Goal: Task Accomplishment & Management: Use online tool/utility

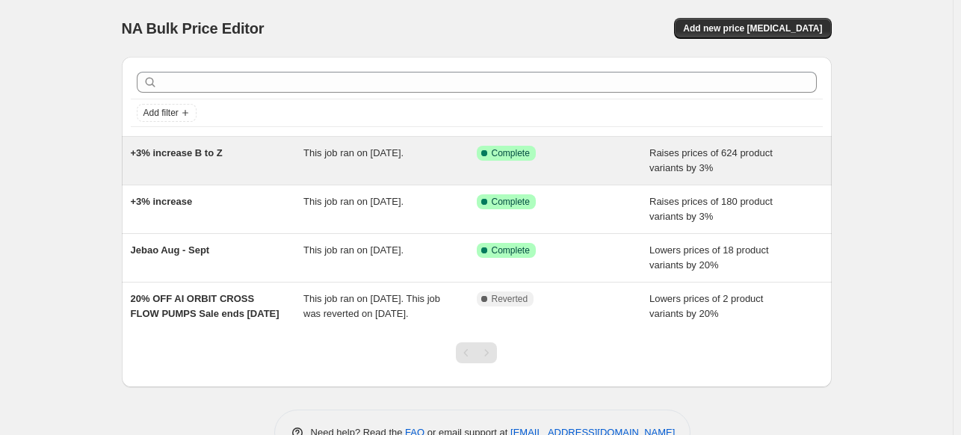
click at [177, 155] on span "+3% increase B to Z" at bounding box center [177, 152] width 92 height 11
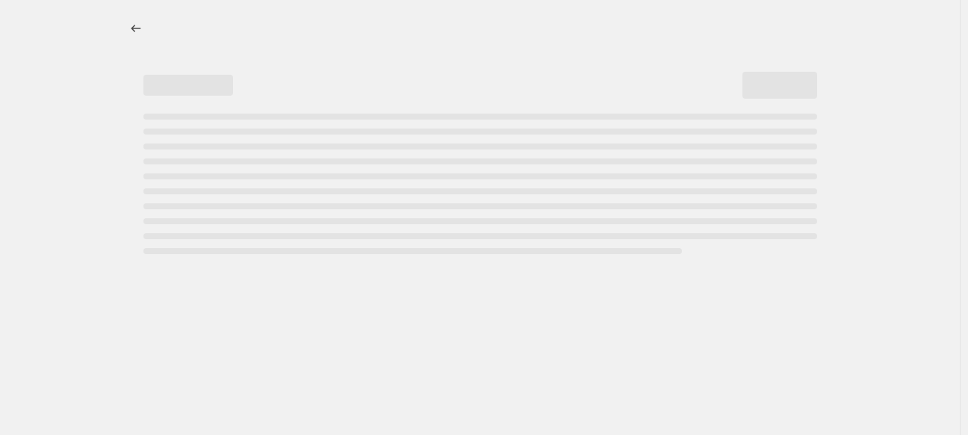
select select "percentage"
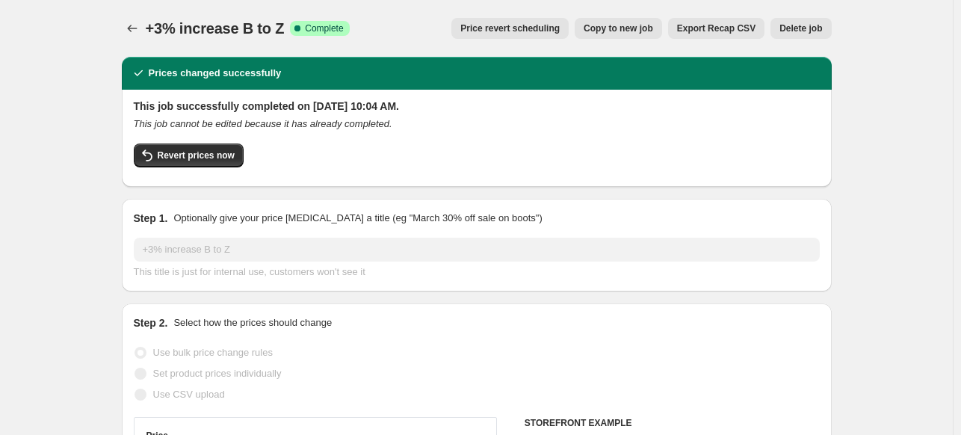
select select "vendor"
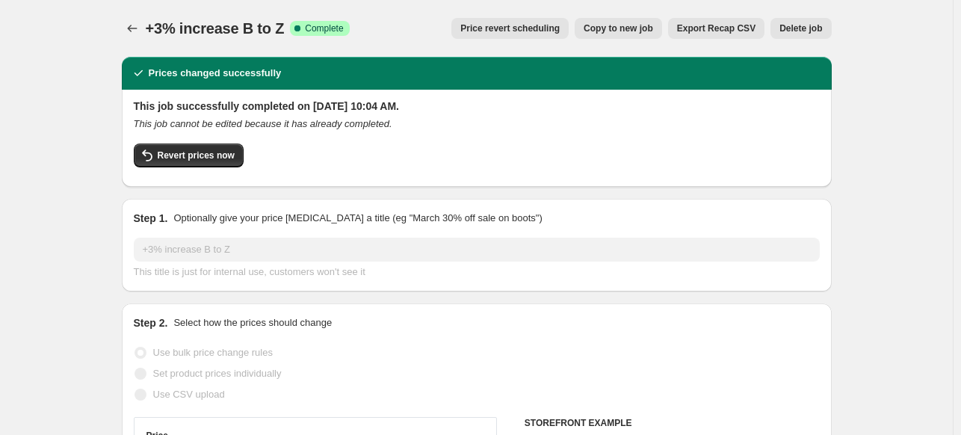
select select "vendor"
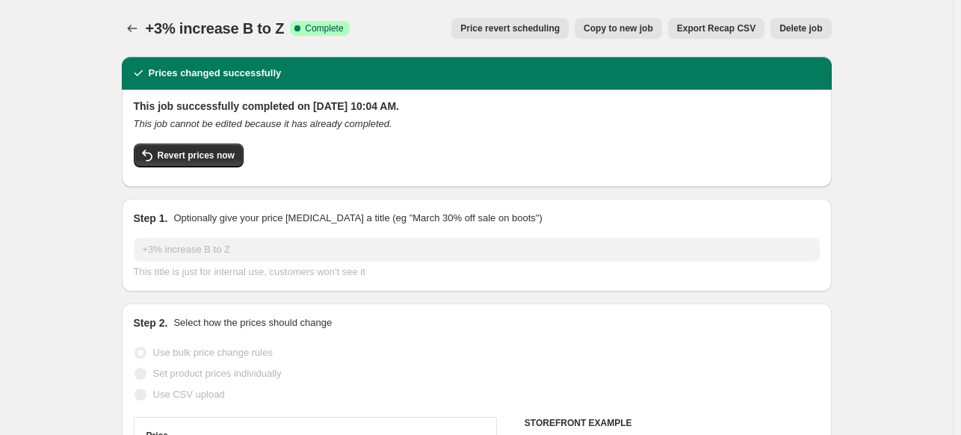
select select "vendor"
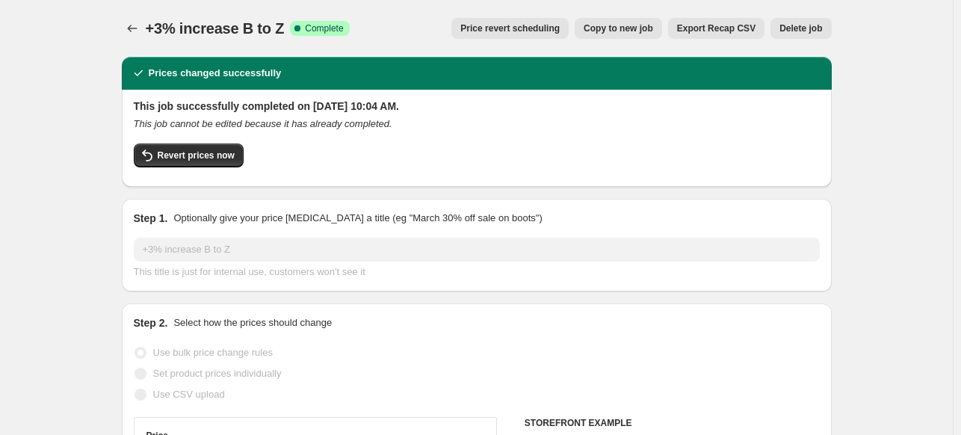
select select "vendor"
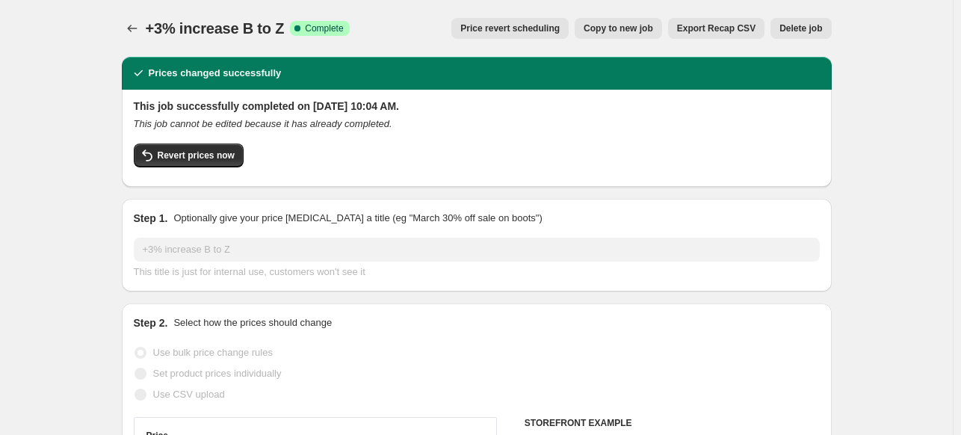
select select "vendor"
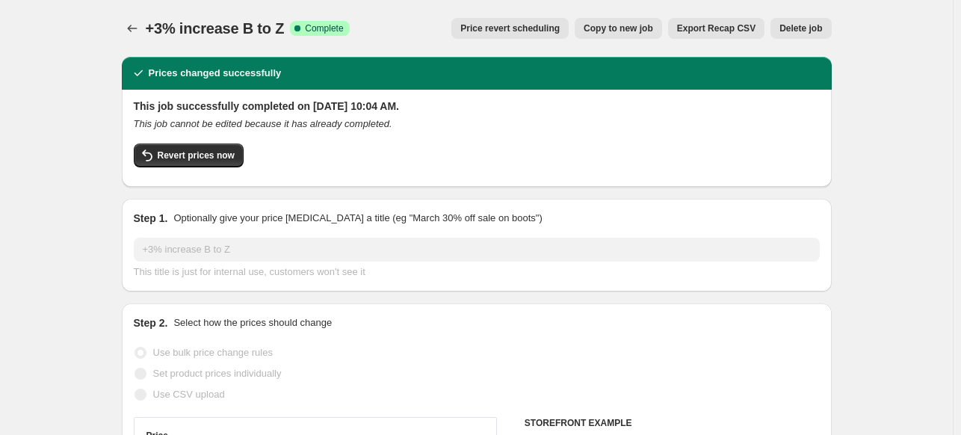
select select "vendor"
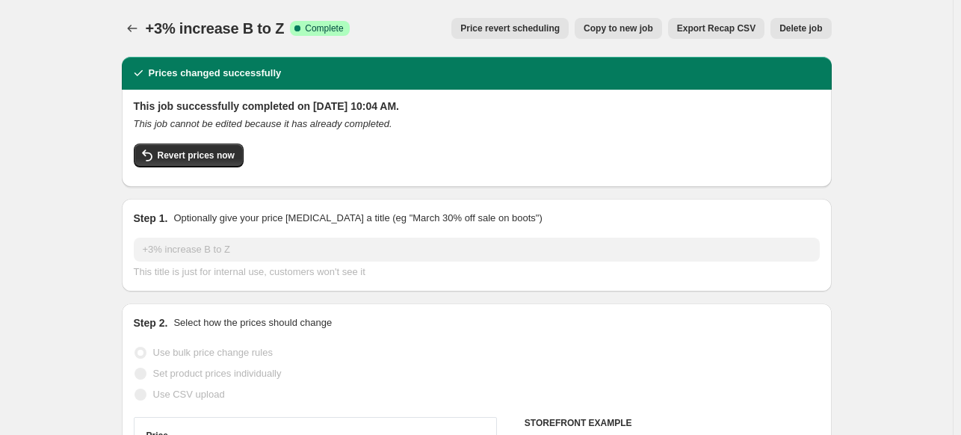
select select "vendor"
click at [637, 30] on span "Copy to new job" at bounding box center [618, 28] width 69 height 12
select select "percentage"
select select "vendor"
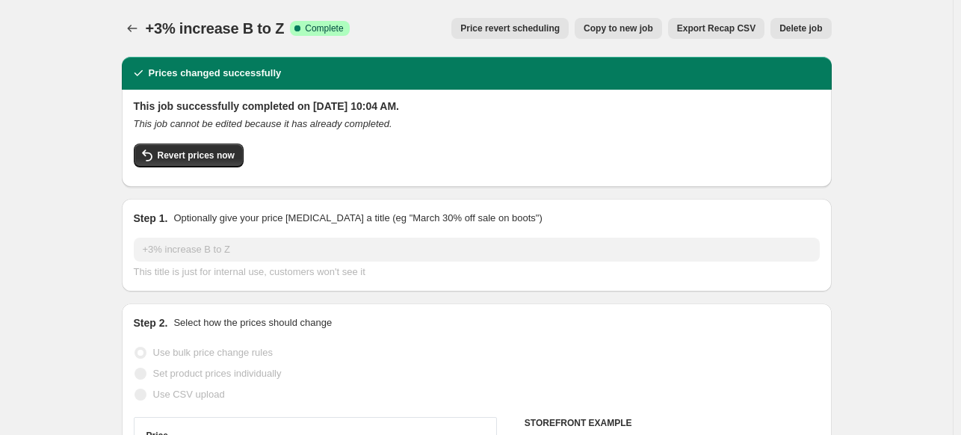
select select "vendor"
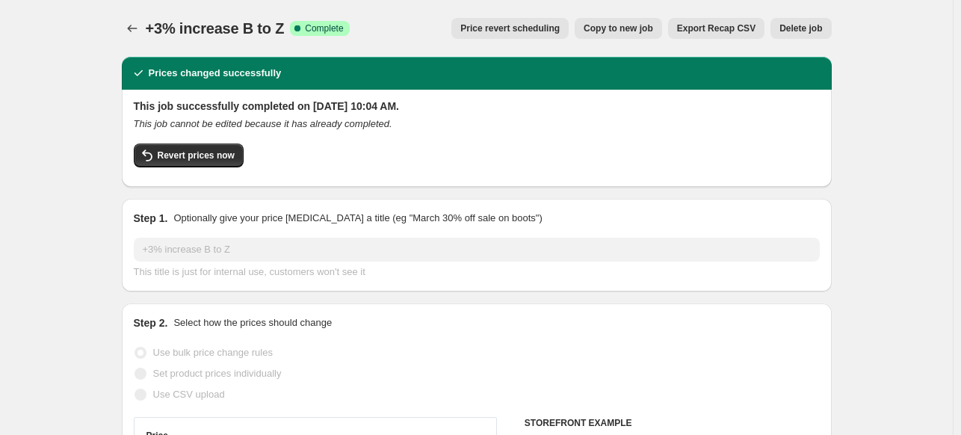
select select "vendor"
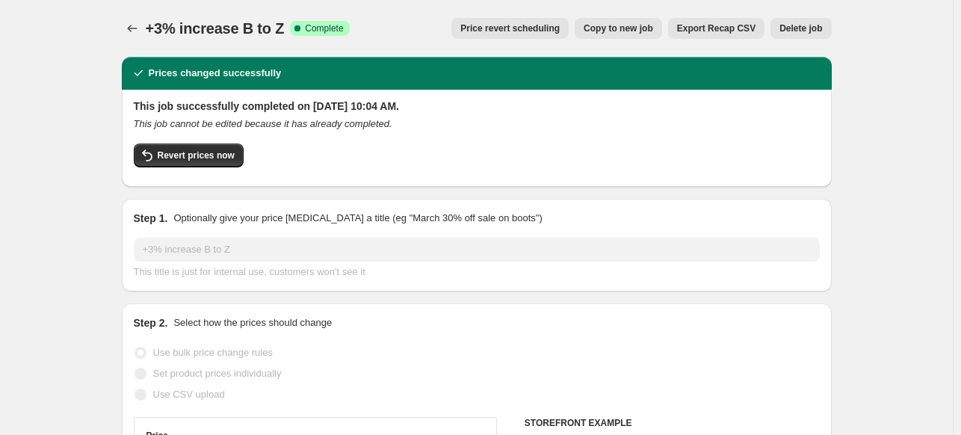
select select "vendor"
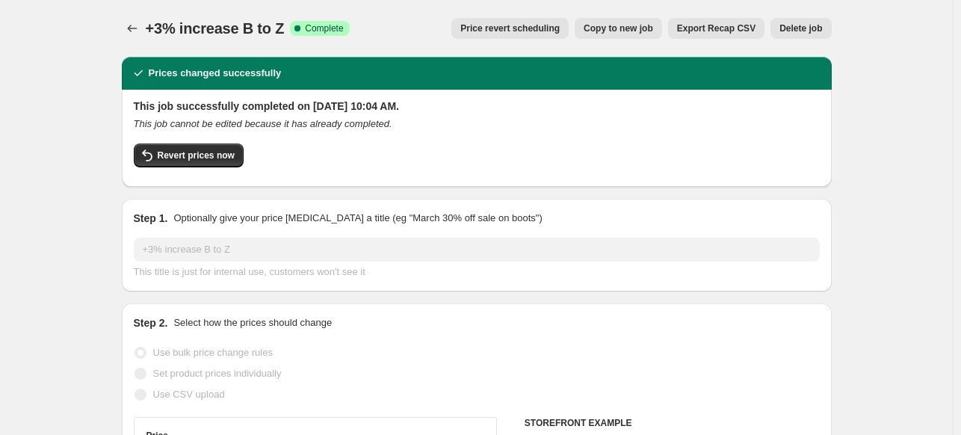
select select "vendor"
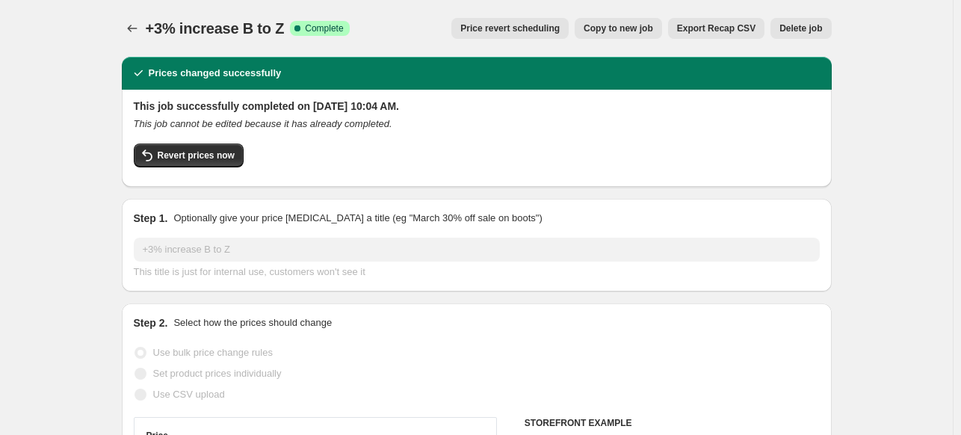
select select "vendor"
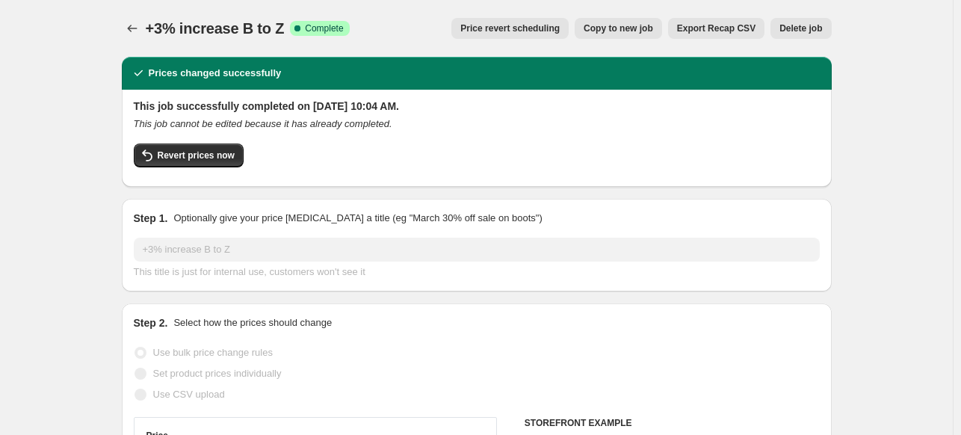
select select "vendor"
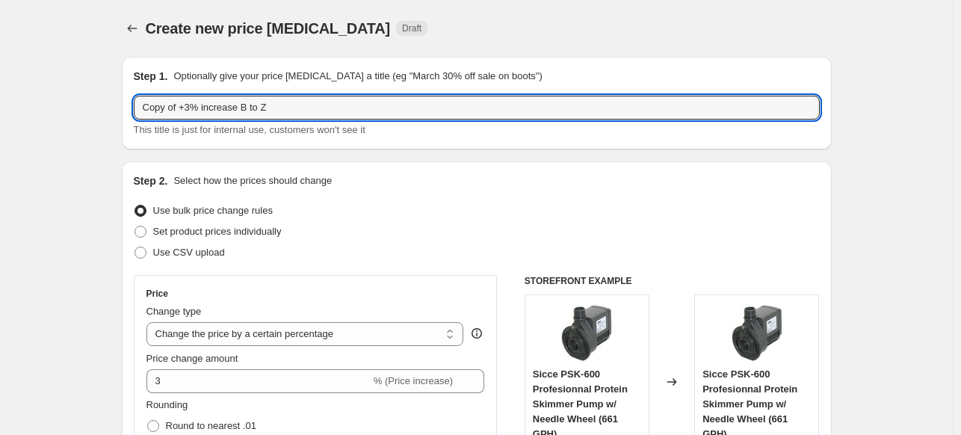
drag, startPoint x: 276, startPoint y: 107, endPoint x: 121, endPoint y: 122, distance: 156.1
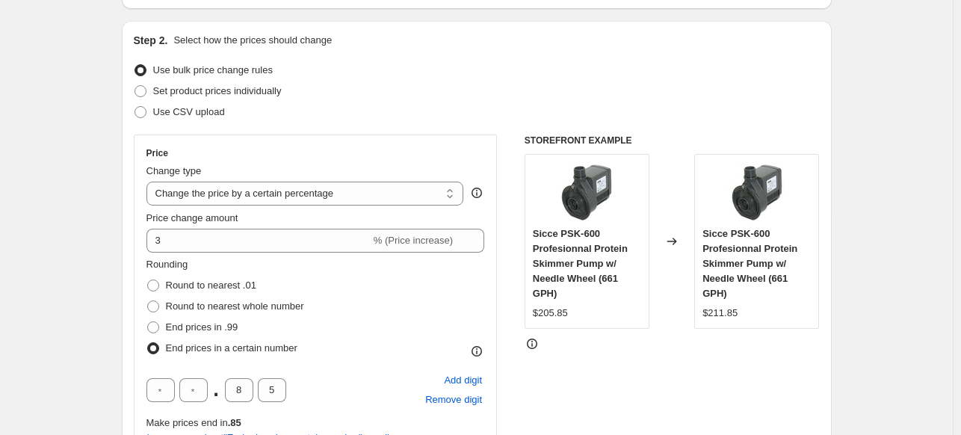
scroll to position [224, 0]
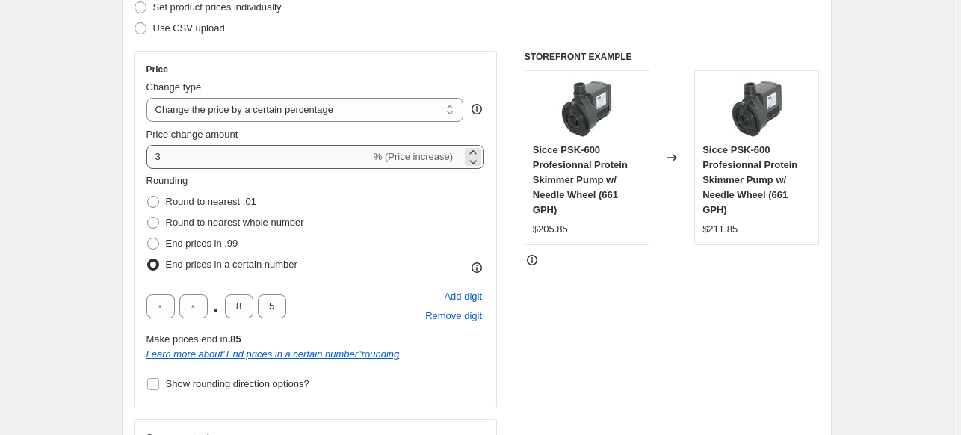
type input "FM =5%"
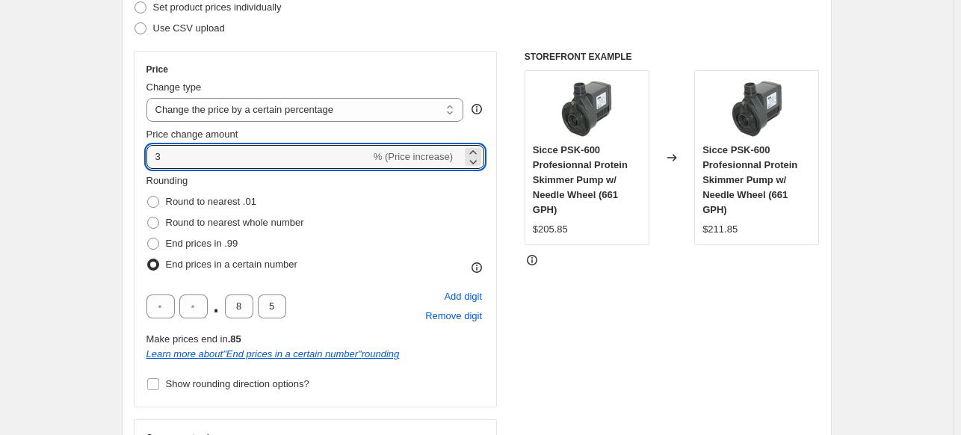
drag, startPoint x: 173, startPoint y: 153, endPoint x: 123, endPoint y: 163, distance: 51.7
click at [125, 162] on div "Step 2. Select how the prices should change Use bulk price change rules Set pro…" at bounding box center [477, 242] width 710 height 611
type input "5"
click at [157, 244] on span at bounding box center [153, 244] width 12 height 12
click at [148, 238] on input "End prices in .99" at bounding box center [147, 238] width 1 height 1
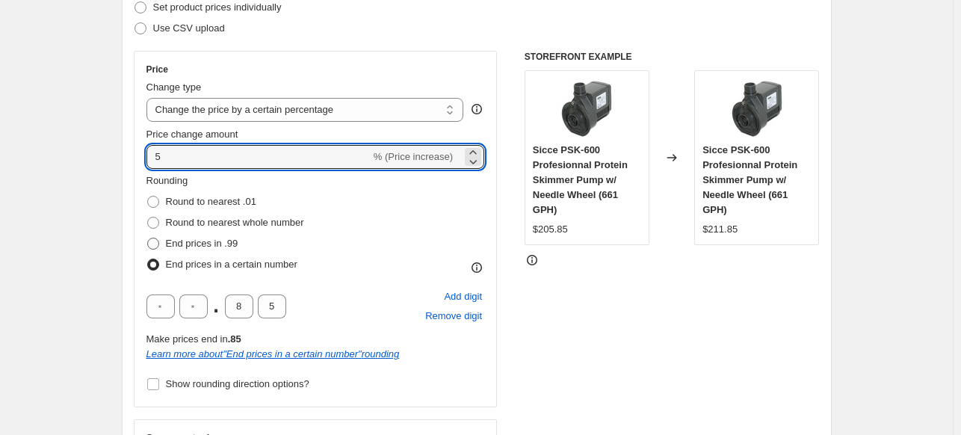
radio input "true"
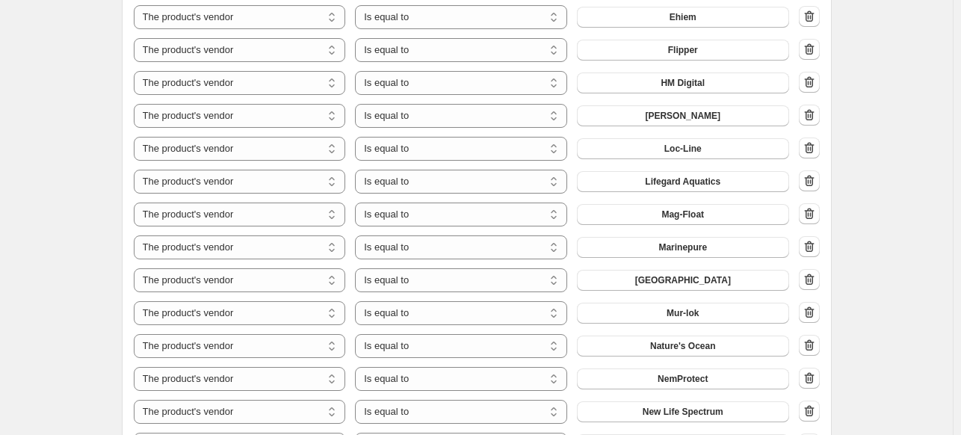
scroll to position [747, 0]
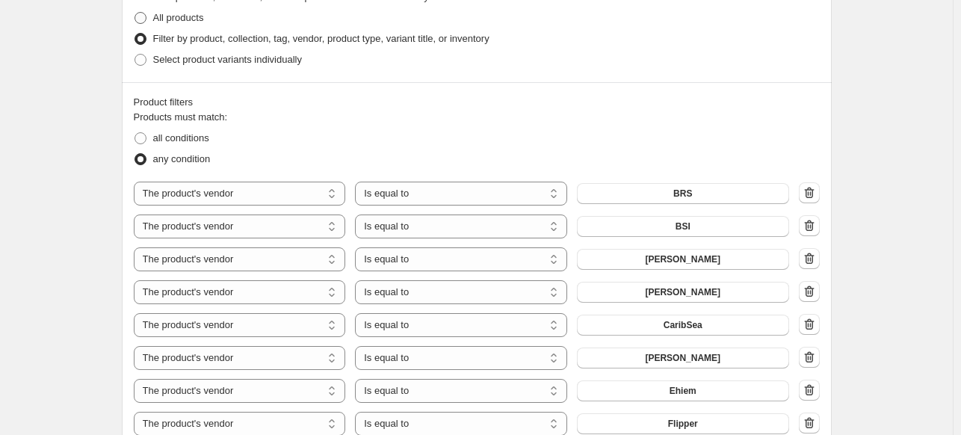
click at [141, 18] on span at bounding box center [140, 18] width 12 height 12
click at [135, 13] on input "All products" at bounding box center [134, 12] width 1 height 1
radio input "true"
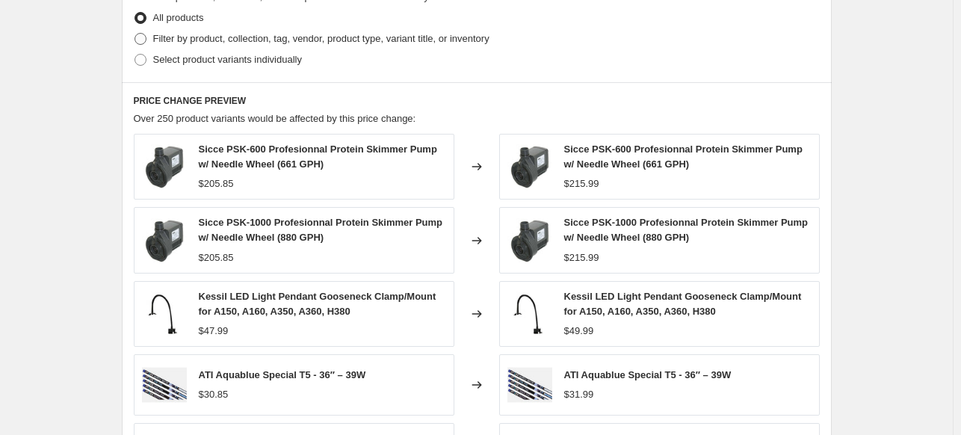
click at [143, 41] on span at bounding box center [140, 39] width 12 height 12
click at [135, 34] on input "Filter by product, collection, tag, vendor, product type, variant title, or inv…" at bounding box center [134, 33] width 1 height 1
radio input "true"
select select "vendor"
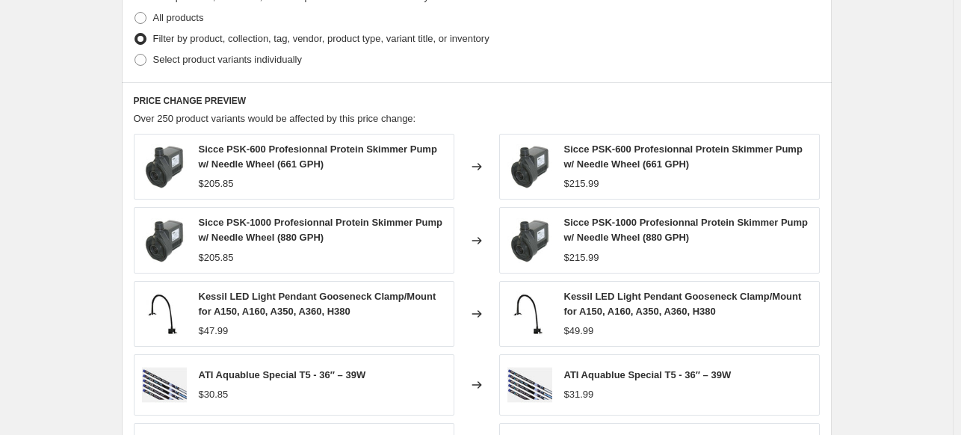
select select "vendor"
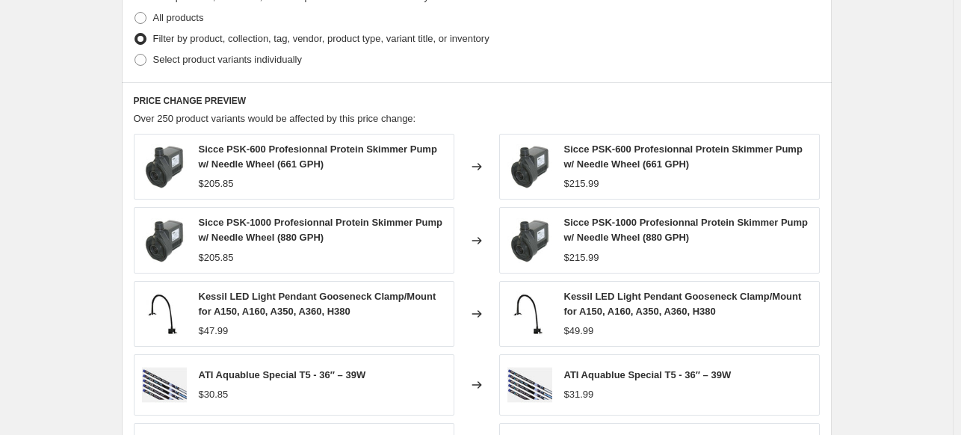
select select "vendor"
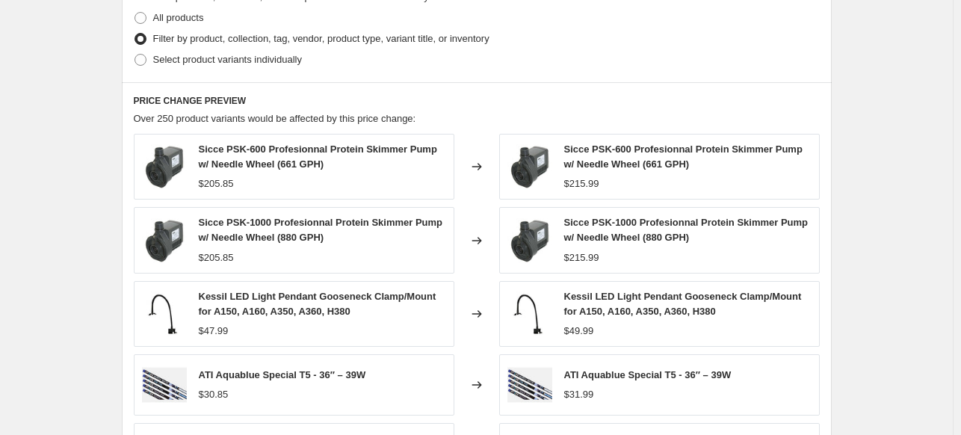
select select "vendor"
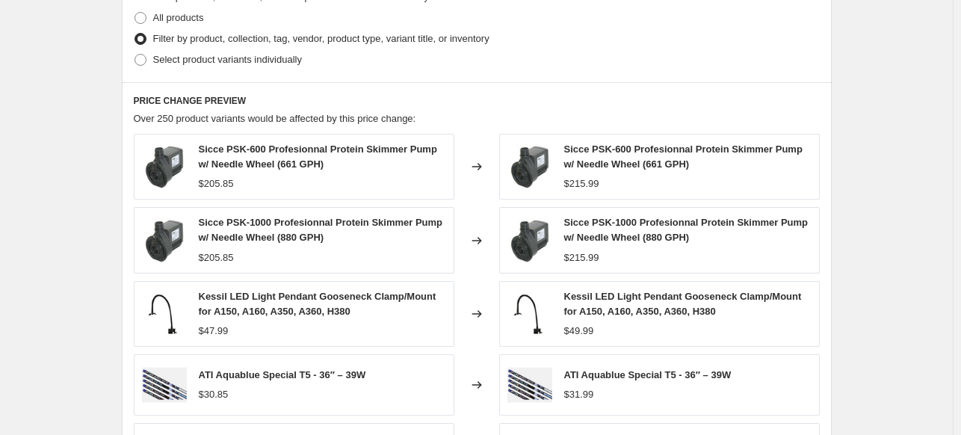
select select "vendor"
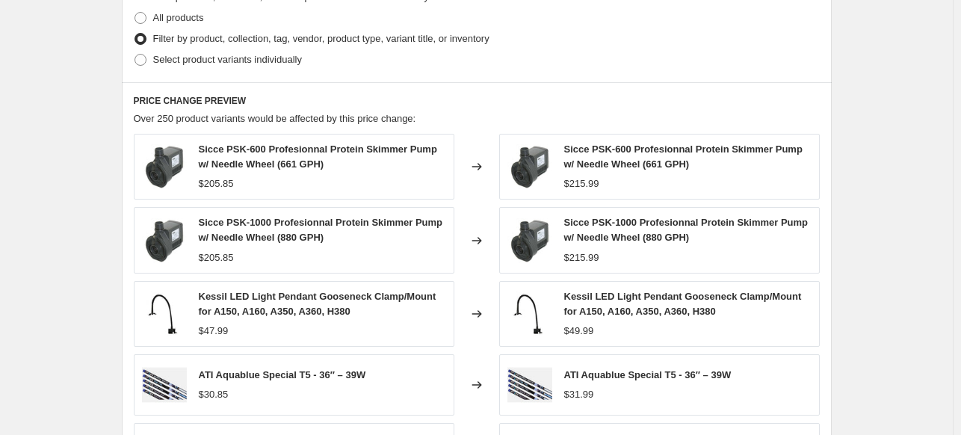
select select "vendor"
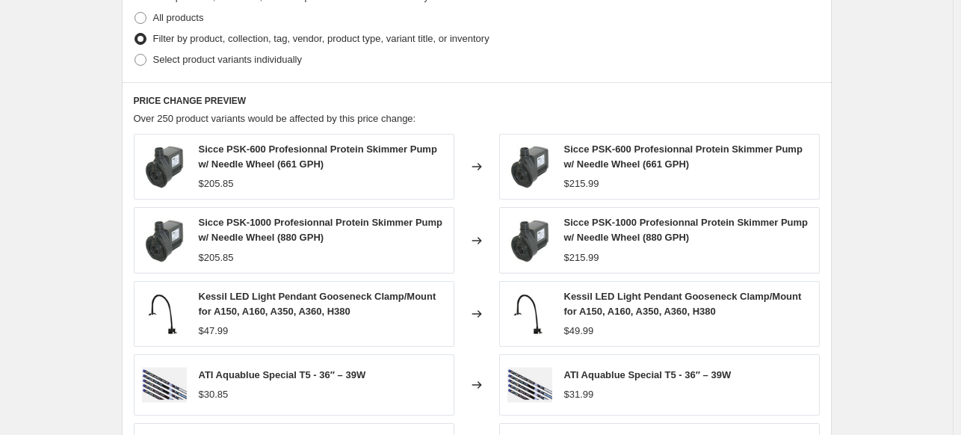
select select "vendor"
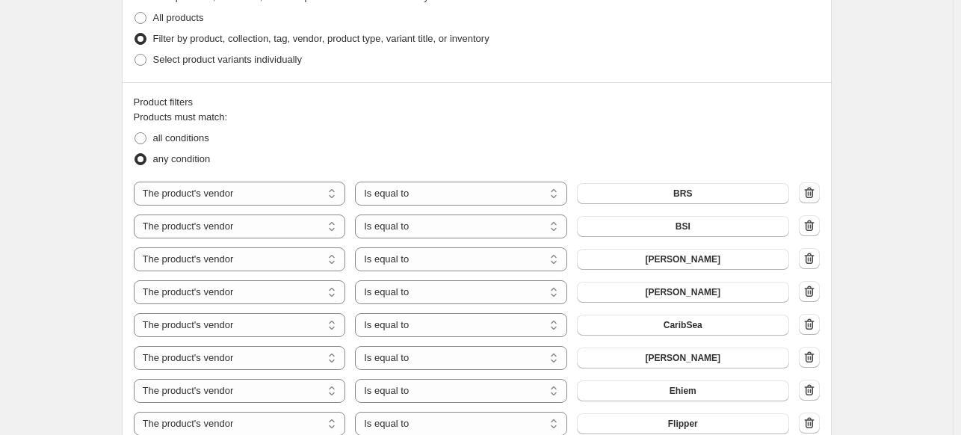
click at [811, 191] on icon "button" at bounding box center [809, 192] width 15 height 15
click at [811, 195] on icon "button" at bounding box center [809, 193] width 1 height 4
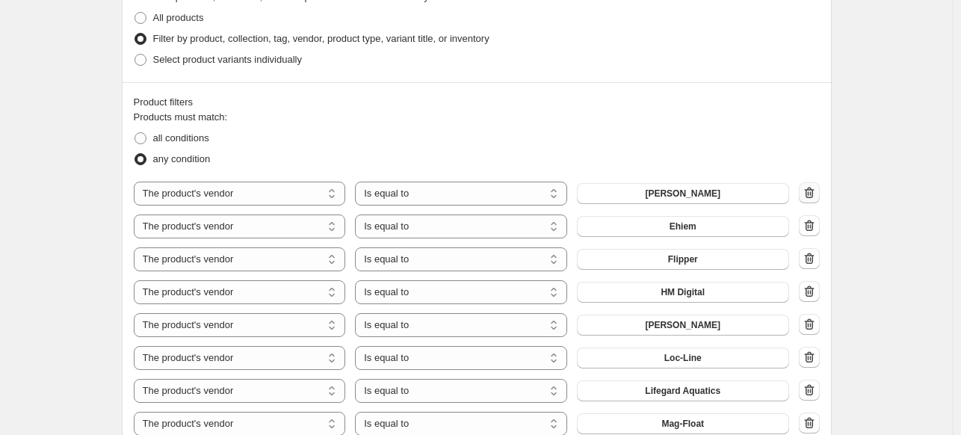
click at [811, 195] on icon "button" at bounding box center [809, 193] width 1 height 4
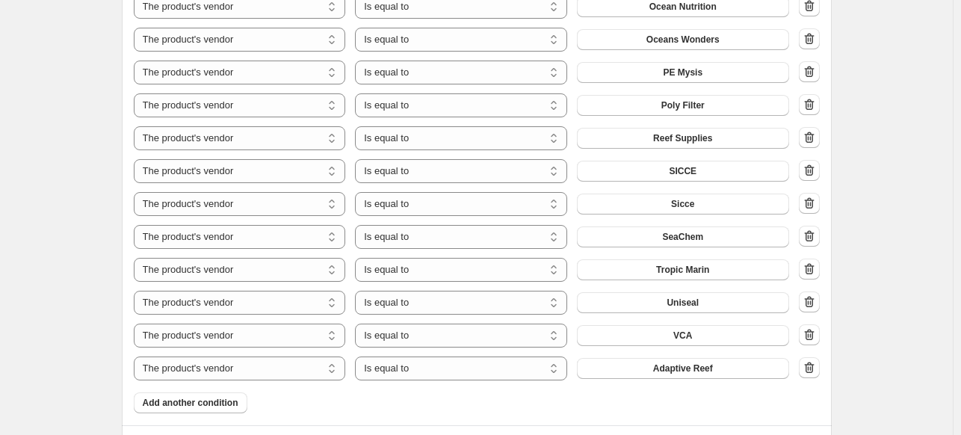
scroll to position [1644, 0]
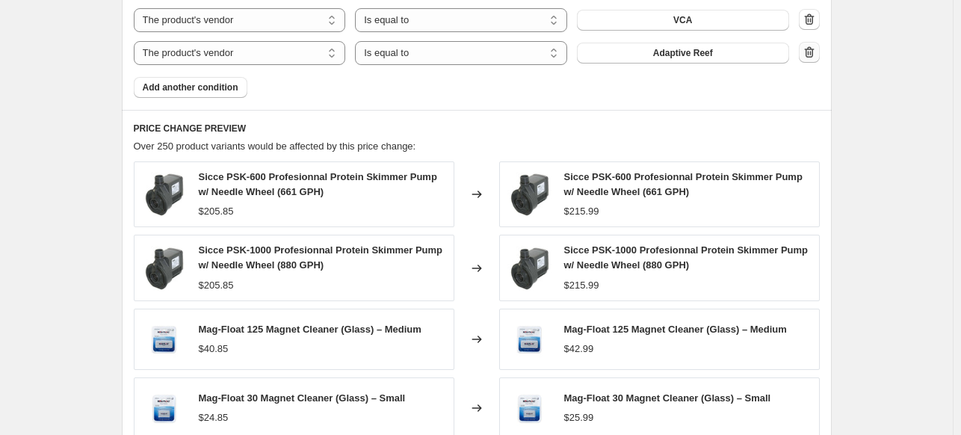
click at [811, 53] on icon "button" at bounding box center [809, 53] width 1 height 4
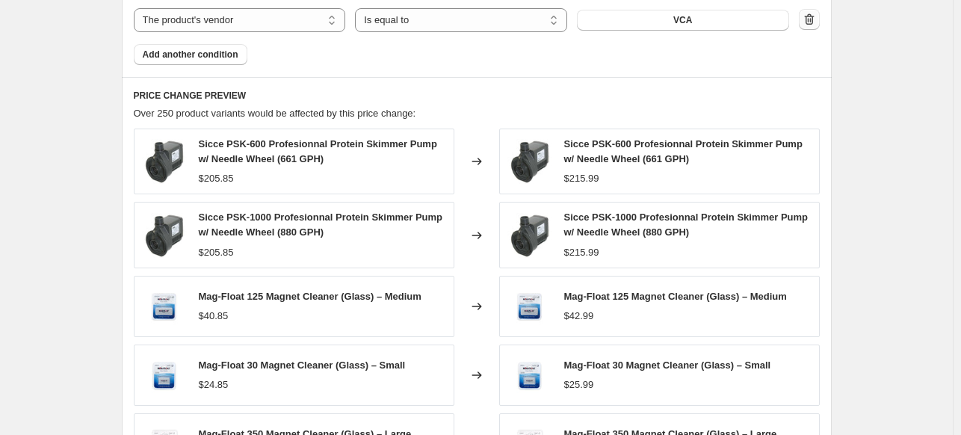
click at [817, 21] on icon "button" at bounding box center [809, 19] width 15 height 15
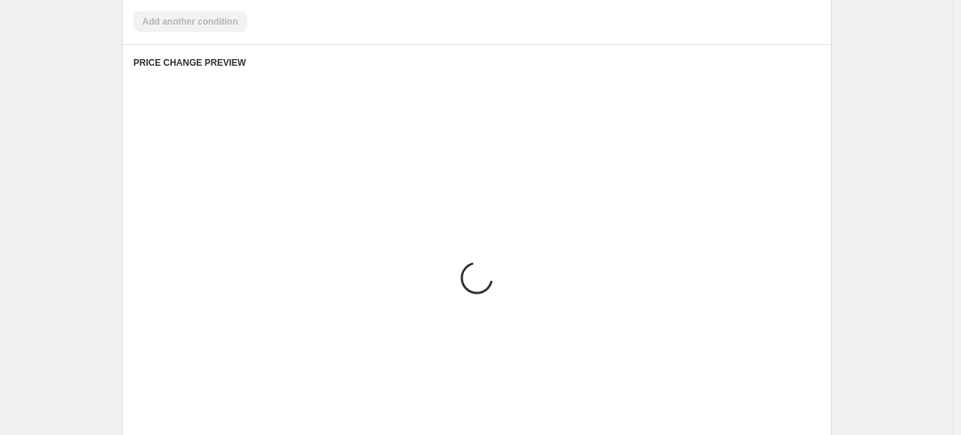
scroll to position [1494, 0]
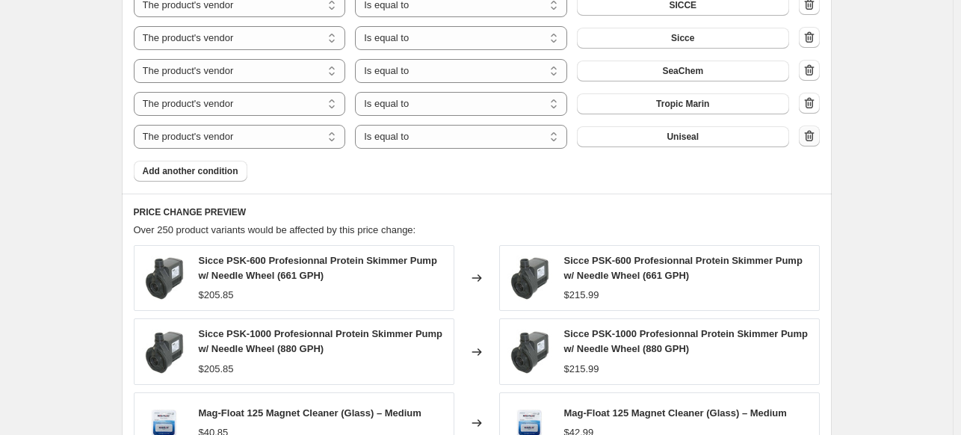
click at [817, 135] on icon "button" at bounding box center [809, 136] width 15 height 15
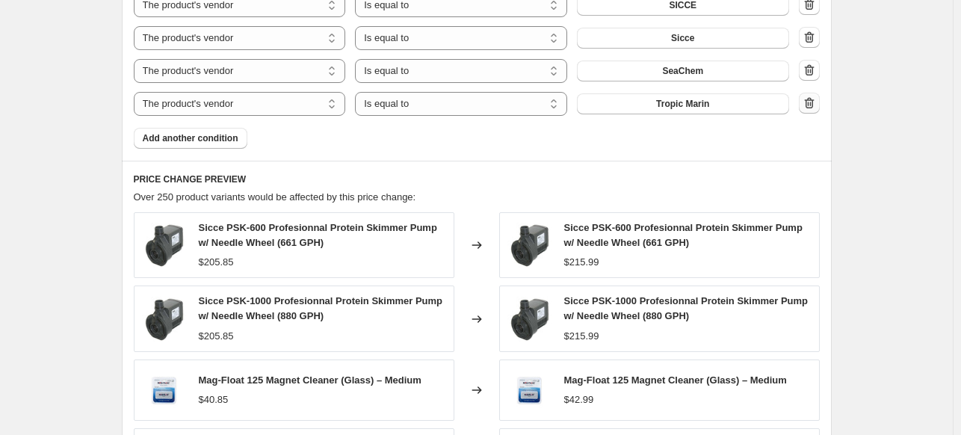
click at [812, 108] on icon "button" at bounding box center [809, 103] width 15 height 15
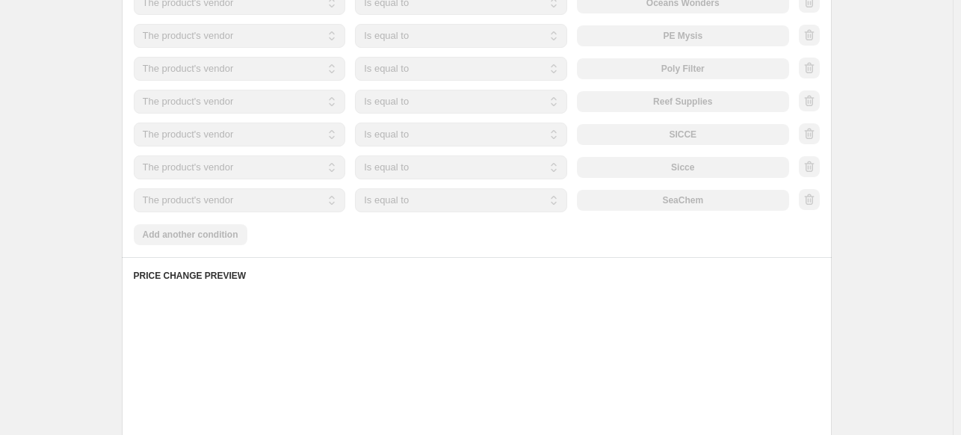
scroll to position [1270, 0]
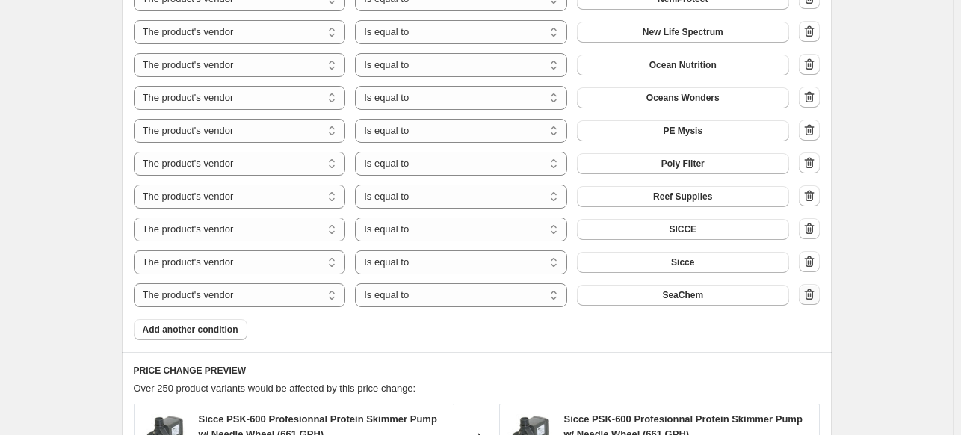
click at [811, 297] on icon "button" at bounding box center [809, 295] width 1 height 4
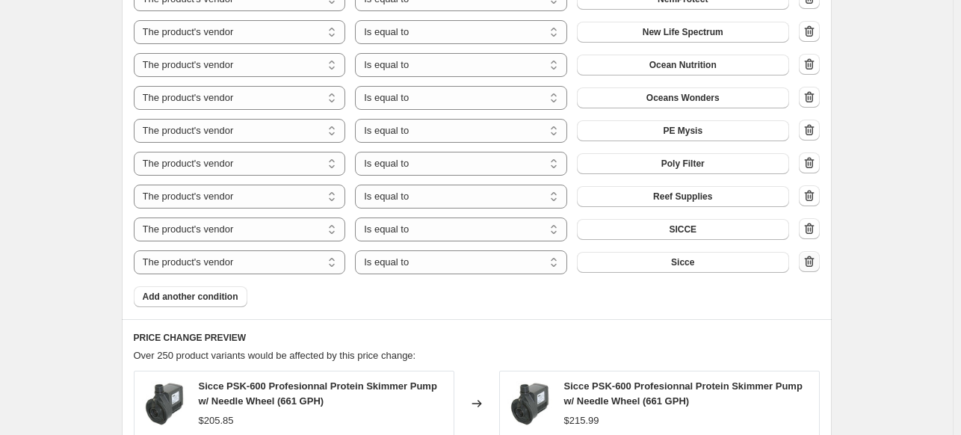
click at [816, 268] on icon "button" at bounding box center [809, 261] width 15 height 15
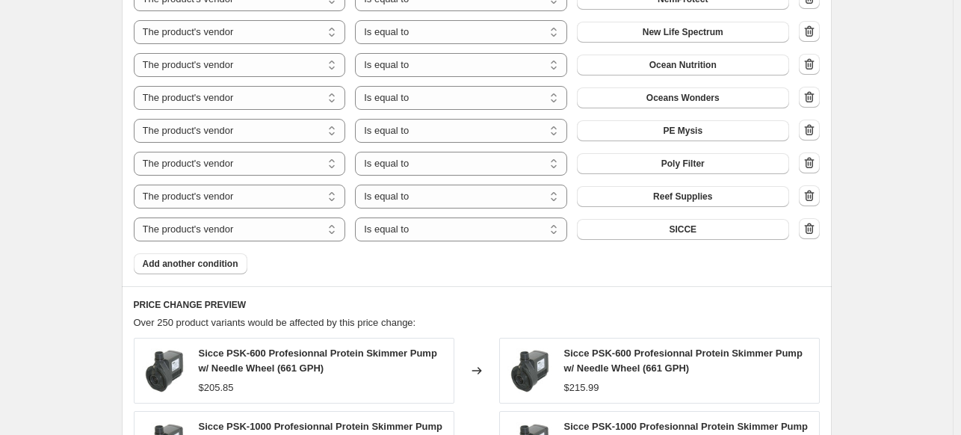
click at [814, 234] on icon "button" at bounding box center [809, 228] width 10 height 11
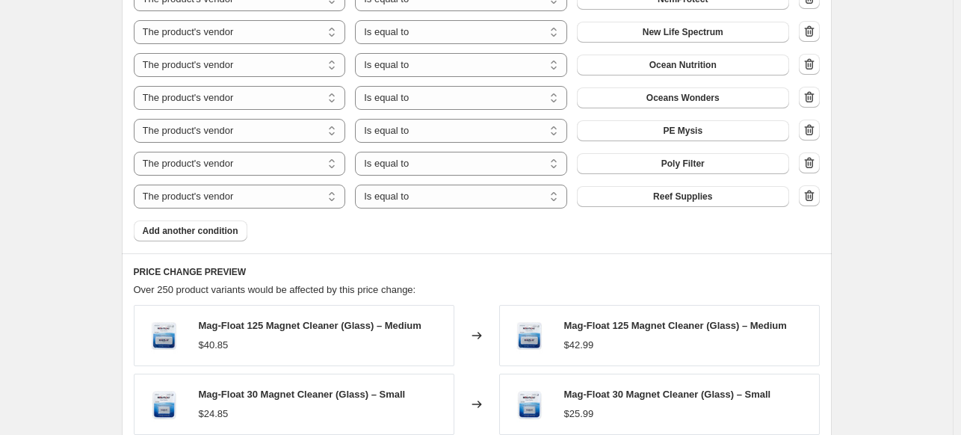
click at [815, 202] on icon "button" at bounding box center [809, 195] width 15 height 15
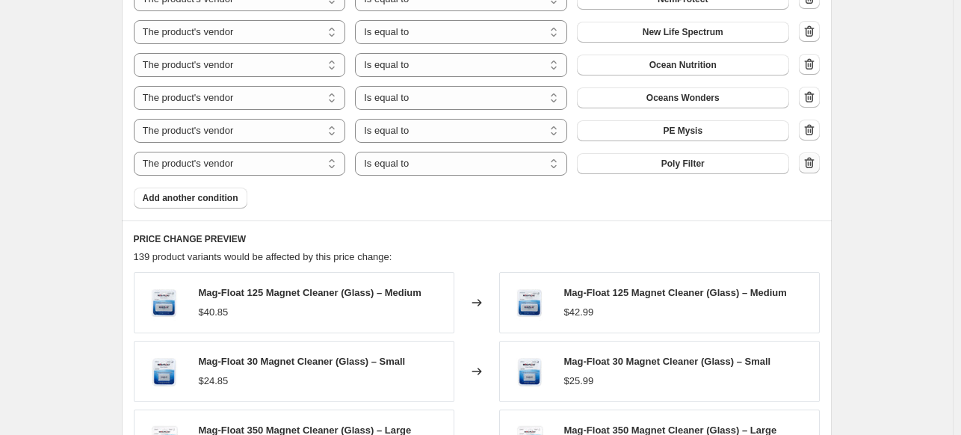
click at [813, 165] on icon "button" at bounding box center [809, 162] width 15 height 15
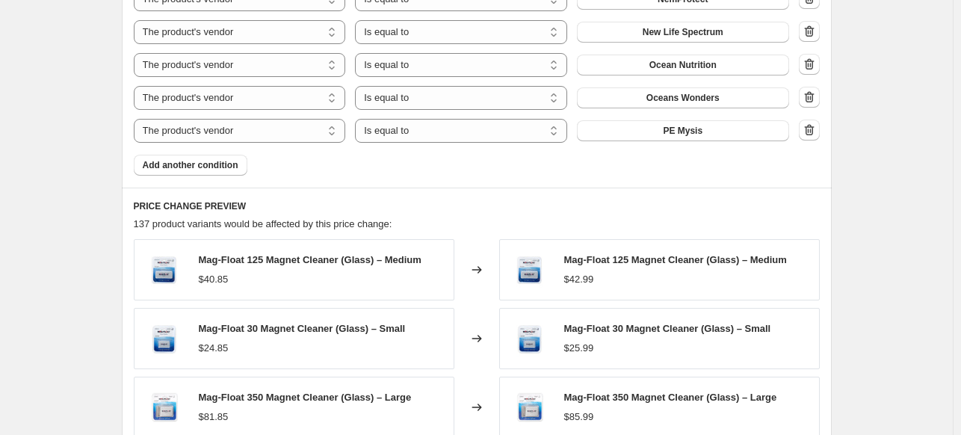
click at [812, 132] on icon "button" at bounding box center [809, 130] width 15 height 15
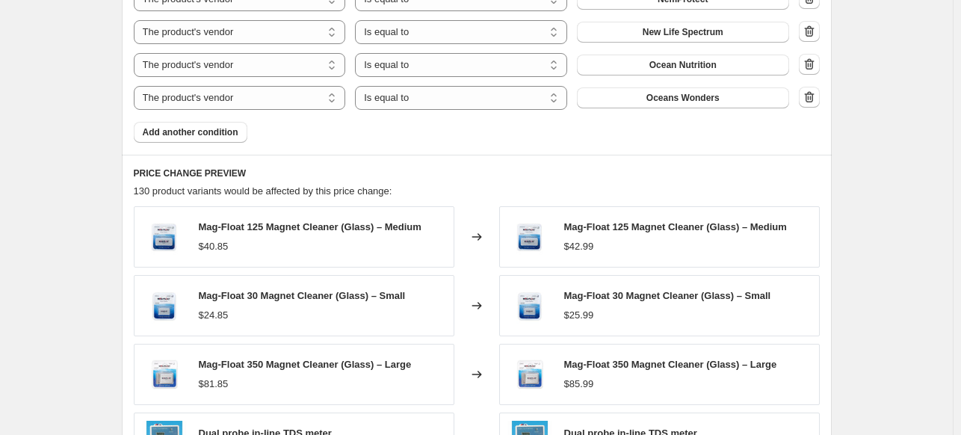
click at [813, 102] on icon "button" at bounding box center [809, 96] width 10 height 11
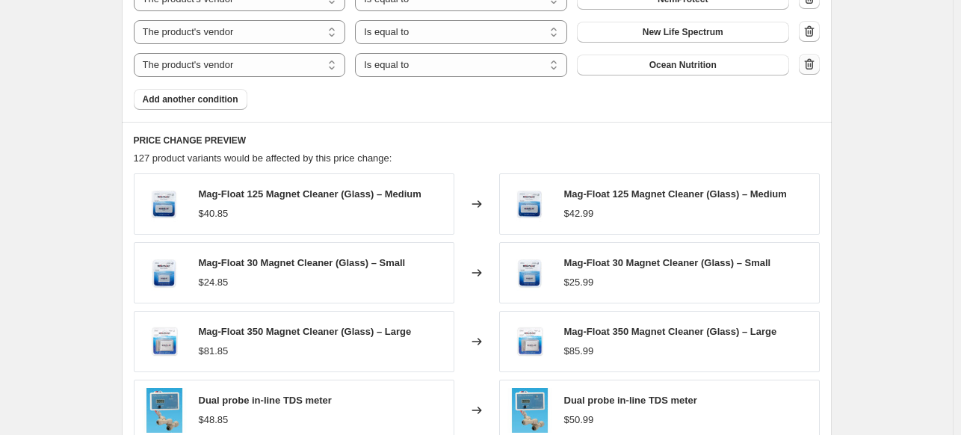
click at [814, 66] on icon "button" at bounding box center [809, 63] width 10 height 11
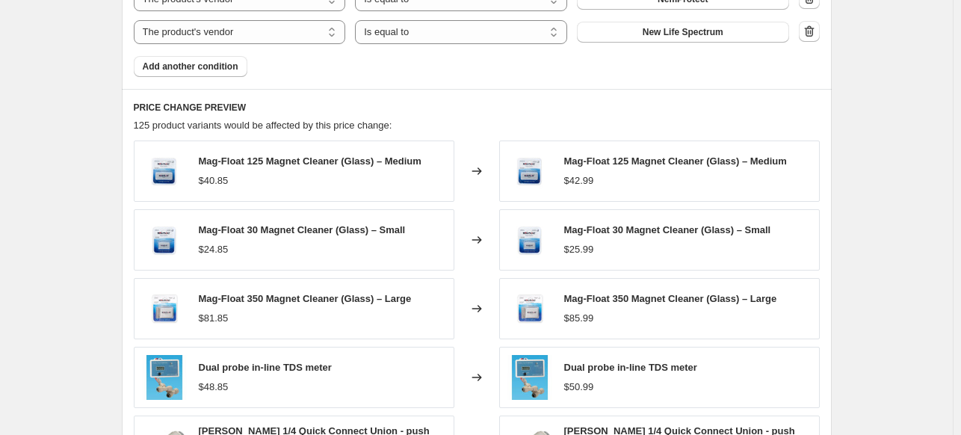
click at [817, 28] on icon "button" at bounding box center [809, 31] width 15 height 15
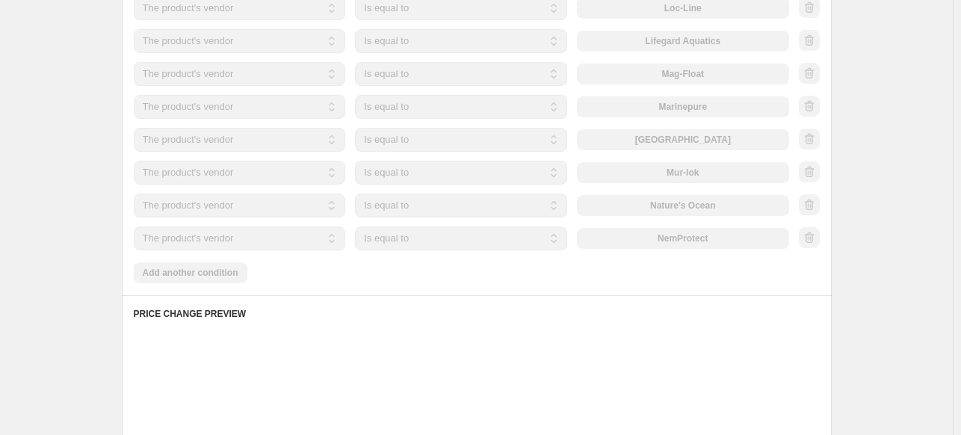
scroll to position [971, 0]
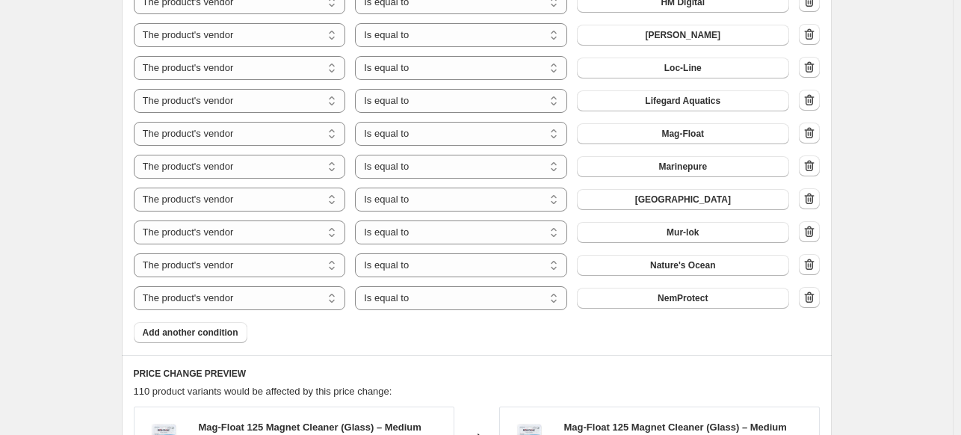
click at [804, 293] on icon "button" at bounding box center [809, 297] width 15 height 15
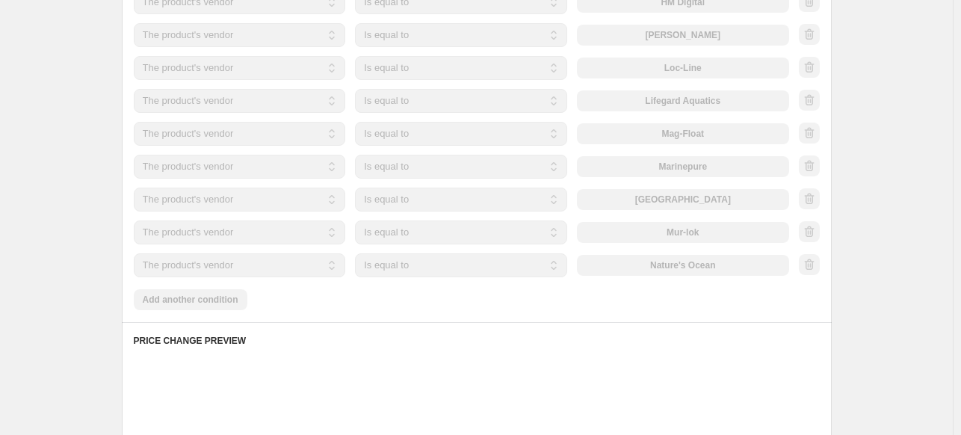
click at [815, 265] on div at bounding box center [809, 265] width 21 height 22
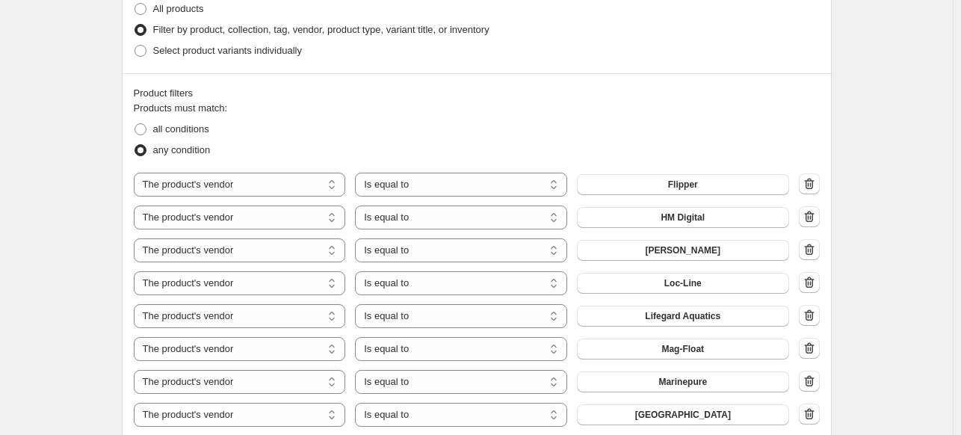
scroll to position [747, 0]
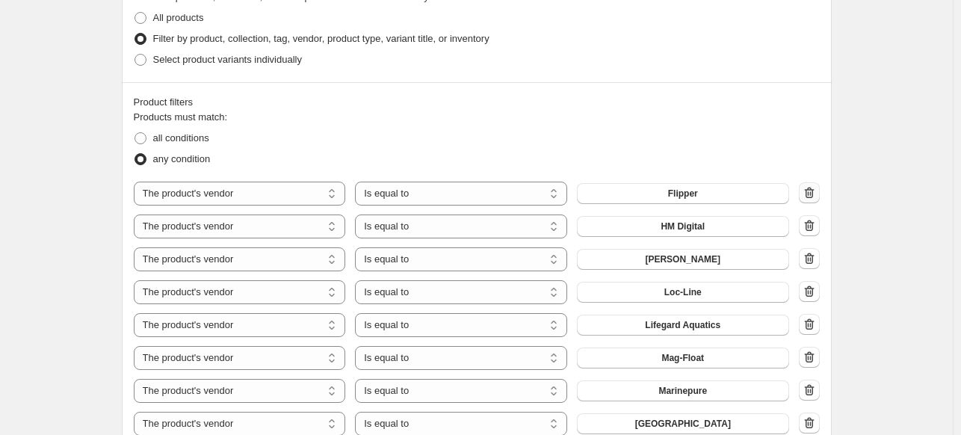
click at [814, 194] on icon "button" at bounding box center [809, 192] width 10 height 11
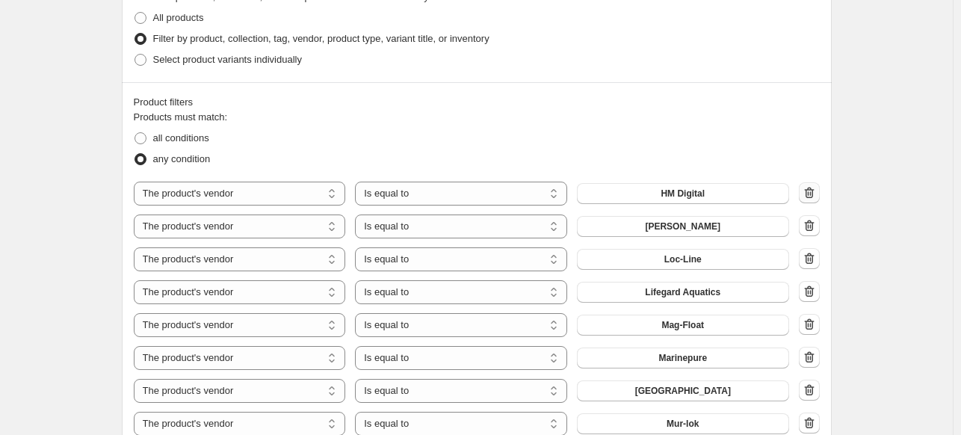
click at [814, 194] on icon "button" at bounding box center [809, 192] width 10 height 11
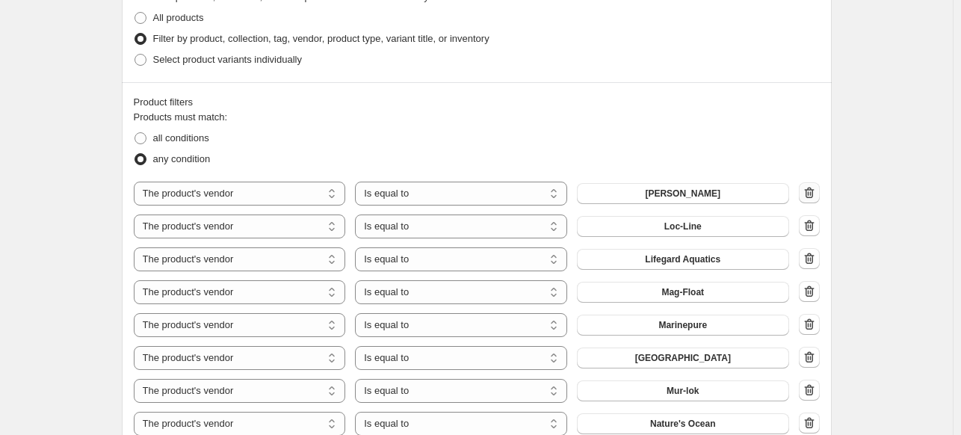
click at [814, 194] on icon "button" at bounding box center [809, 192] width 10 height 11
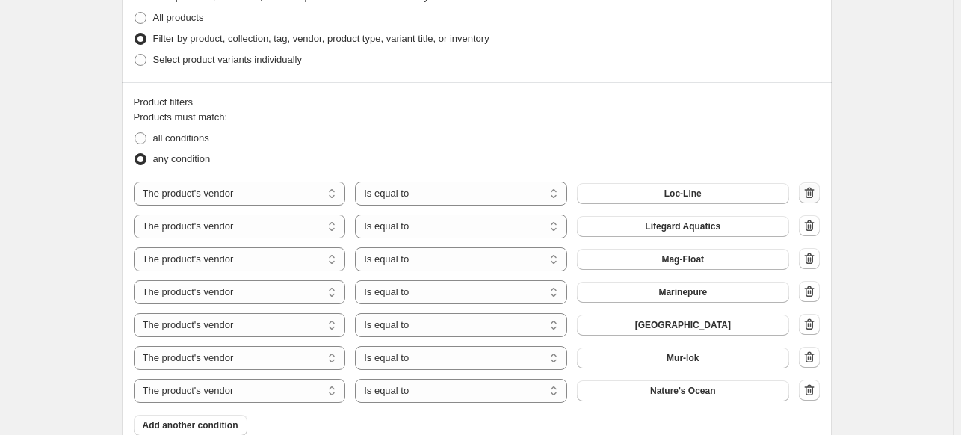
click at [814, 194] on icon "button" at bounding box center [809, 192] width 10 height 11
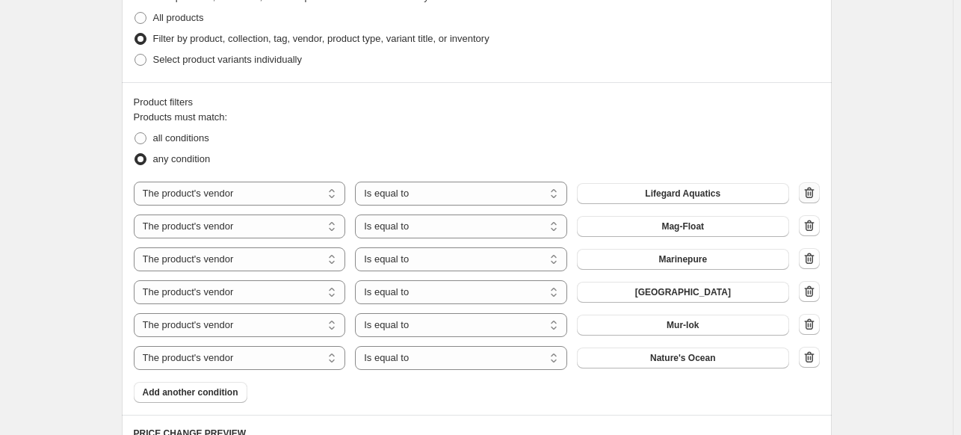
click at [814, 194] on icon "button" at bounding box center [809, 192] width 10 height 11
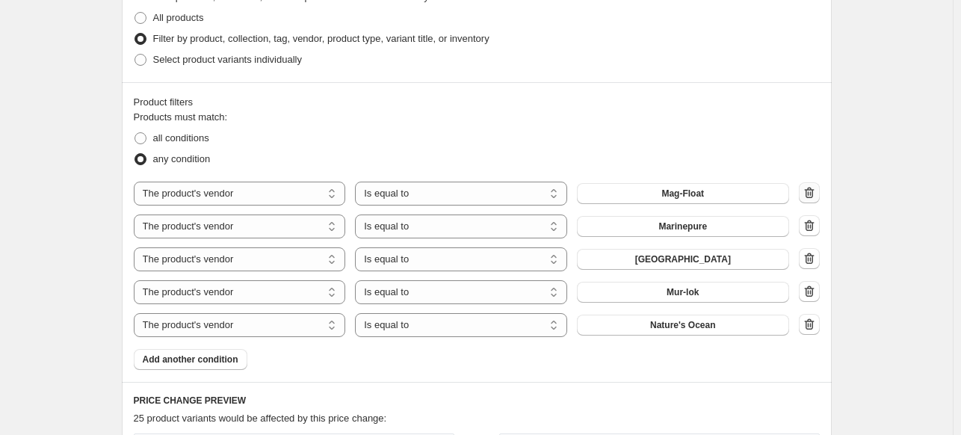
click at [814, 194] on icon "button" at bounding box center [809, 192] width 10 height 11
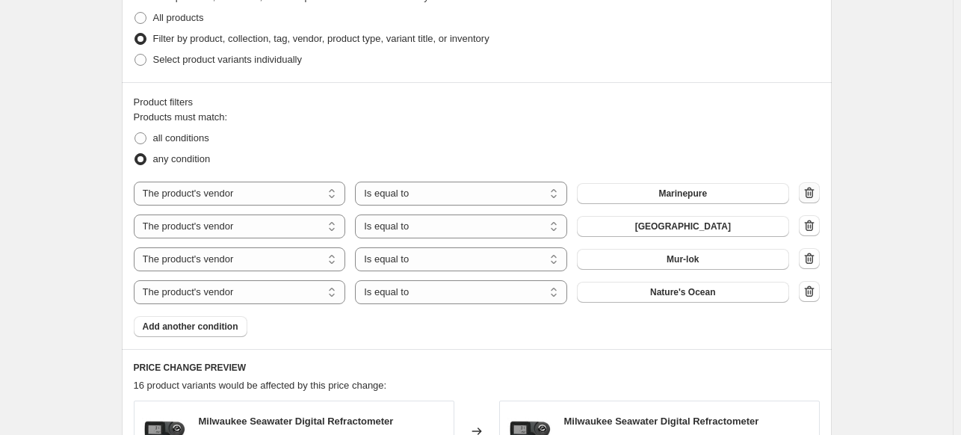
click at [814, 194] on icon "button" at bounding box center [809, 192] width 10 height 11
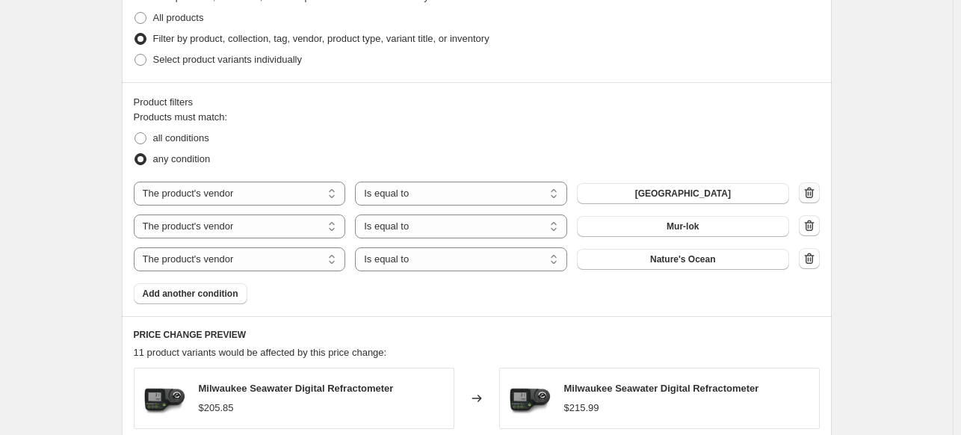
click at [814, 194] on icon "button" at bounding box center [809, 192] width 10 height 11
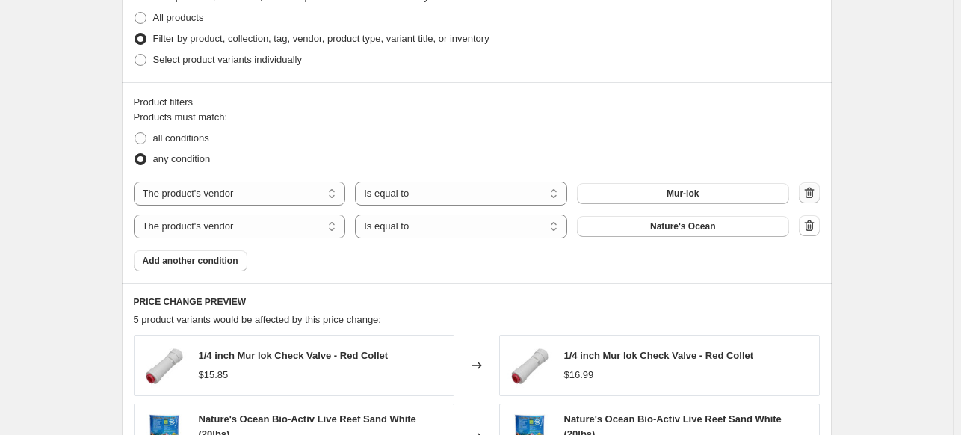
click at [814, 194] on icon "button" at bounding box center [809, 192] width 10 height 11
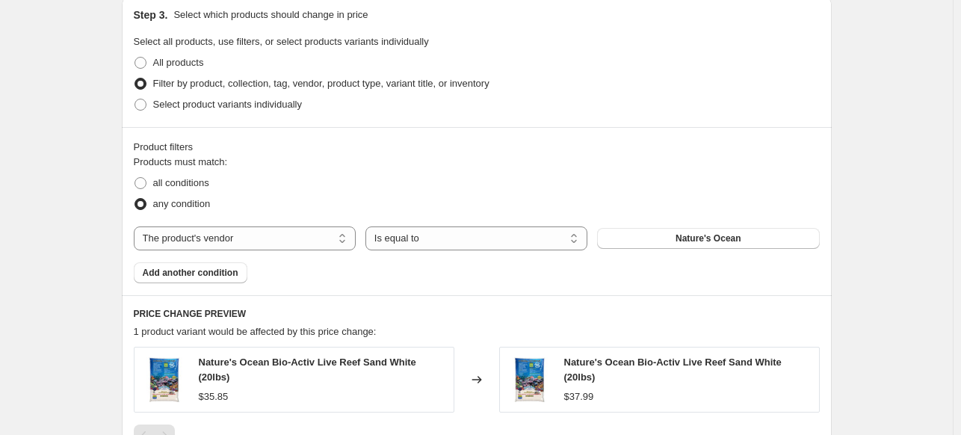
scroll to position [672, 0]
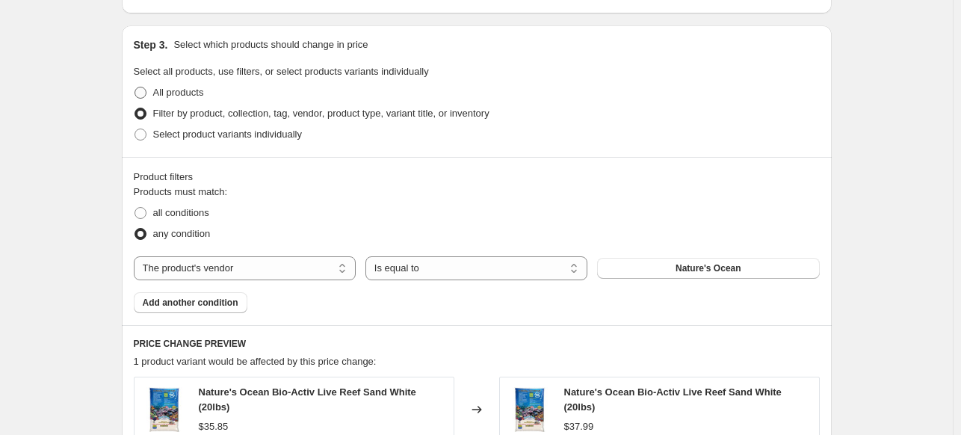
click at [143, 95] on span at bounding box center [140, 93] width 12 height 12
click at [135, 87] on input "All products" at bounding box center [134, 87] width 1 height 1
radio input "true"
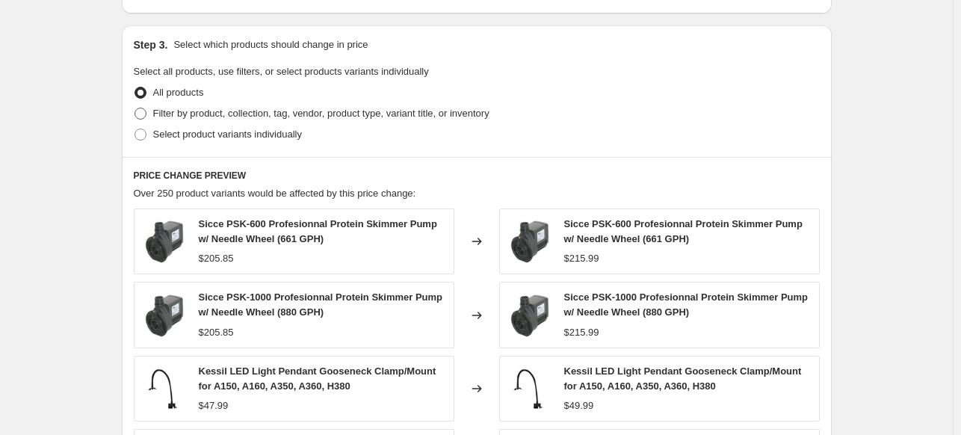
click at [143, 113] on span at bounding box center [140, 114] width 12 height 12
click at [135, 108] on input "Filter by product, collection, tag, vendor, product type, variant title, or inv…" at bounding box center [134, 108] width 1 height 1
radio input "true"
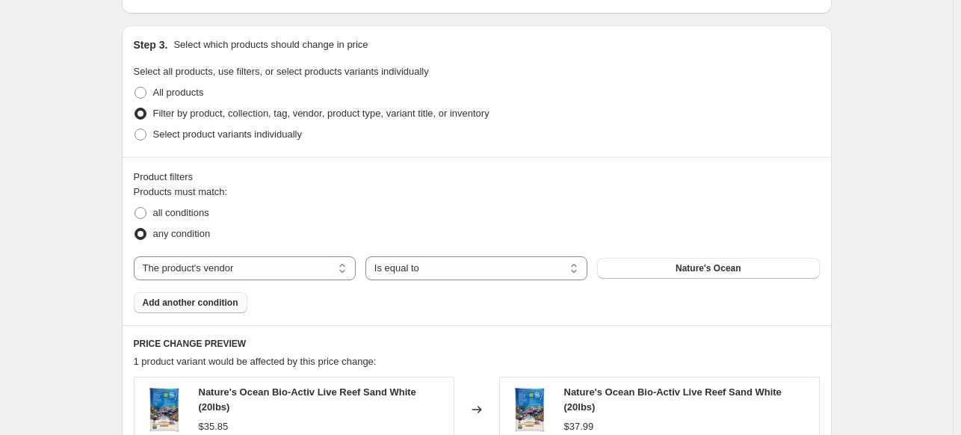
click at [209, 305] on span "Add another condition" at bounding box center [191, 303] width 96 height 12
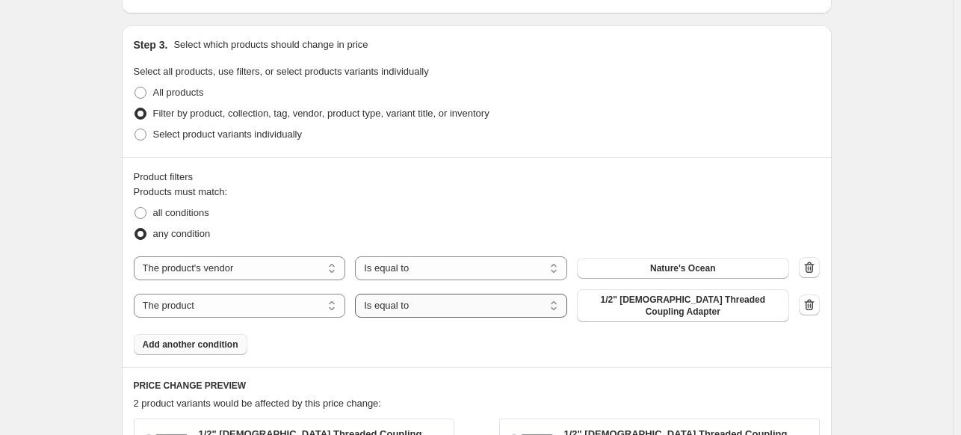
click at [428, 303] on select "Is equal to Is not equal to" at bounding box center [461, 306] width 212 height 24
click at [704, 303] on span "1/2" Female Threaded Coupling Adapter" at bounding box center [683, 306] width 194 height 24
click at [817, 269] on icon "button" at bounding box center [809, 267] width 15 height 15
select select "product"
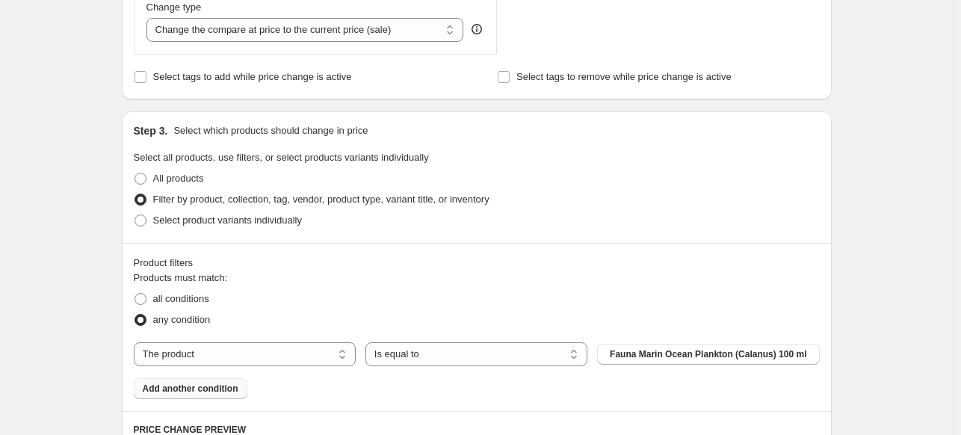
scroll to position [951, 0]
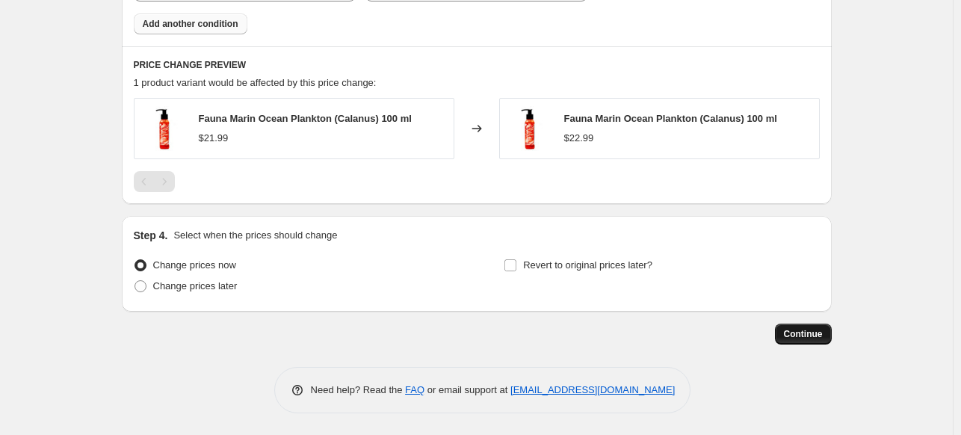
click at [804, 337] on span "Continue" at bounding box center [803, 334] width 39 height 12
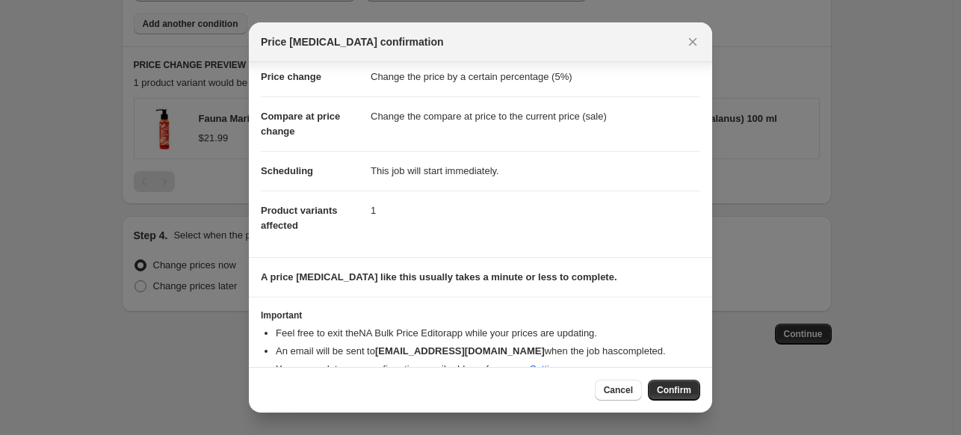
scroll to position [55, 0]
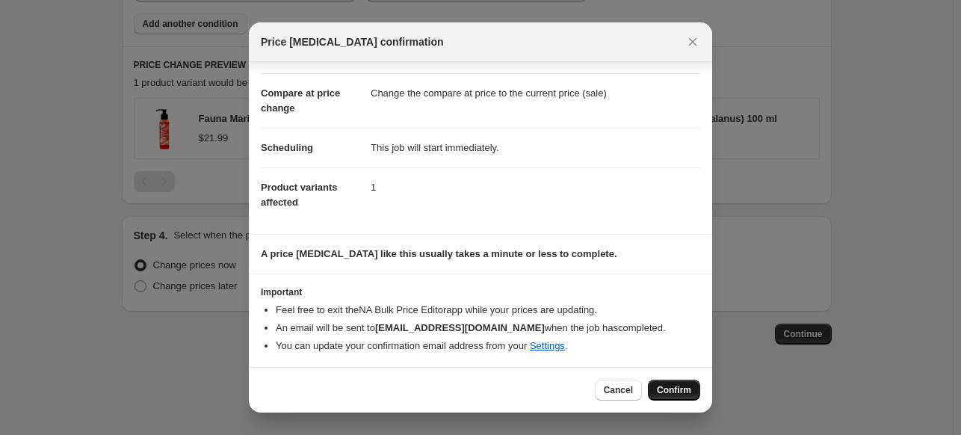
click at [665, 388] on span "Confirm" at bounding box center [674, 390] width 34 height 12
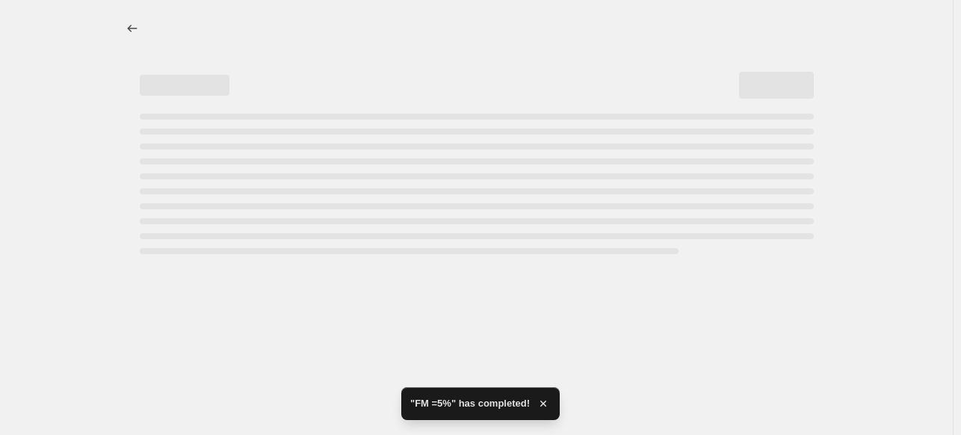
select select "percentage"
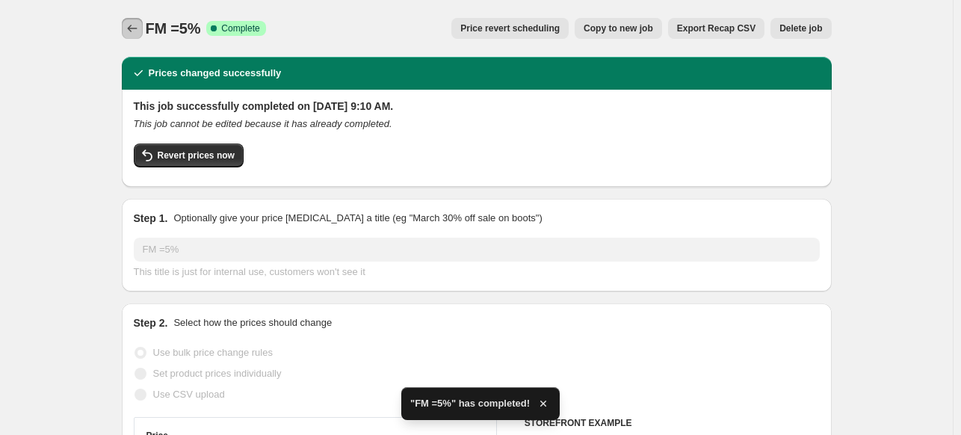
click at [134, 29] on icon "Price change jobs" at bounding box center [132, 28] width 15 height 15
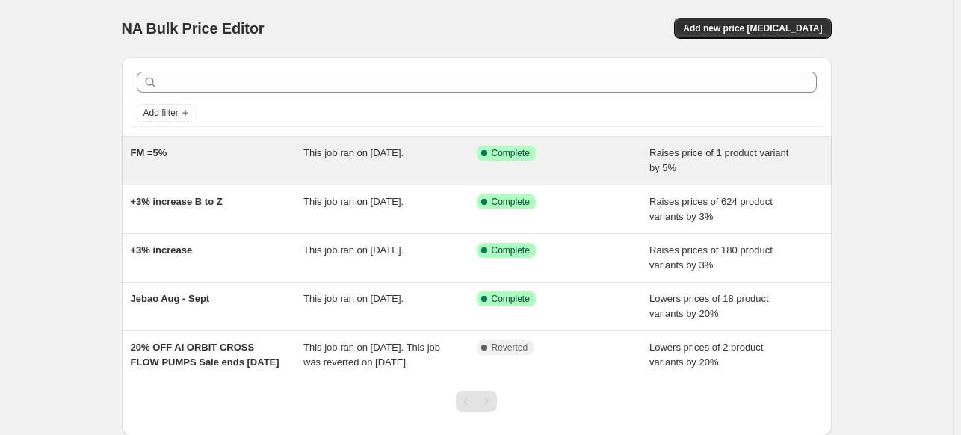
click at [158, 156] on span "FM =5%" at bounding box center [149, 152] width 37 height 11
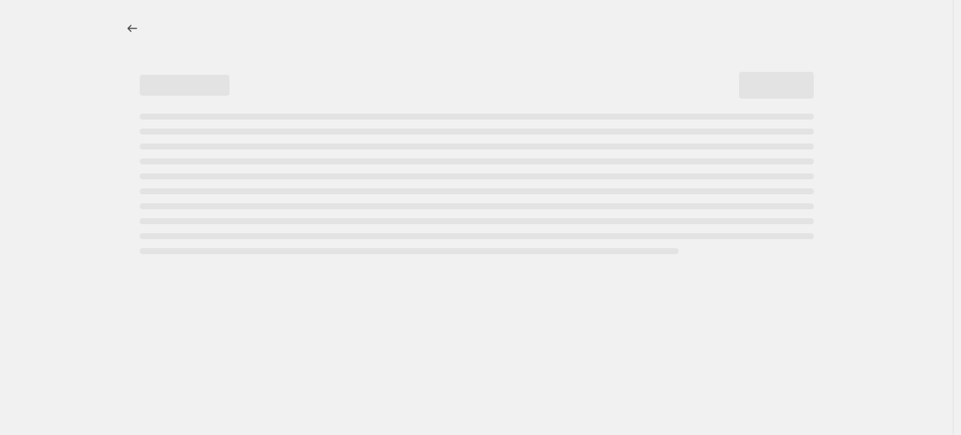
select select "percentage"
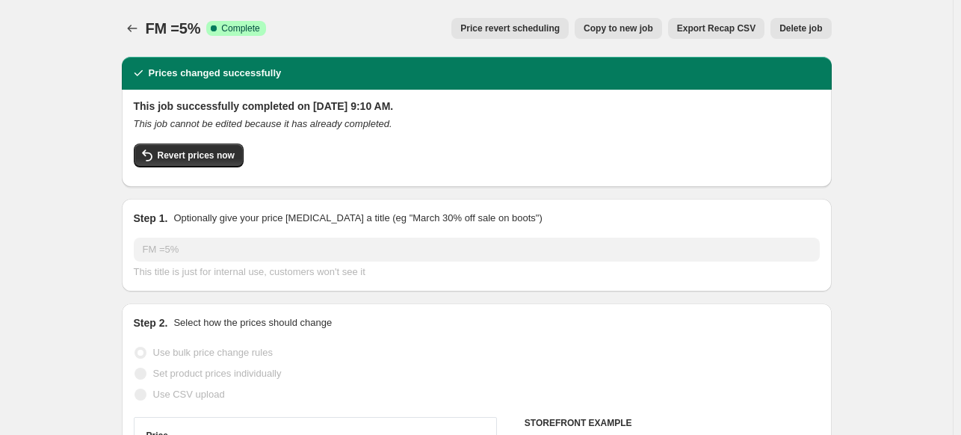
click at [645, 28] on span "Copy to new job" at bounding box center [618, 28] width 69 height 12
select select "percentage"
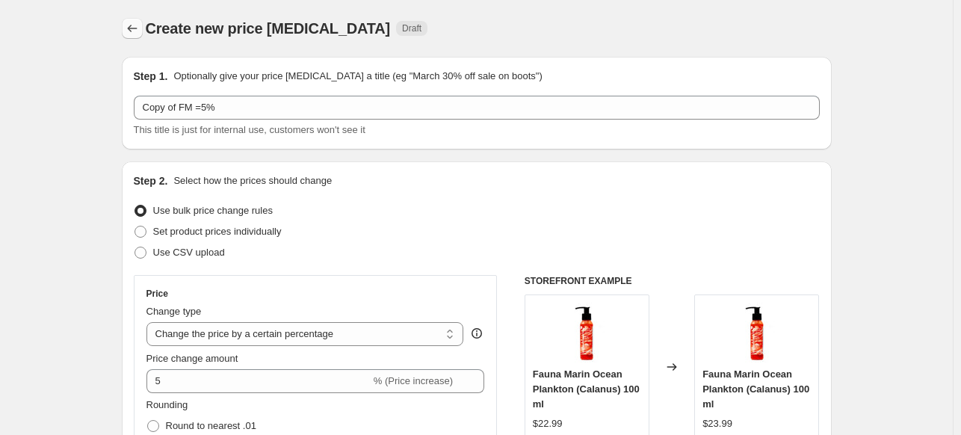
click at [132, 31] on icon "Price change jobs" at bounding box center [132, 28] width 15 height 15
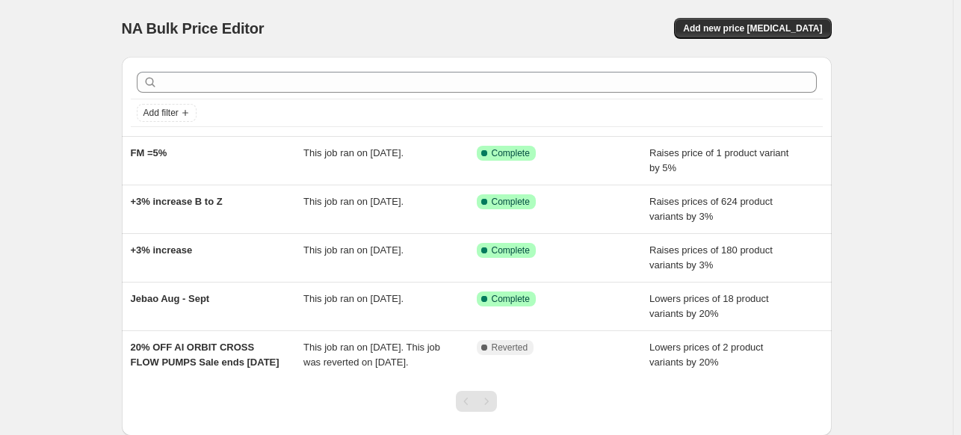
click at [88, 169] on div "NA Bulk Price Editor. This page is ready NA Bulk Price Editor Add new price cha…" at bounding box center [476, 263] width 953 height 527
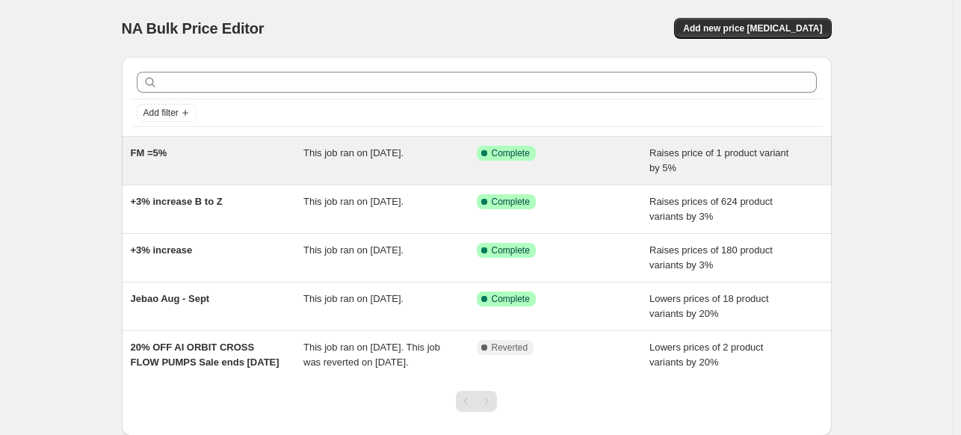
click at [158, 152] on span "FM =5%" at bounding box center [149, 152] width 37 height 11
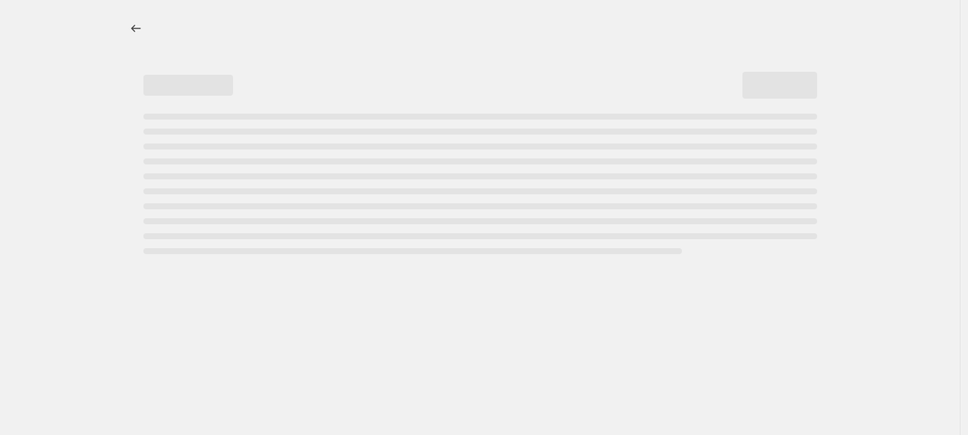
select select "percentage"
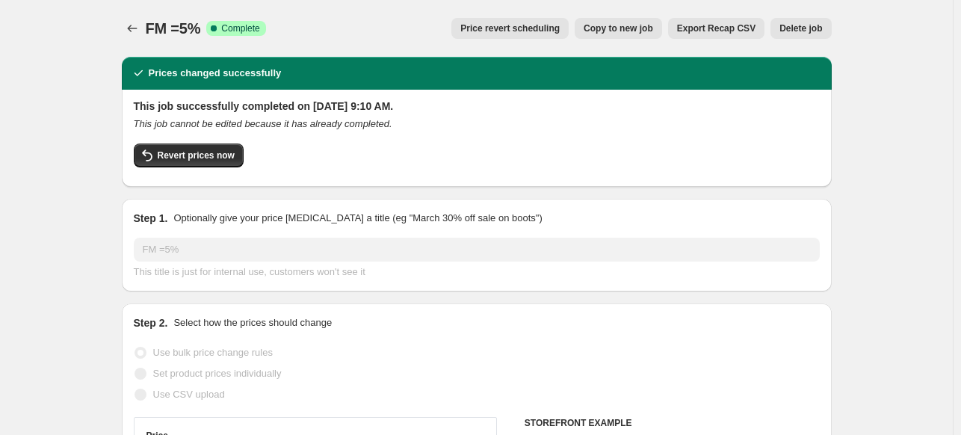
click at [631, 28] on span "Copy to new job" at bounding box center [618, 28] width 69 height 12
select select "percentage"
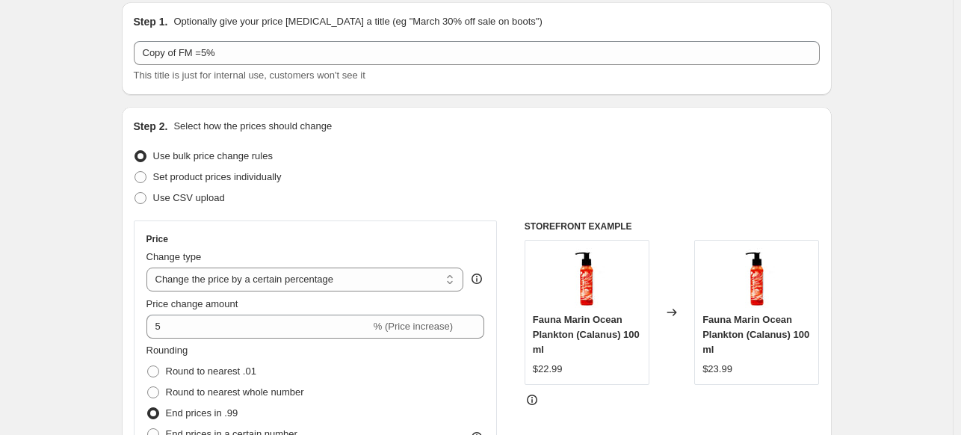
scroll to position [951, 0]
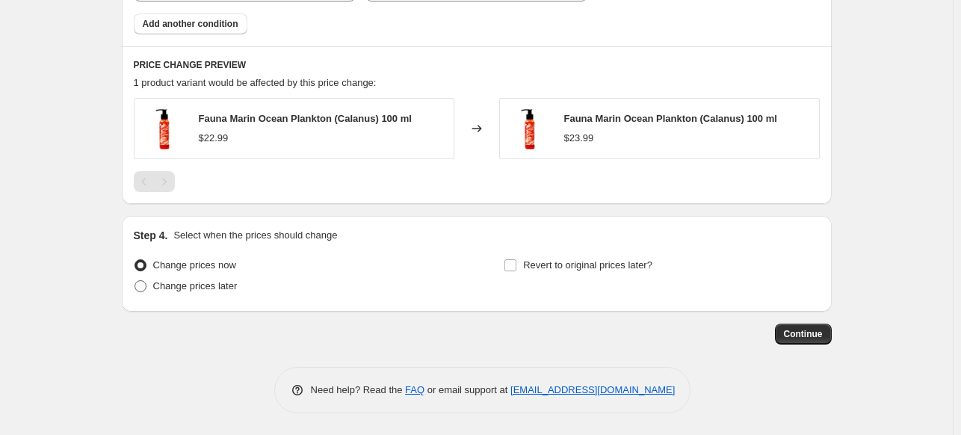
click at [143, 283] on span at bounding box center [140, 286] width 12 height 12
click at [135, 281] on input "Change prices later" at bounding box center [134, 280] width 1 height 1
radio input "true"
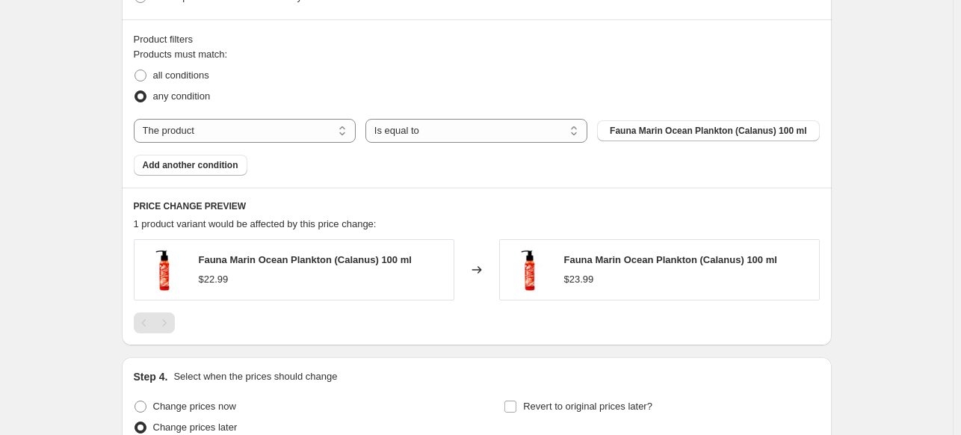
scroll to position [1046, 0]
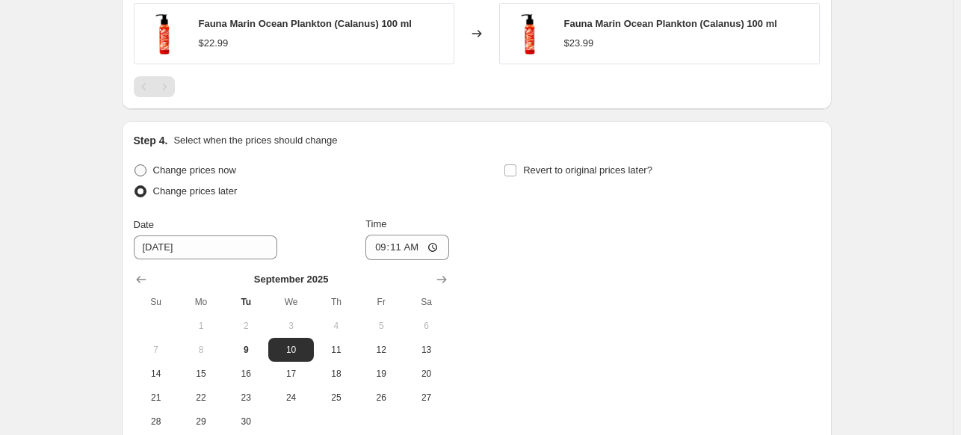
click at [141, 173] on span at bounding box center [140, 170] width 12 height 12
click at [135, 165] on input "Change prices now" at bounding box center [134, 164] width 1 height 1
radio input "true"
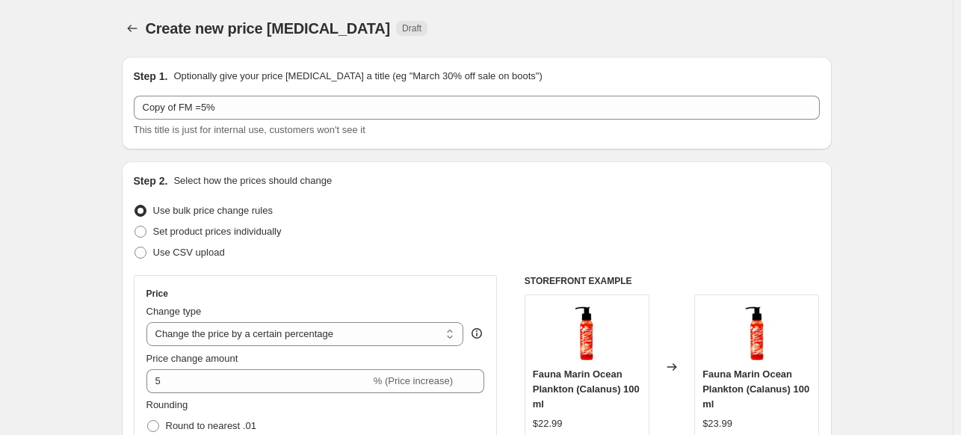
scroll to position [0, 0]
click at [140, 26] on icon "Price change jobs" at bounding box center [132, 28] width 15 height 15
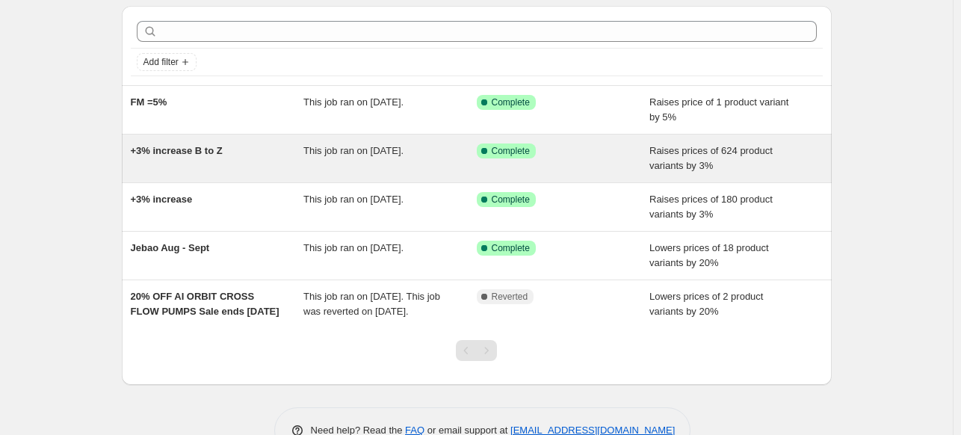
scroll to position [75, 0]
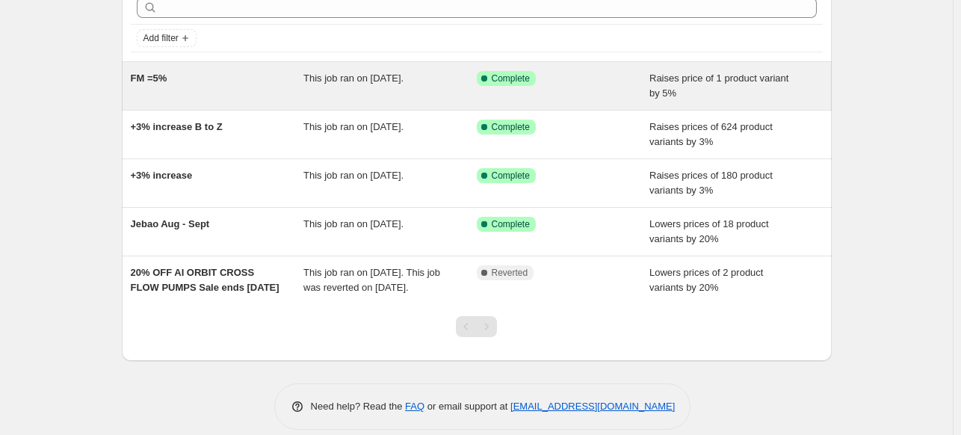
click at [164, 77] on span "FM =5%" at bounding box center [149, 77] width 37 height 11
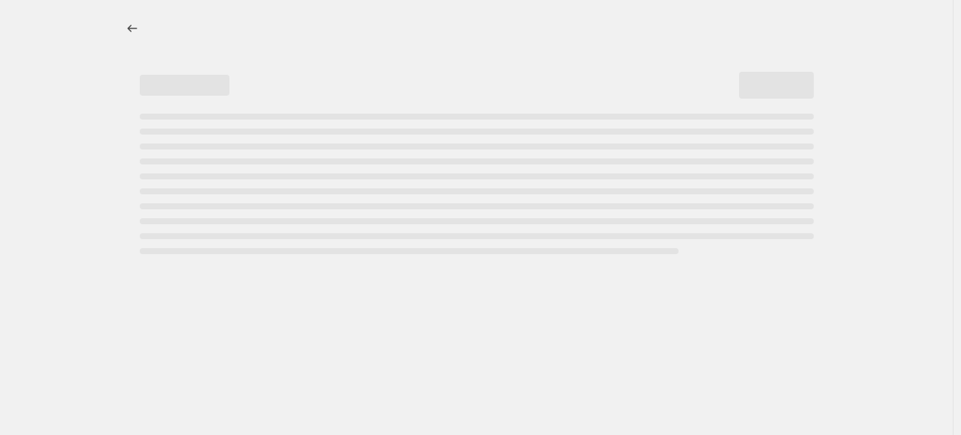
select select "percentage"
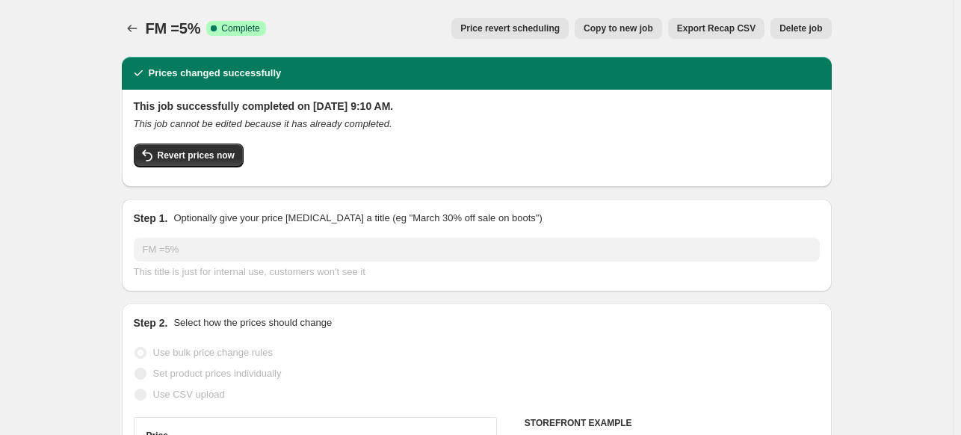
click at [810, 31] on span "Delete job" at bounding box center [800, 28] width 43 height 12
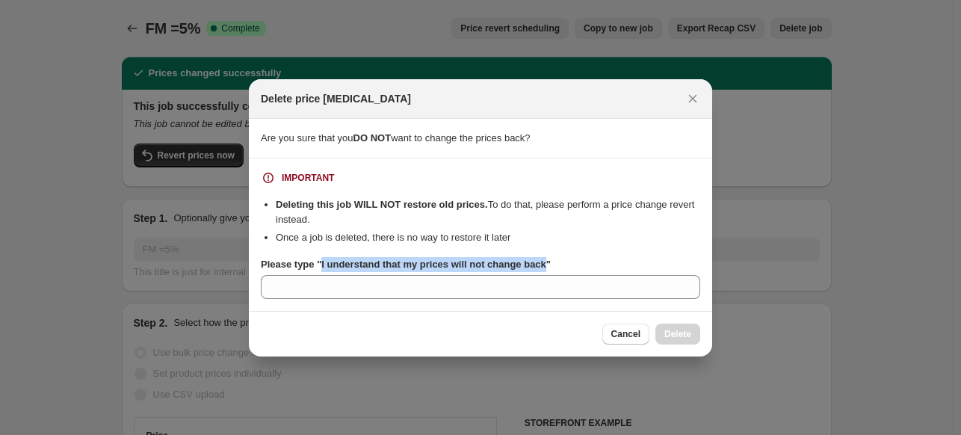
drag, startPoint x: 541, startPoint y: 264, endPoint x: 319, endPoint y: 269, distance: 222.0
click at [319, 269] on b "Please type "I understand that my prices will not change back"" at bounding box center [406, 264] width 290 height 11
copy b "I understand that my prices will not change back"
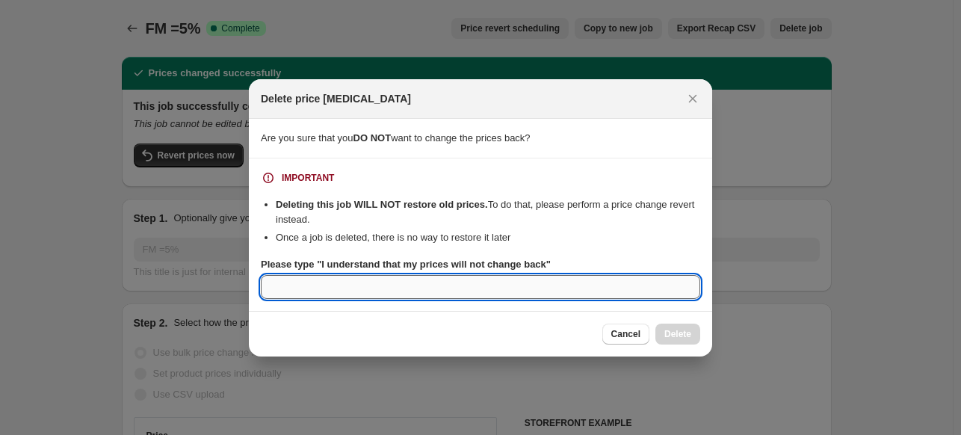
click at [299, 297] on input "Please type "I understand that my prices will not change back"" at bounding box center [480, 287] width 439 height 24
paste input "I understand that my prices will not change back"
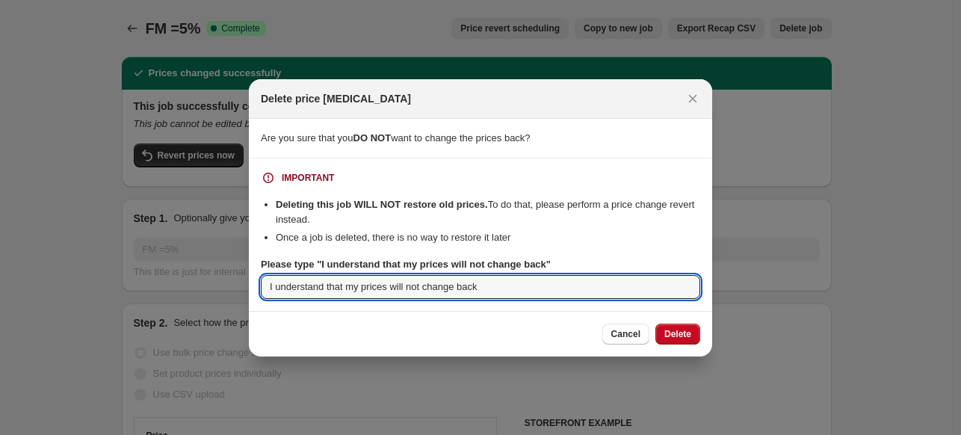
type input "I understand that my prices will not change back"
click at [684, 335] on span "Delete" at bounding box center [677, 334] width 27 height 12
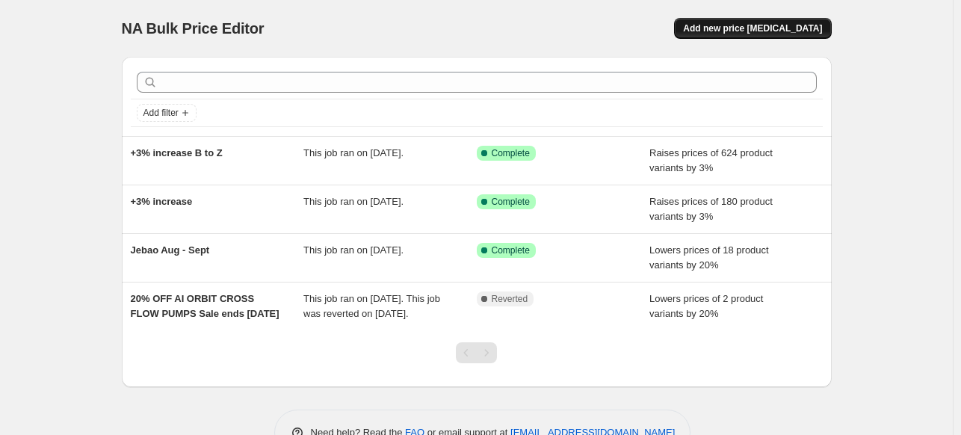
click at [761, 28] on span "Add new price [MEDICAL_DATA]" at bounding box center [752, 28] width 139 height 12
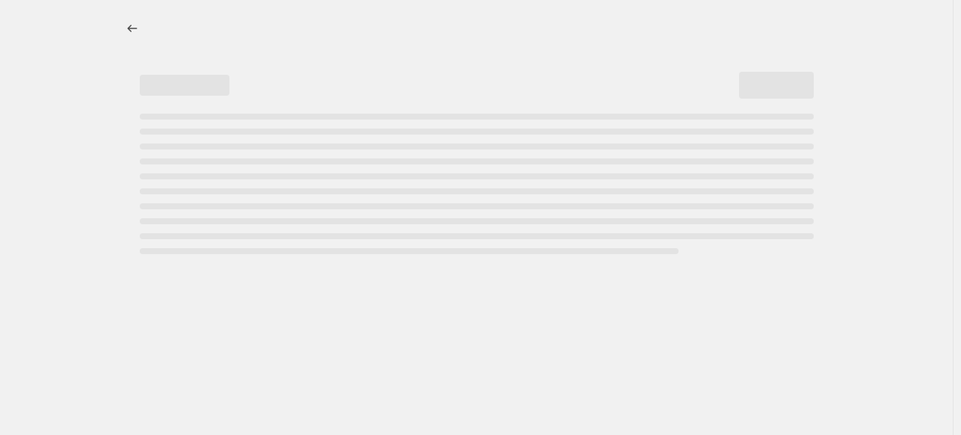
select select "percentage"
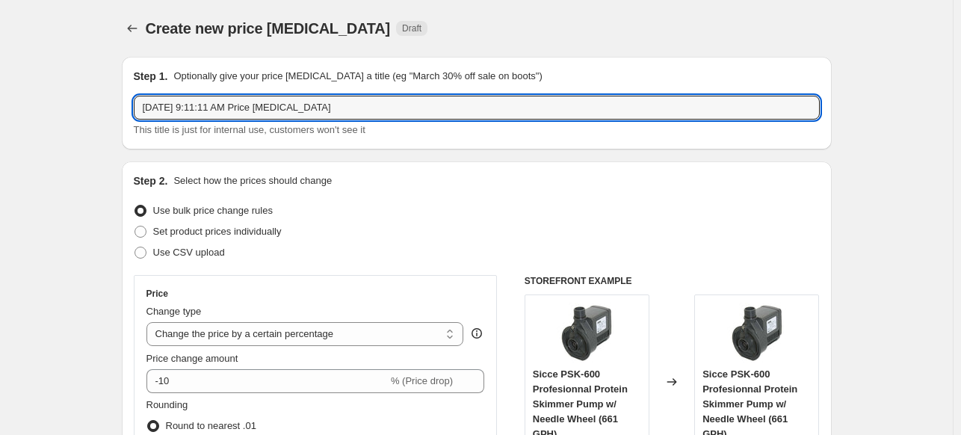
drag, startPoint x: 344, startPoint y: 111, endPoint x: -66, endPoint y: 133, distance: 410.0
click at [0, 133] on html "Home Settings Plans Skip to content Create new price [MEDICAL_DATA]. This page …" at bounding box center [480, 217] width 961 height 435
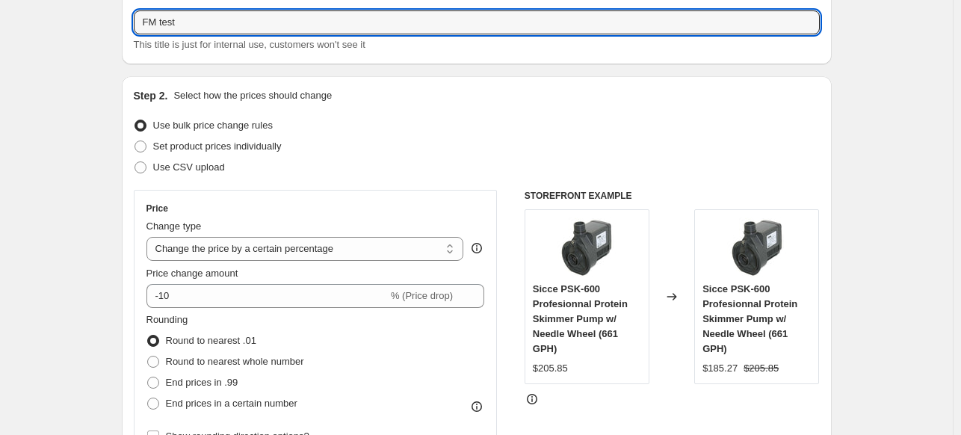
scroll to position [149, 0]
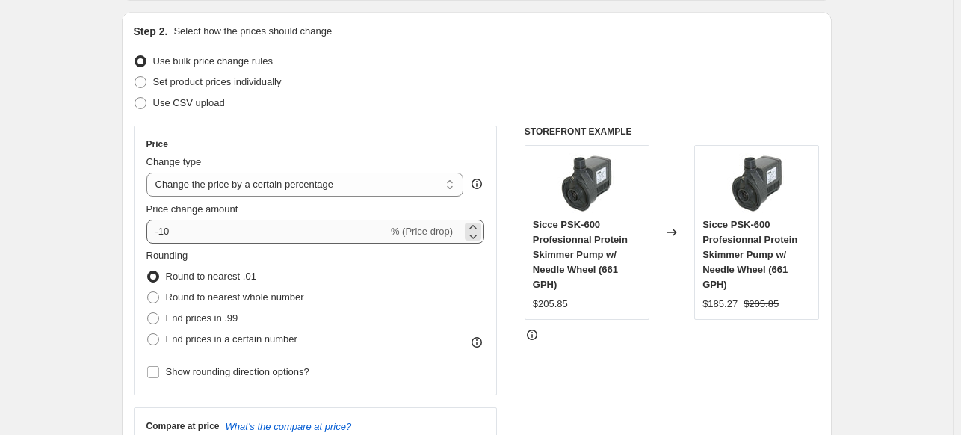
type input "FM test"
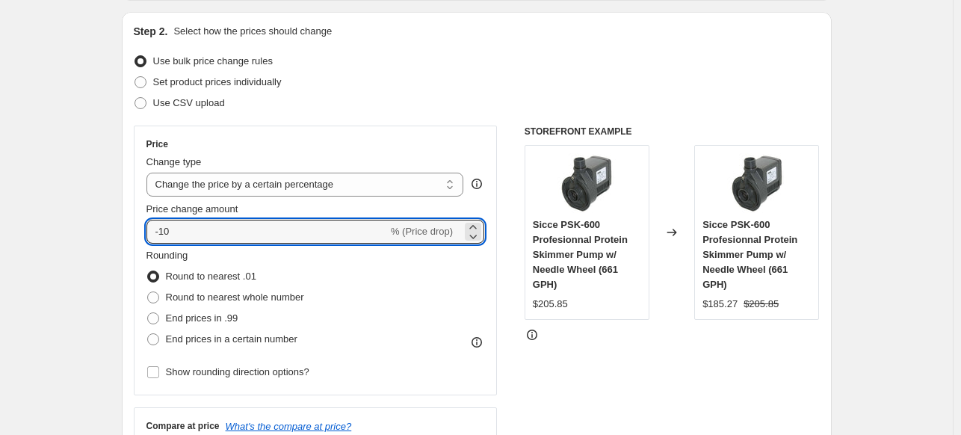
drag, startPoint x: 188, startPoint y: 229, endPoint x: 99, endPoint y: 241, distance: 90.4
type input "5"
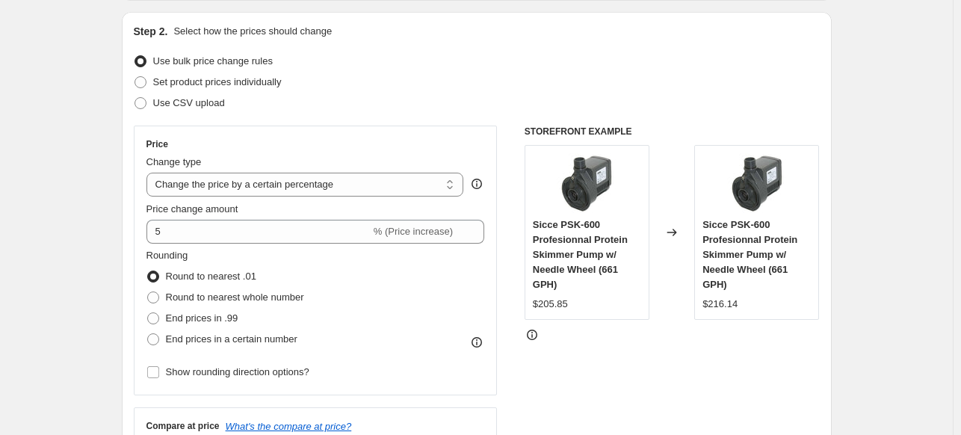
click at [158, 317] on span at bounding box center [153, 318] width 12 height 12
click at [148, 313] on input "End prices in .99" at bounding box center [147, 312] width 1 height 1
radio input "true"
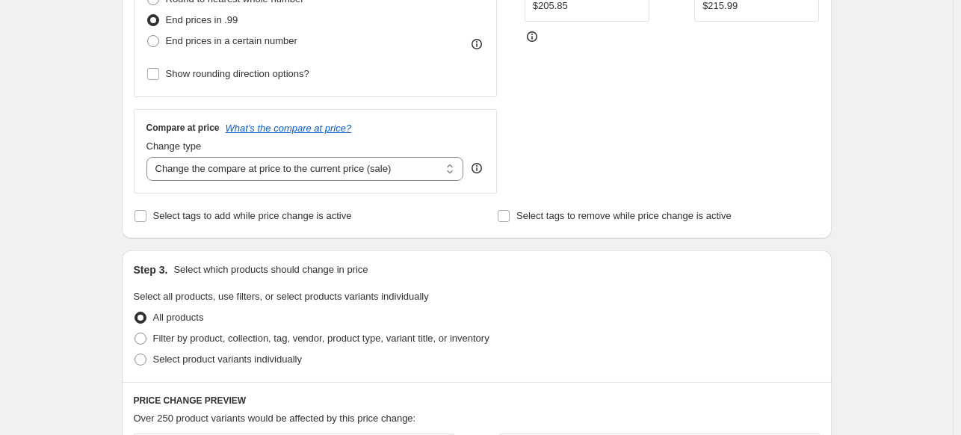
scroll to position [448, 0]
click at [280, 173] on select "Change the compare at price to the current price (sale) Change the compare at p…" at bounding box center [305, 168] width 318 height 24
drag, startPoint x: 515, startPoint y: 137, endPoint x: 497, endPoint y: 155, distance: 25.9
click at [515, 137] on div "Price Change type Change the price to a certain amount Change the price by a ce…" at bounding box center [477, 10] width 686 height 366
click at [477, 165] on icon at bounding box center [476, 164] width 1 height 1
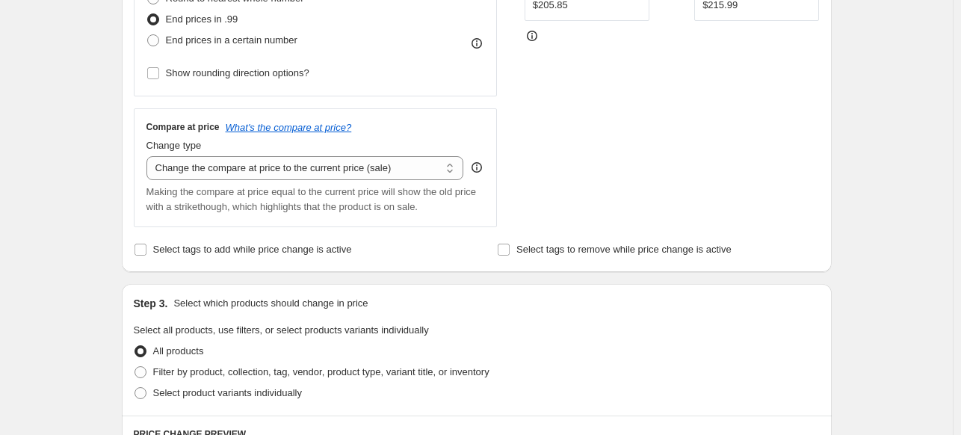
click at [105, 191] on div "Create new price [MEDICAL_DATA]. This page is ready Create new price [MEDICAL_D…" at bounding box center [476, 323] width 953 height 1543
click at [377, 173] on select "Change the compare at price to the current price (sale) Change the compare at p…" at bounding box center [305, 168] width 318 height 24
click at [149, 156] on select "Change the compare at price to the current price (sale) Change the compare at p…" at bounding box center [305, 168] width 318 height 24
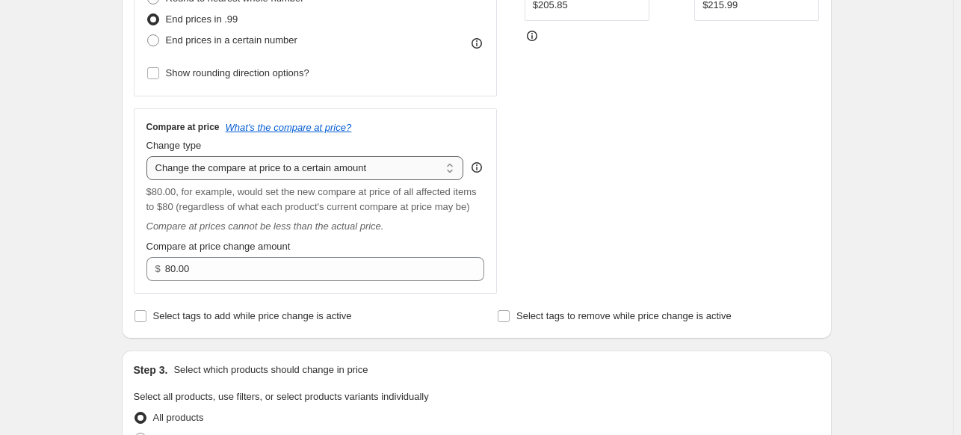
click at [315, 163] on select "Change the compare at price to the current price (sale) Change the compare at p…" at bounding box center [305, 168] width 318 height 24
select select "bp"
click at [149, 156] on select "Change the compare at price to the current price (sale) Change the compare at p…" at bounding box center [305, 168] width 318 height 24
type input "12.00"
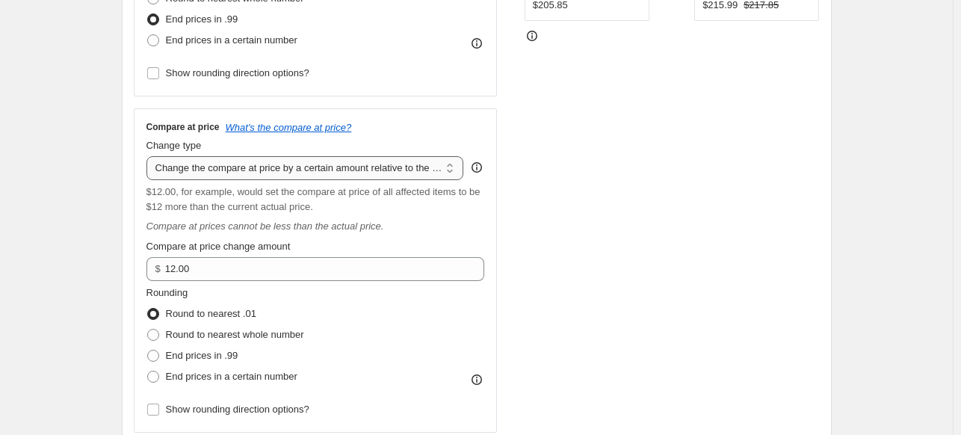
click at [332, 177] on select "Change the compare at price to the current price (sale) Change the compare at p…" at bounding box center [305, 168] width 318 height 24
select select "remove"
click at [149, 156] on select "Change the compare at price to the current price (sale) Change the compare at p…" at bounding box center [305, 168] width 318 height 24
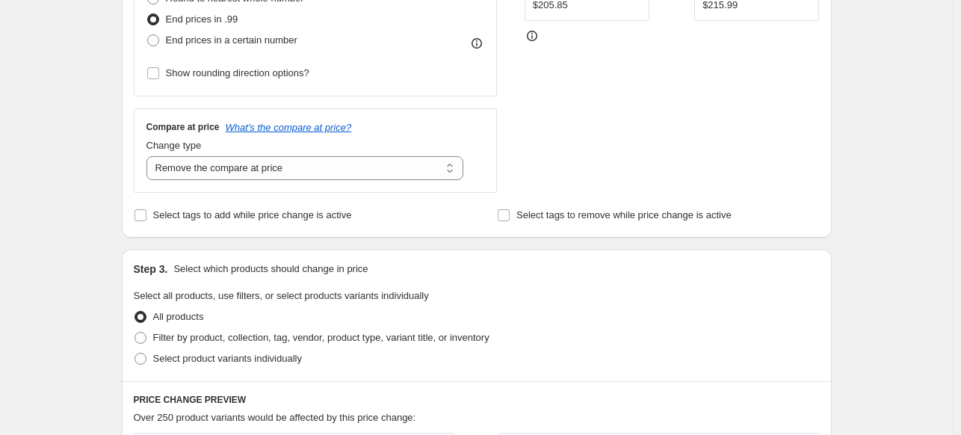
click at [110, 175] on div "Create new price [MEDICAL_DATA]. This page is ready Create new price [MEDICAL_D…" at bounding box center [477, 306] width 746 height 1508
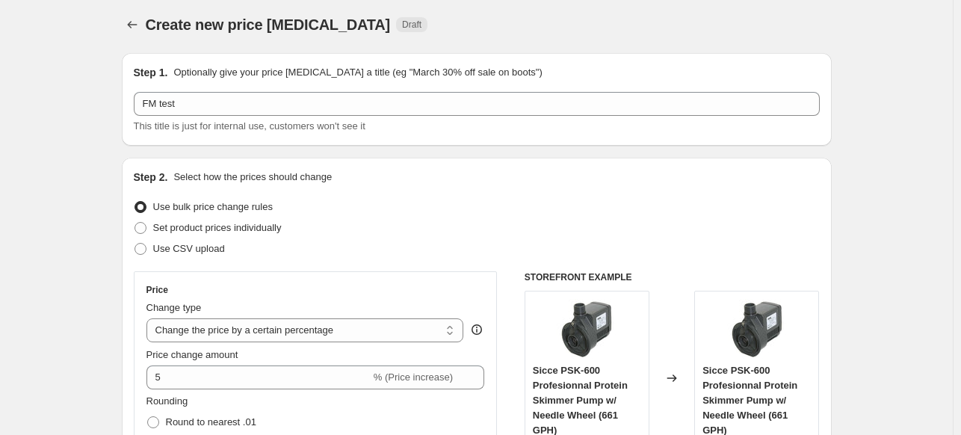
scroll to position [0, 0]
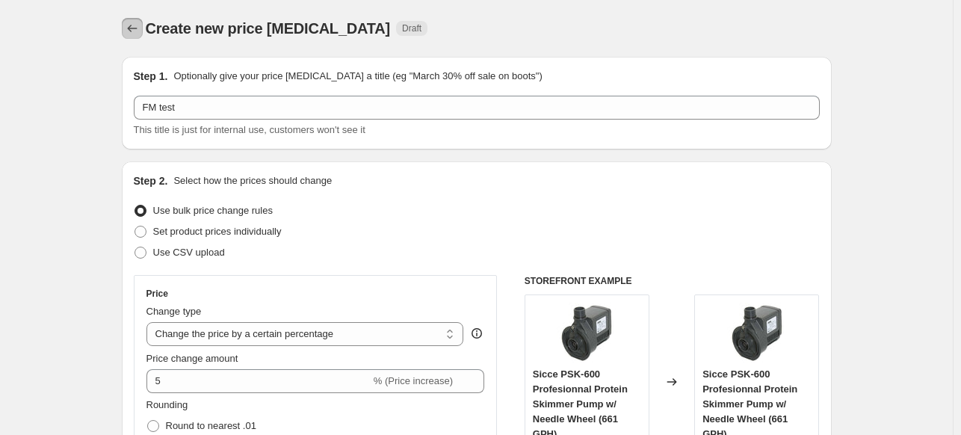
click at [134, 22] on icon "Price change jobs" at bounding box center [132, 28] width 15 height 15
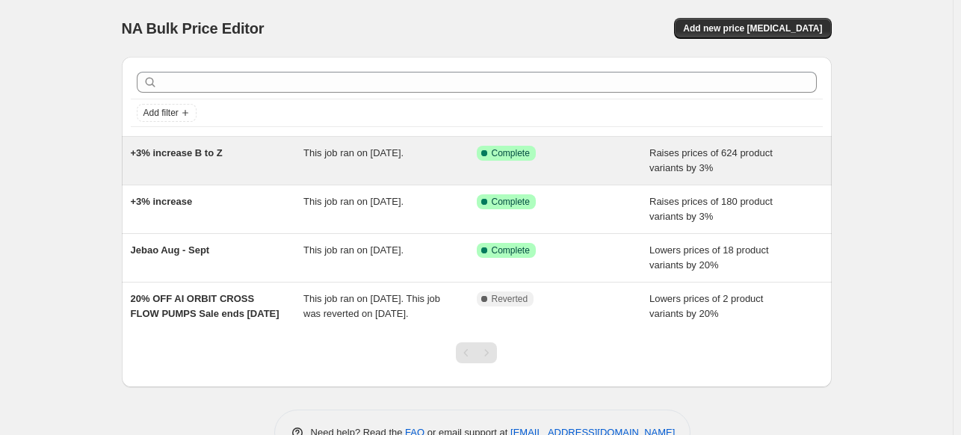
click at [183, 150] on span "+3% increase B to Z" at bounding box center [177, 152] width 92 height 11
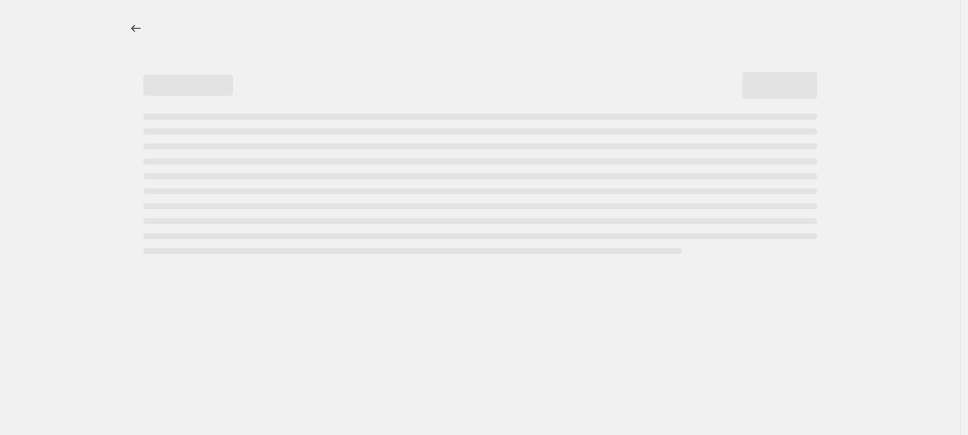
select select "percentage"
select select "vendor"
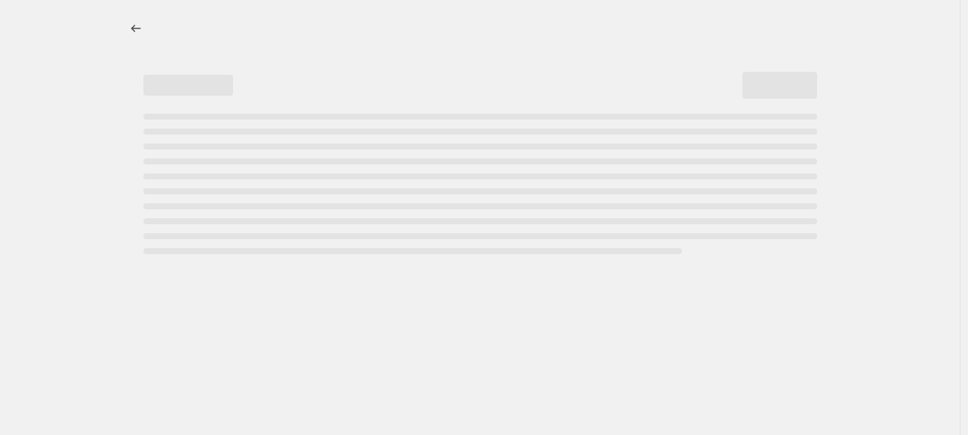
select select "vendor"
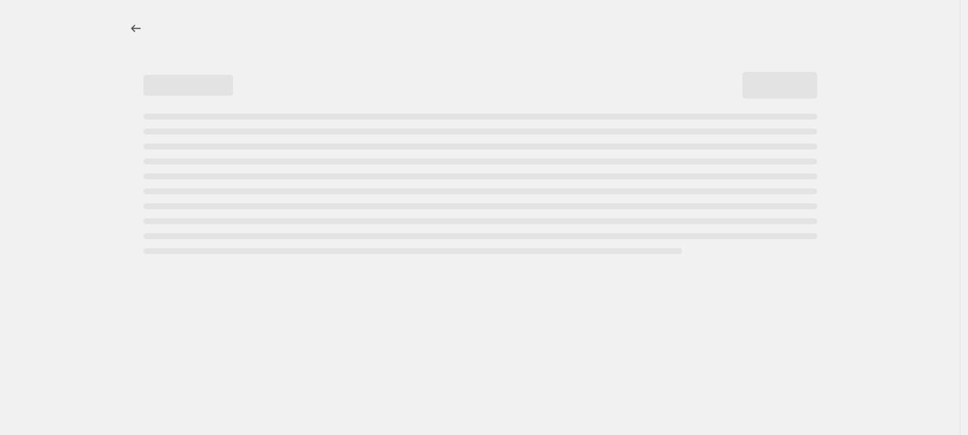
select select "vendor"
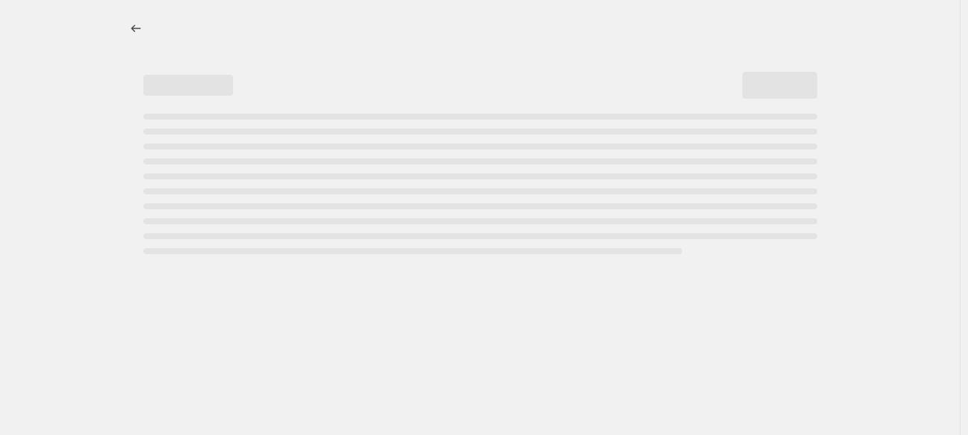
select select "vendor"
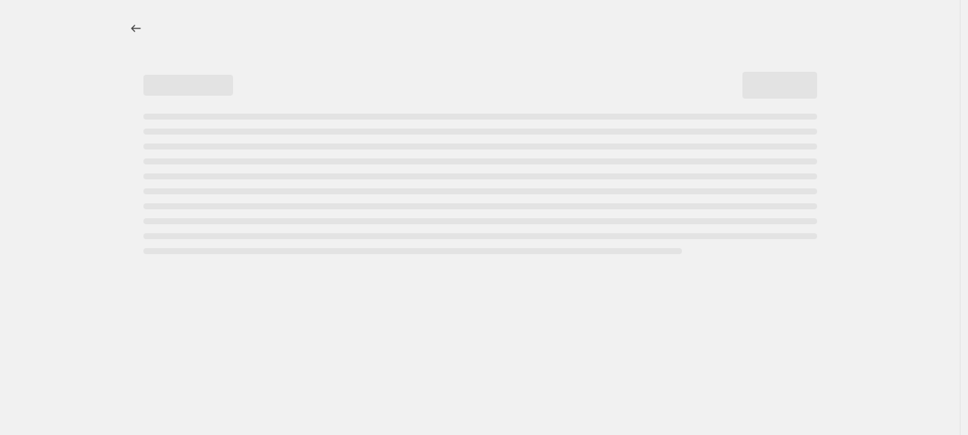
select select "vendor"
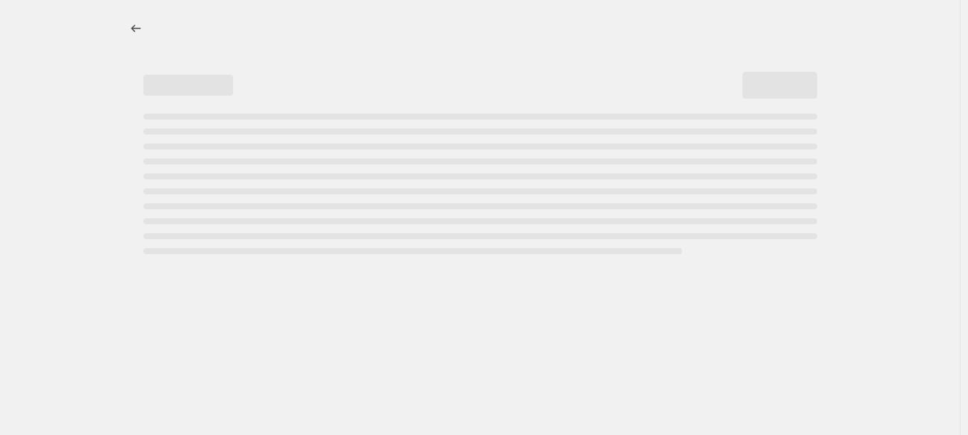
select select "vendor"
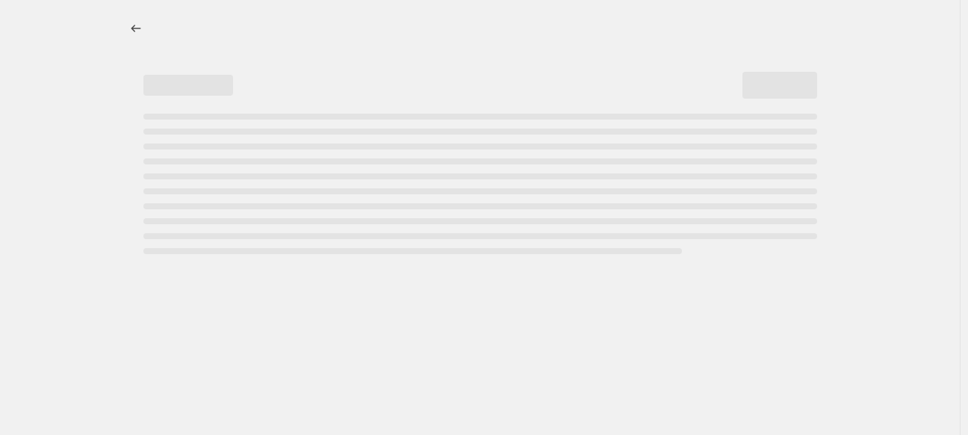
select select "vendor"
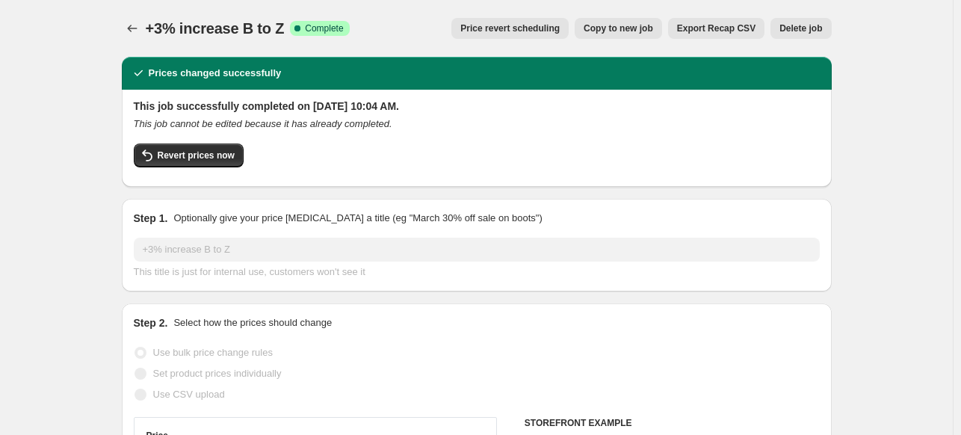
click at [611, 34] on span "Copy to new job" at bounding box center [618, 28] width 69 height 12
select select "percentage"
select select "vendor"
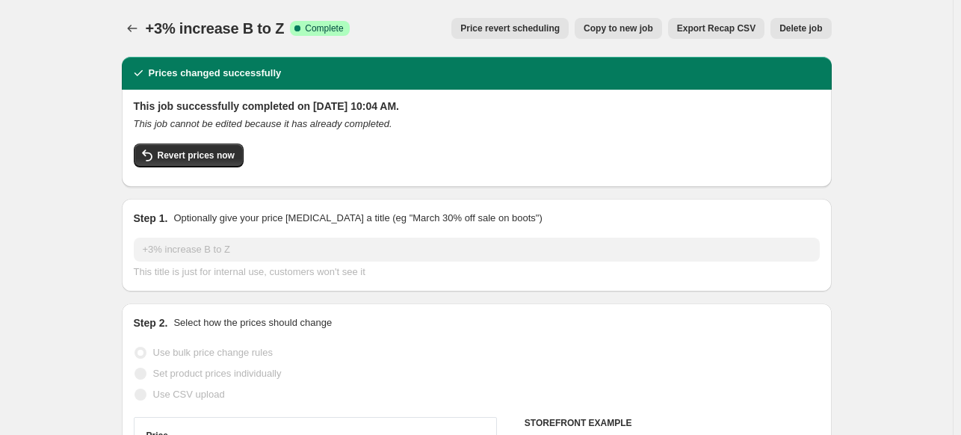
select select "vendor"
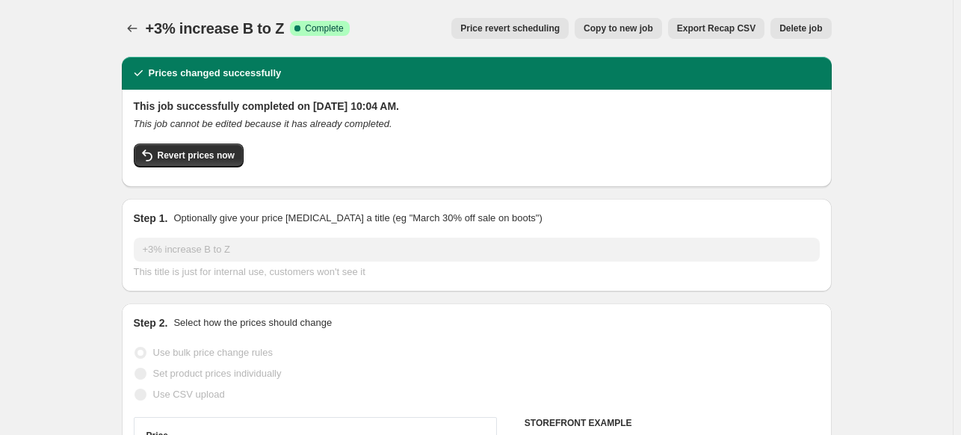
select select "vendor"
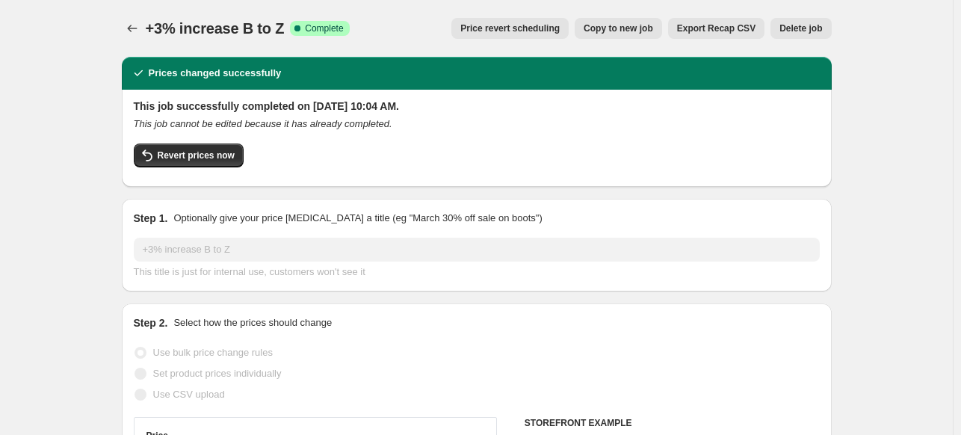
select select "vendor"
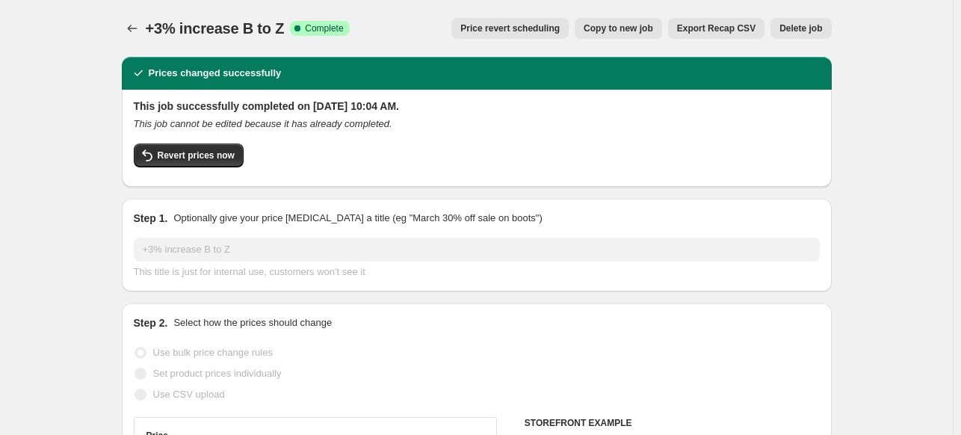
select select "vendor"
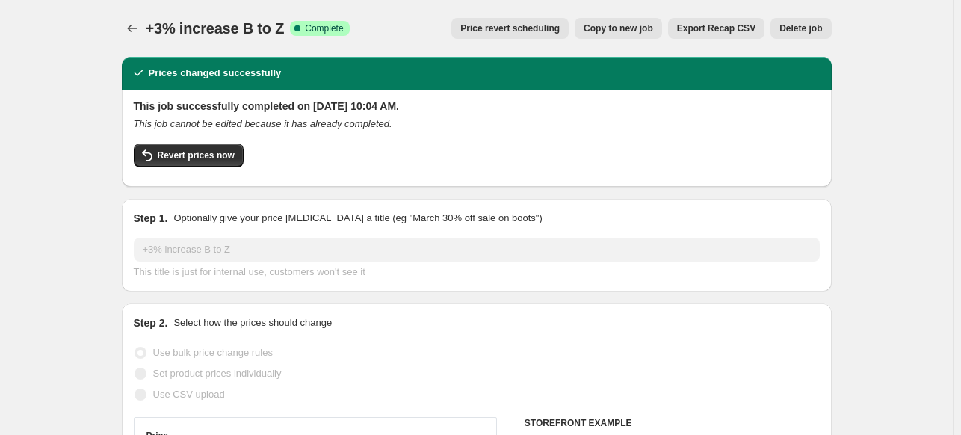
select select "vendor"
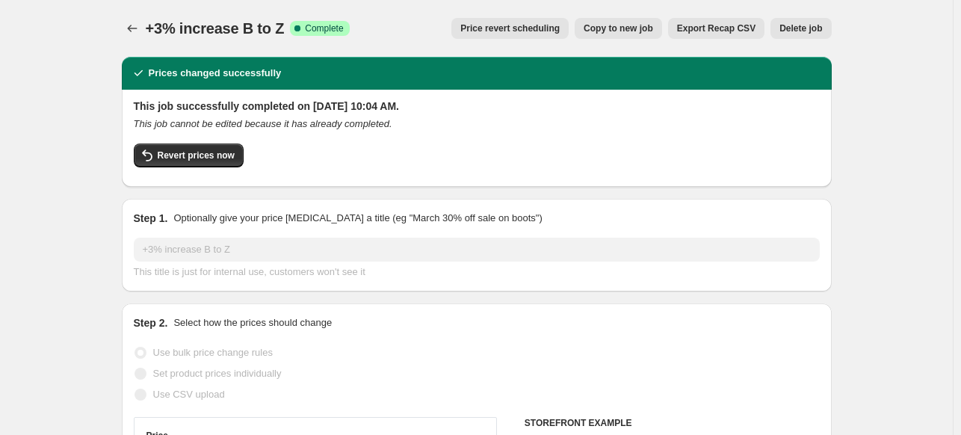
select select "vendor"
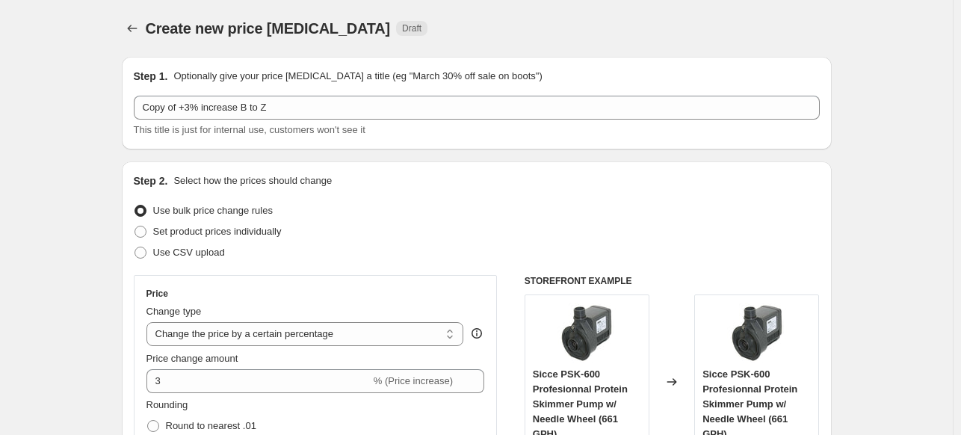
scroll to position [149, 0]
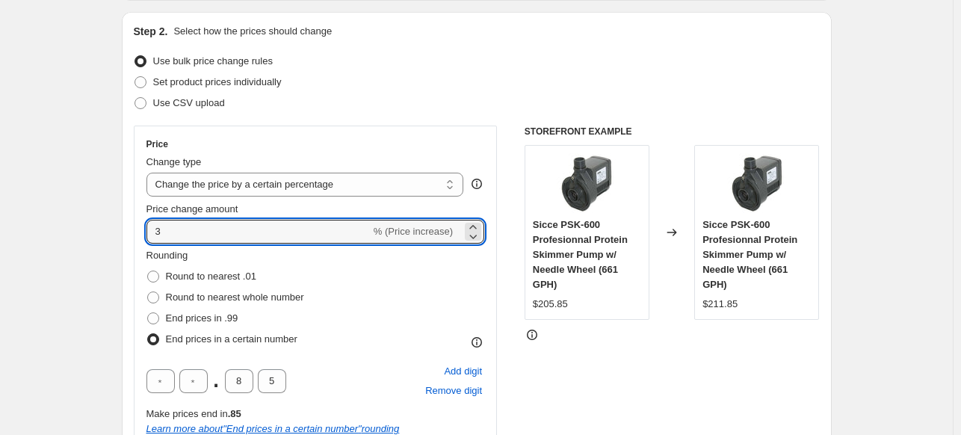
drag, startPoint x: 188, startPoint y: 229, endPoint x: 137, endPoint y: 230, distance: 50.8
click at [137, 230] on div "Price Change type Change the price to a certain amount Change the price by a ce…" at bounding box center [316, 304] width 364 height 356
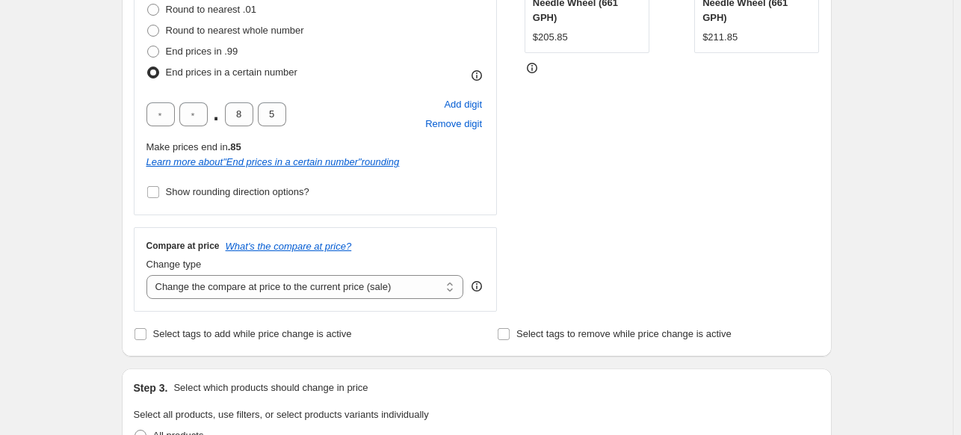
scroll to position [448, 0]
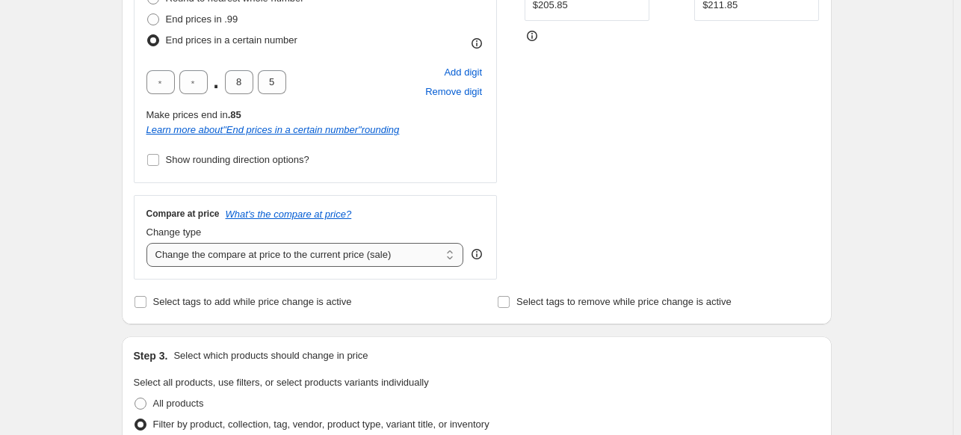
type input "0"
click at [206, 260] on select "Change the compare at price to the current price (sale) Change the compare at p…" at bounding box center [305, 255] width 318 height 24
click at [149, 243] on select "Change the compare at price to the current price (sale) Change the compare at p…" at bounding box center [305, 255] width 318 height 24
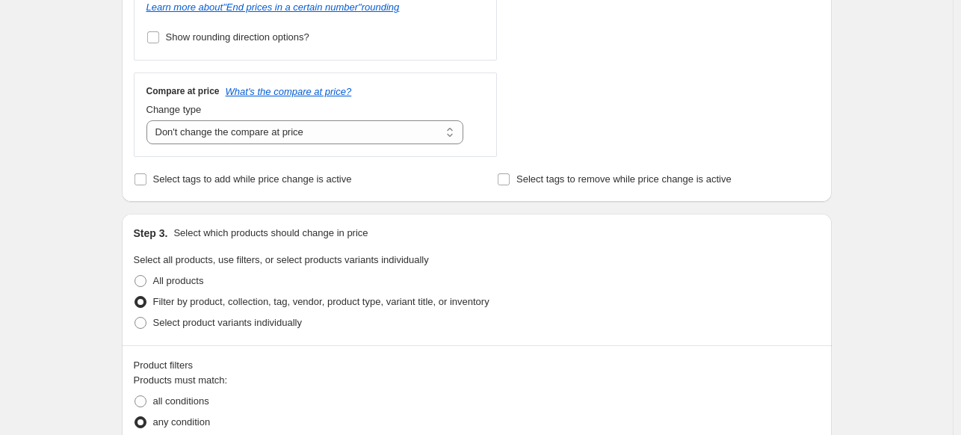
scroll to position [523, 0]
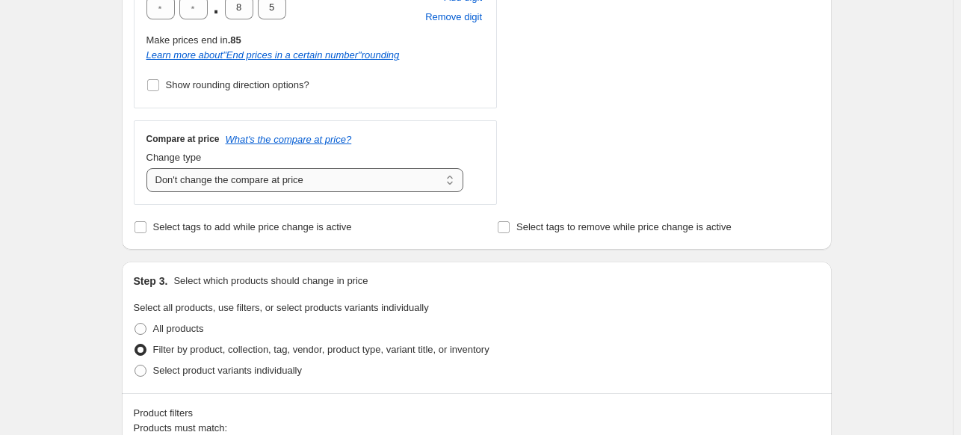
click at [205, 182] on select "Change the compare at price to the current price (sale) Change the compare at p…" at bounding box center [305, 180] width 318 height 24
select select "remove"
click at [149, 168] on select "Change the compare at price to the current price (sale) Change the compare at p…" at bounding box center [305, 180] width 318 height 24
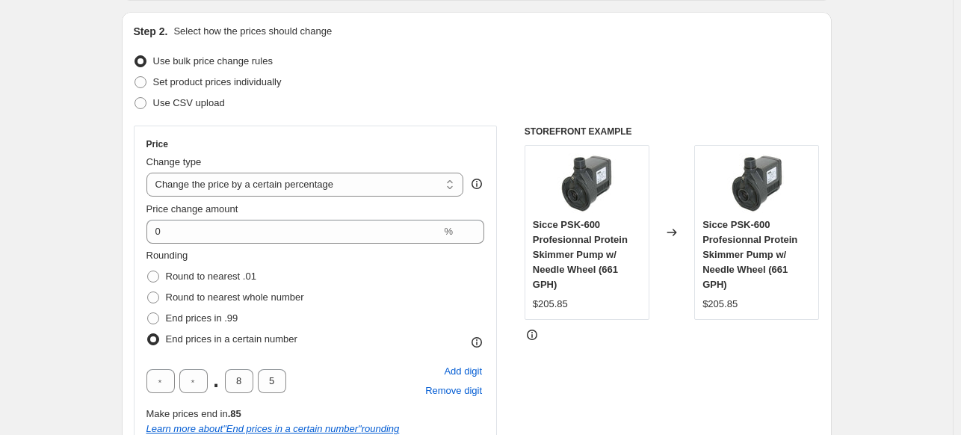
scroll to position [0, 0]
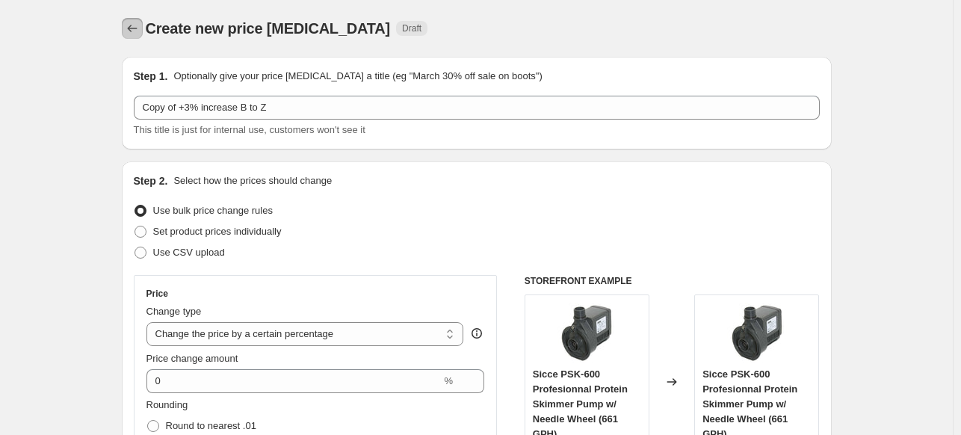
click at [135, 29] on icon "Price change jobs" at bounding box center [132, 28] width 15 height 15
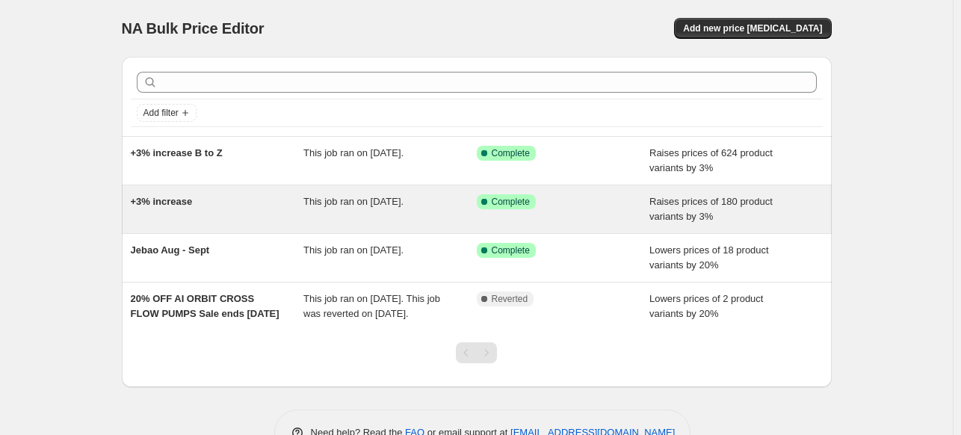
click at [173, 206] on span "+3% increase" at bounding box center [162, 201] width 62 height 11
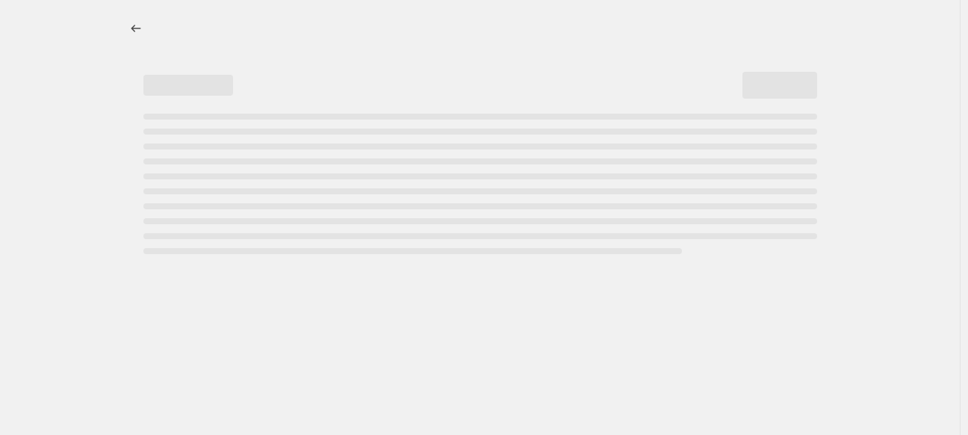
select select "percentage"
select select "vendor"
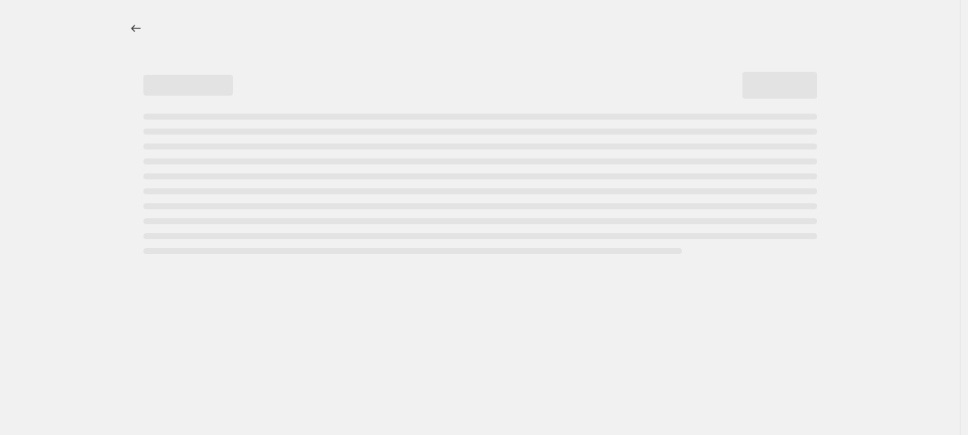
select select "vendor"
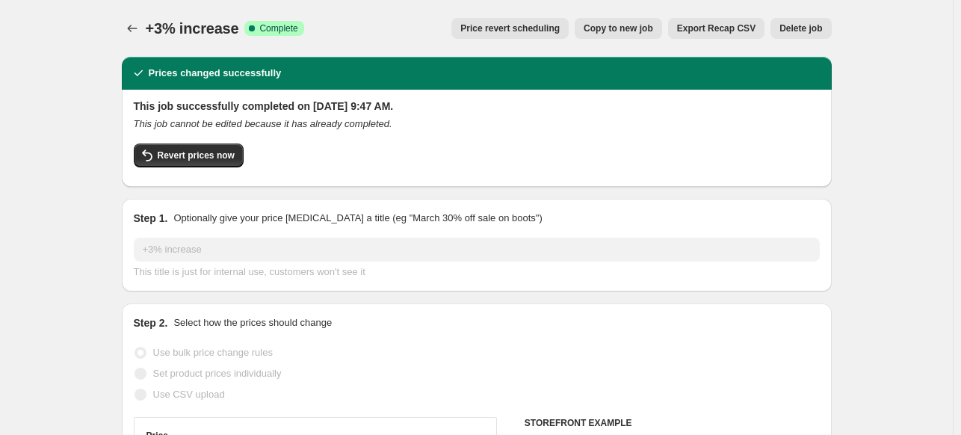
click at [631, 26] on span "Copy to new job" at bounding box center [618, 28] width 69 height 12
select select "percentage"
select select "vendor"
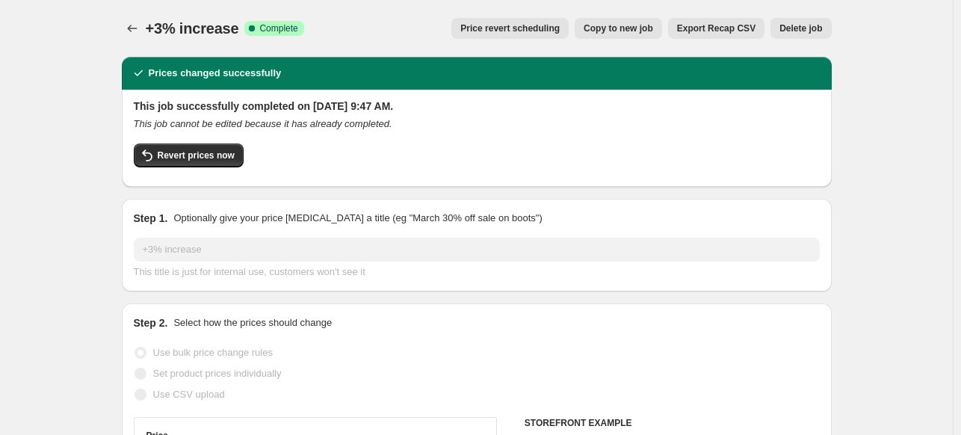
select select "vendor"
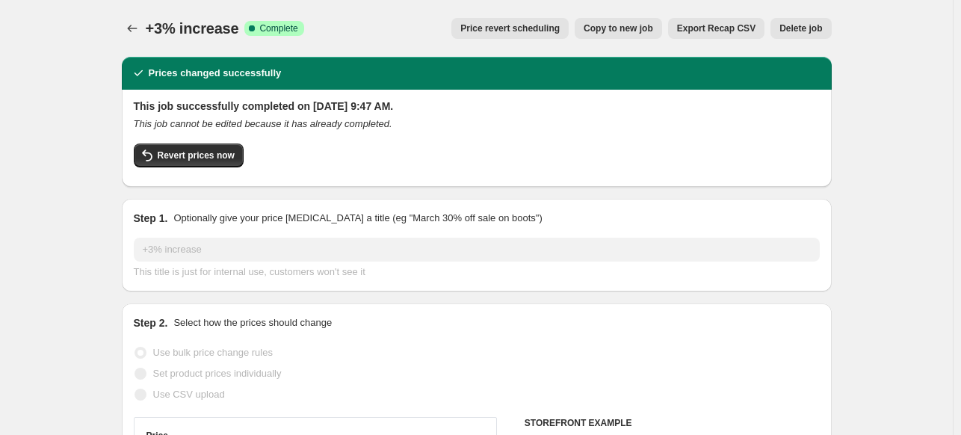
select select "vendor"
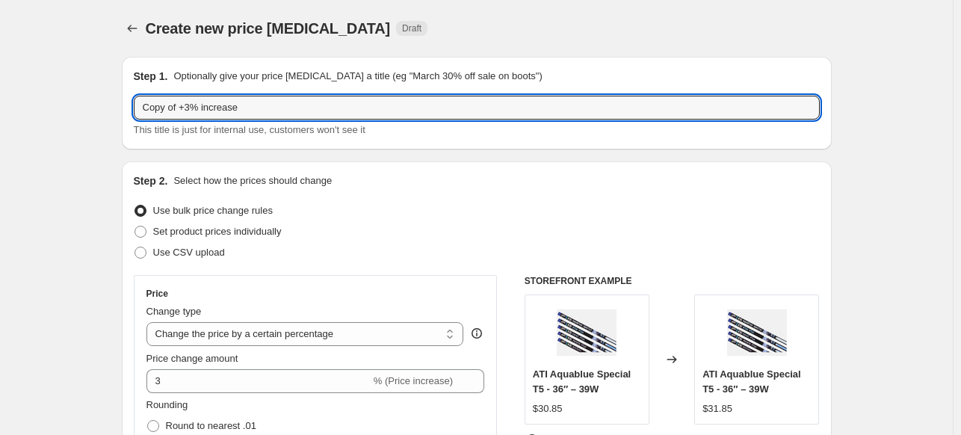
drag, startPoint x: 259, startPoint y: 108, endPoint x: 126, endPoint y: 114, distance: 133.8
click at [126, 114] on div "Step 1. Optionally give your price [MEDICAL_DATA] a title (eg "March 30% off sa…" at bounding box center [477, 103] width 710 height 93
type input "Remove compare at price"
click at [126, 114] on div "Step 1. Optionally give your price [MEDICAL_DATA] a title (eg "March 30% off sa…" at bounding box center [477, 103] width 710 height 93
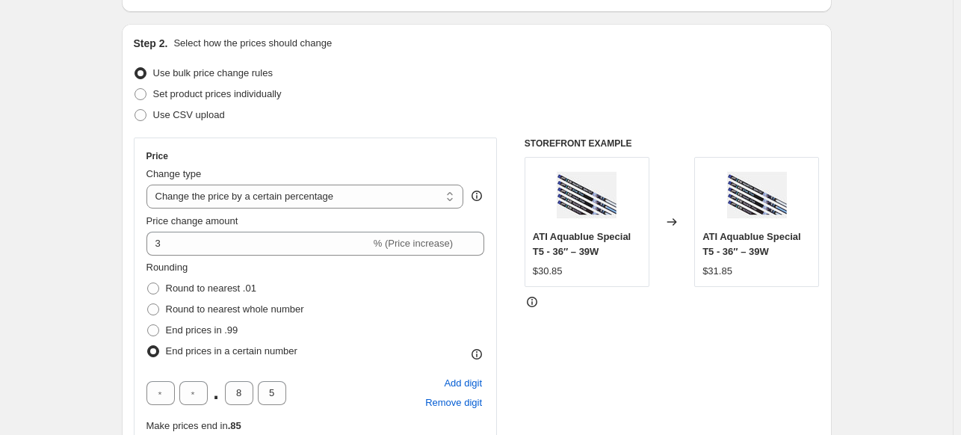
scroll to position [224, 0]
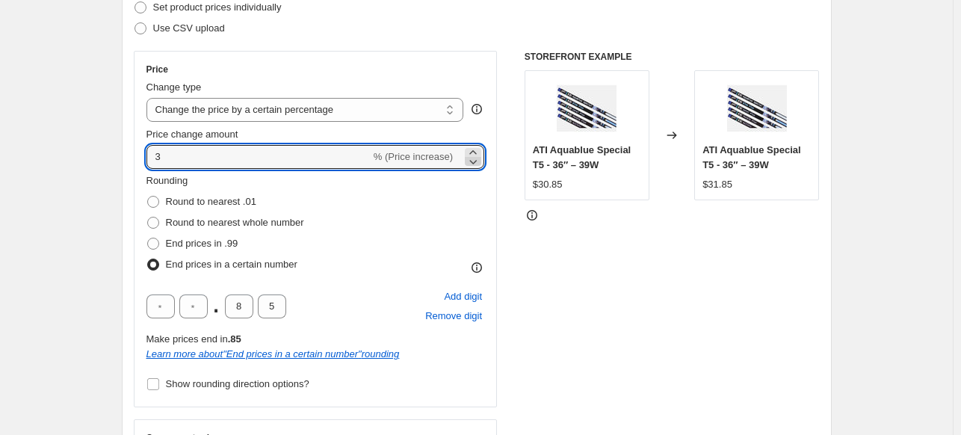
click at [475, 163] on icon at bounding box center [472, 161] width 15 height 15
type input "0"
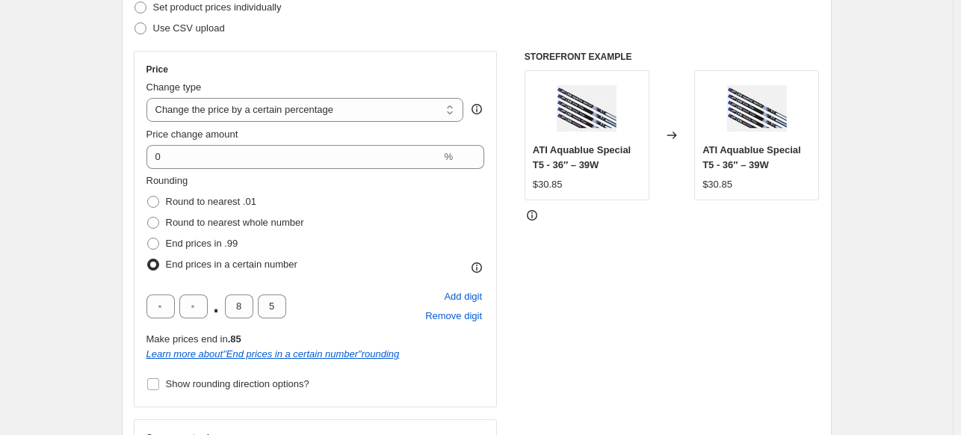
click at [134, 202] on div "Step 2. Select how the prices should change Use bulk price change rules Set pro…" at bounding box center [477, 242] width 710 height 611
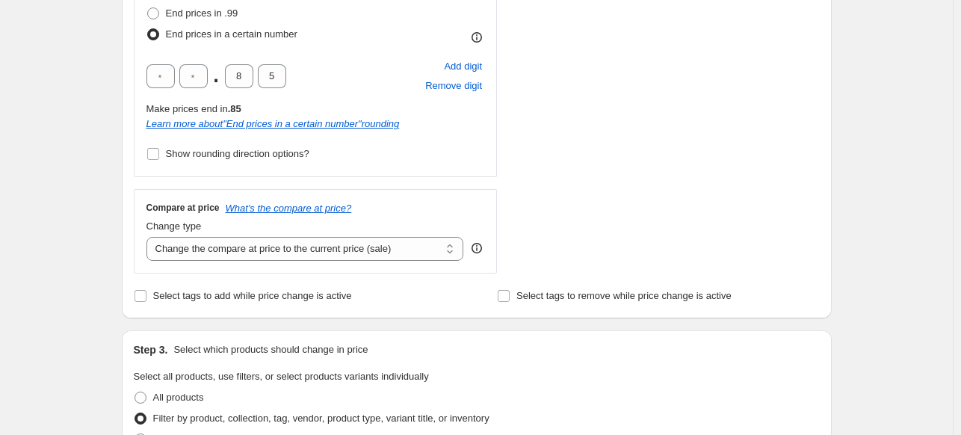
scroll to position [523, 0]
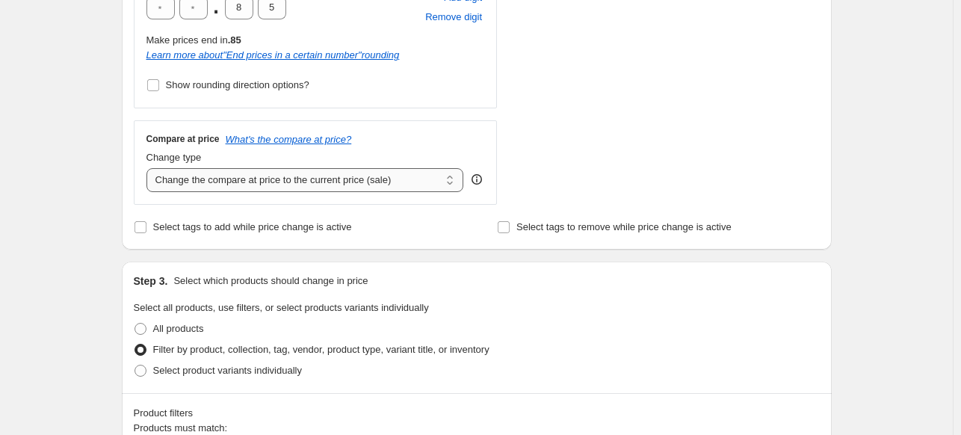
click at [188, 186] on select "Change the compare at price to the current price (sale) Change the compare at p…" at bounding box center [305, 180] width 318 height 24
select select "remove"
click at [149, 168] on select "Change the compare at price to the current price (sale) Change the compare at p…" at bounding box center [305, 180] width 318 height 24
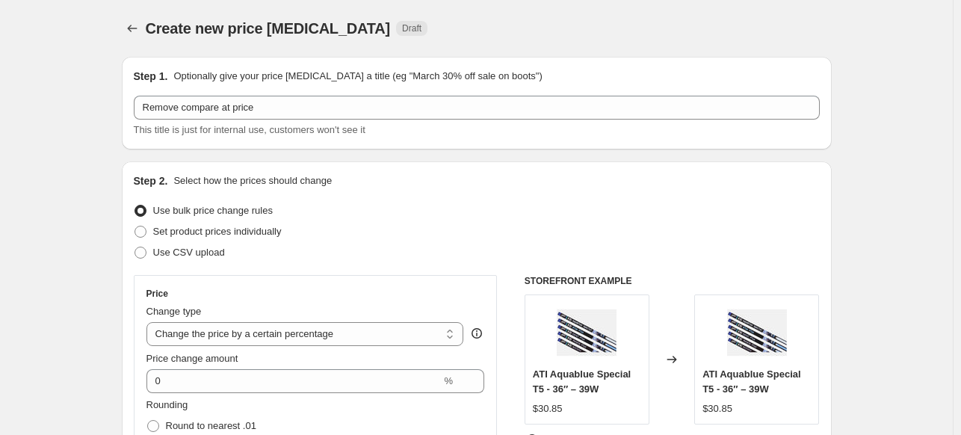
scroll to position [149, 0]
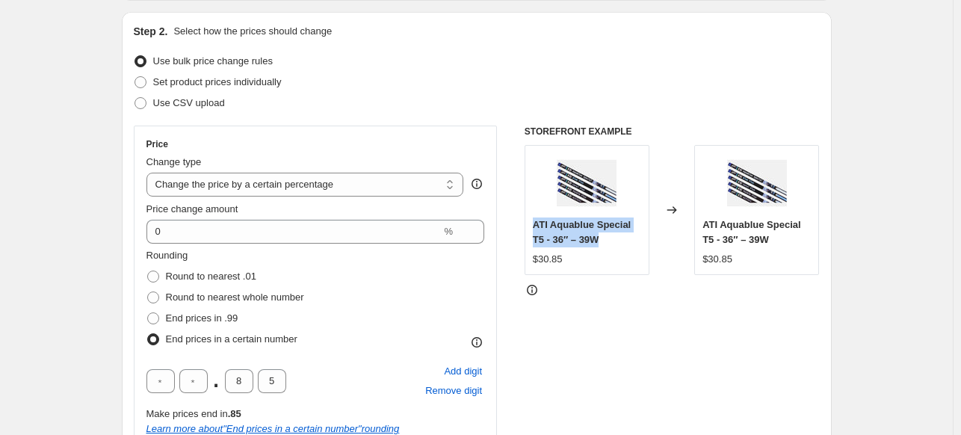
drag, startPoint x: 580, startPoint y: 238, endPoint x: 539, endPoint y: 228, distance: 41.5
click at [538, 228] on div "ATI Aquablue Special T5 - 36″ – 39W" at bounding box center [587, 232] width 108 height 30
copy span "ATI Aquablue Special T5 - 36″ – 39W"
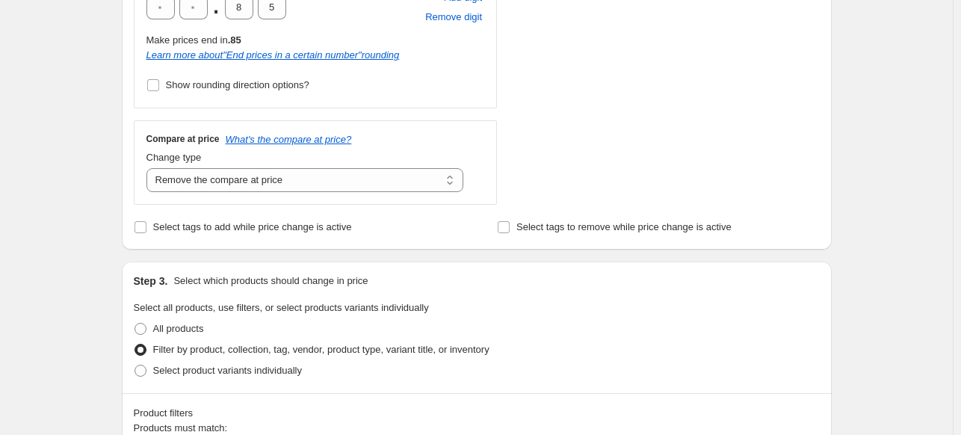
scroll to position [1575, 0]
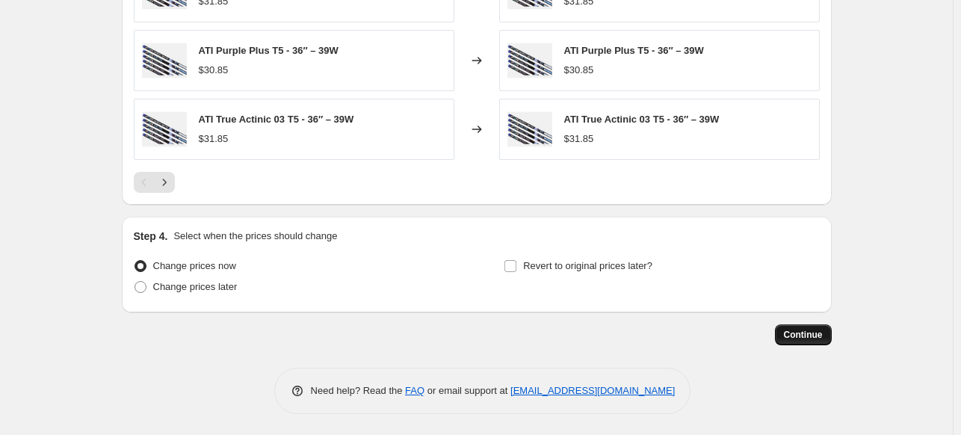
click at [815, 343] on button "Continue" at bounding box center [803, 334] width 57 height 21
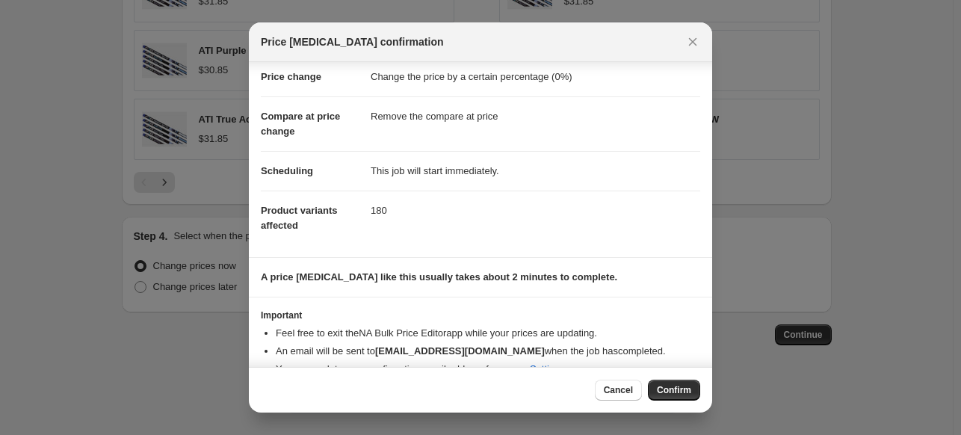
scroll to position [55, 0]
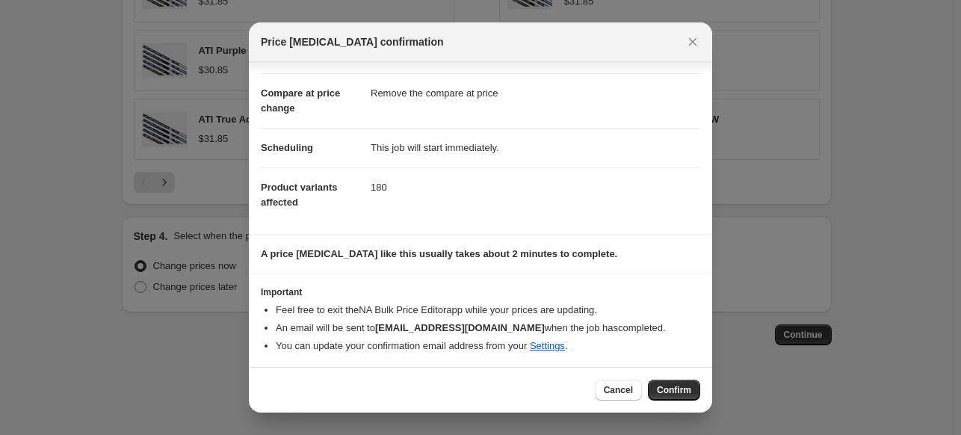
click at [672, 386] on span "Confirm" at bounding box center [674, 390] width 34 height 12
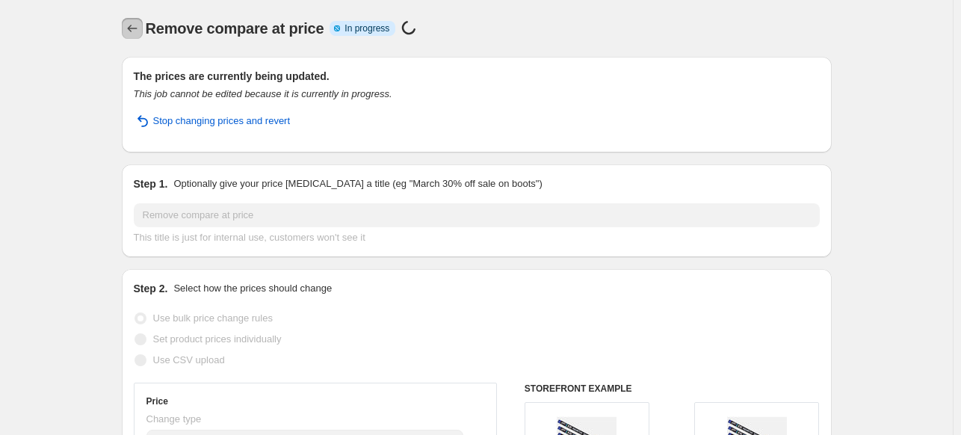
click at [137, 24] on icon "Price change jobs" at bounding box center [132, 28] width 15 height 15
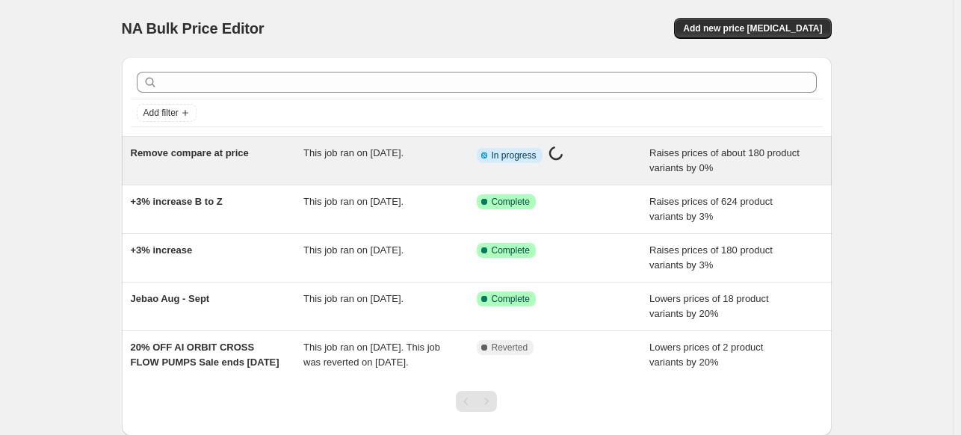
click at [231, 156] on span "Remove compare at price" at bounding box center [190, 152] width 118 height 11
select select "percentage"
select select "remove"
select select "vendor"
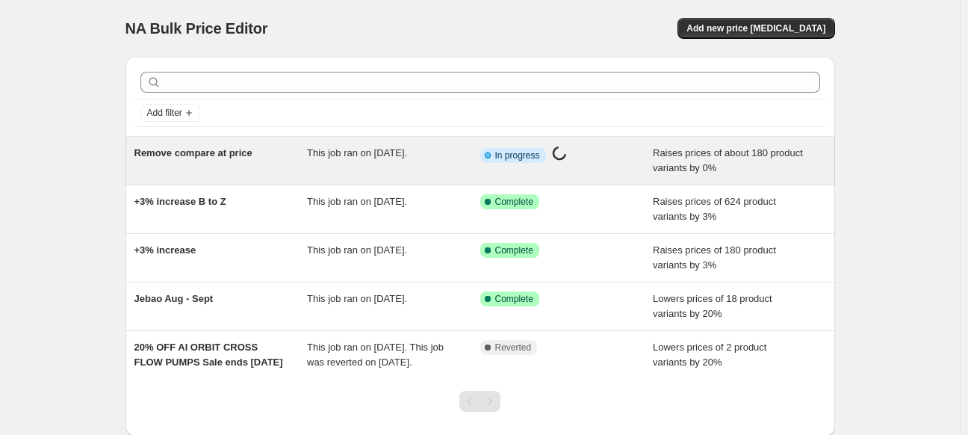
select select "vendor"
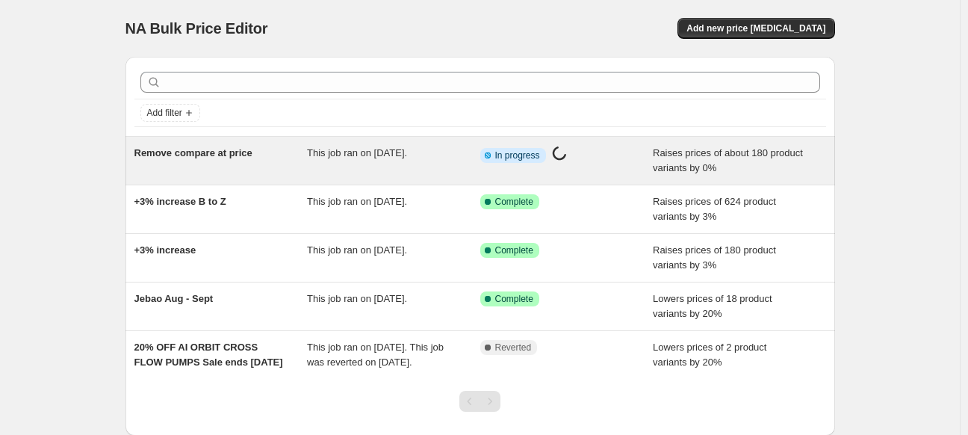
select select "vendor"
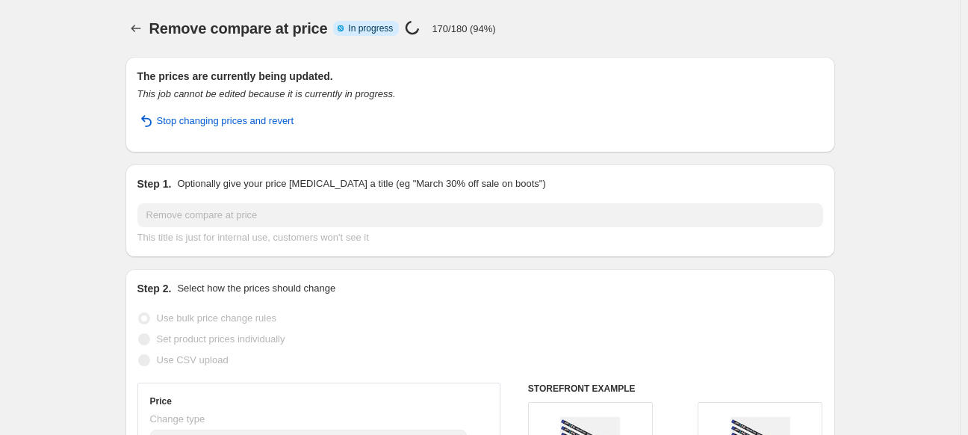
select select "percentage"
select select "remove"
select select "vendor"
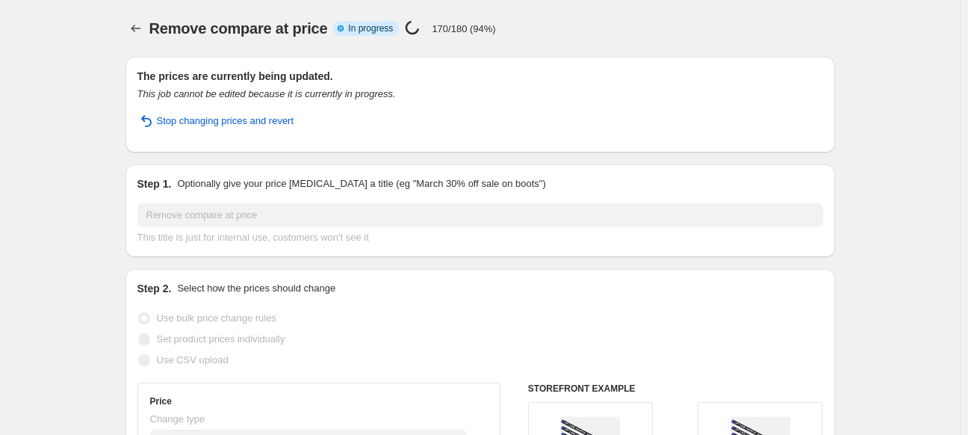
select select "vendor"
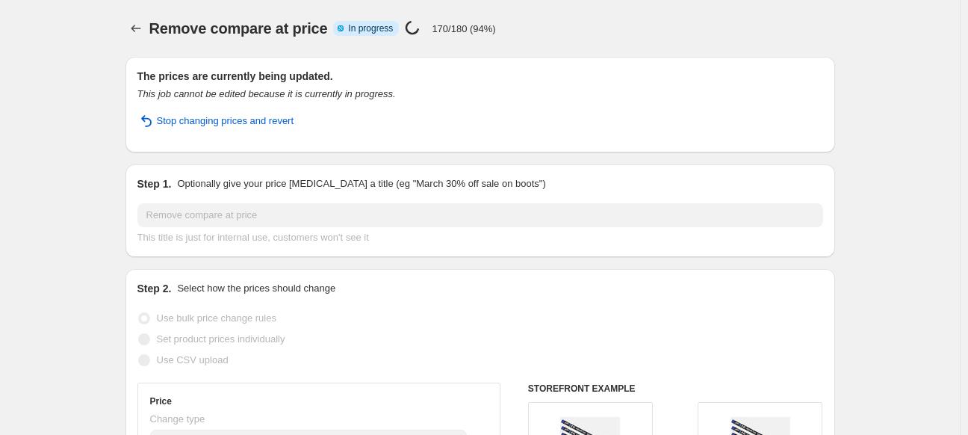
select select "vendor"
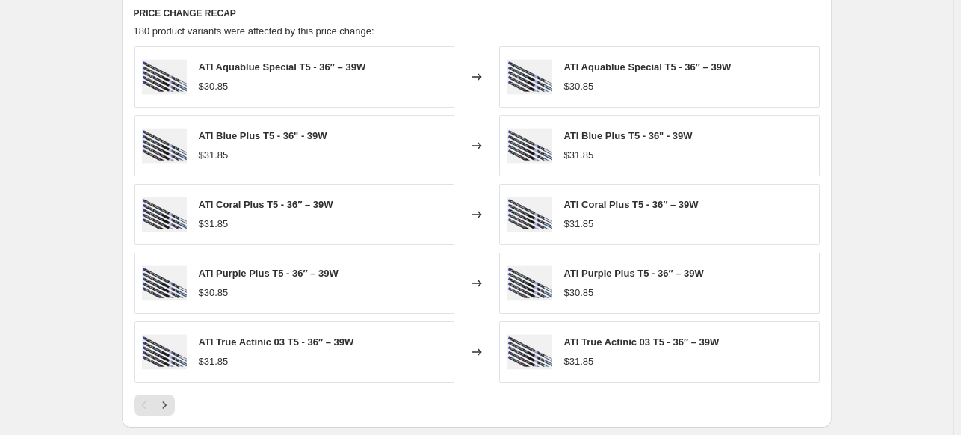
scroll to position [1683, 0]
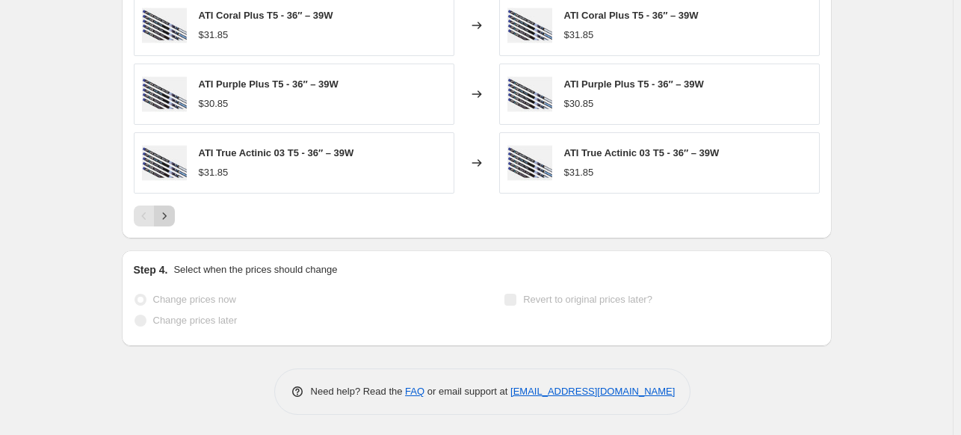
click at [172, 211] on icon "Next" at bounding box center [164, 215] width 15 height 15
click at [175, 213] on button "Next" at bounding box center [164, 215] width 21 height 21
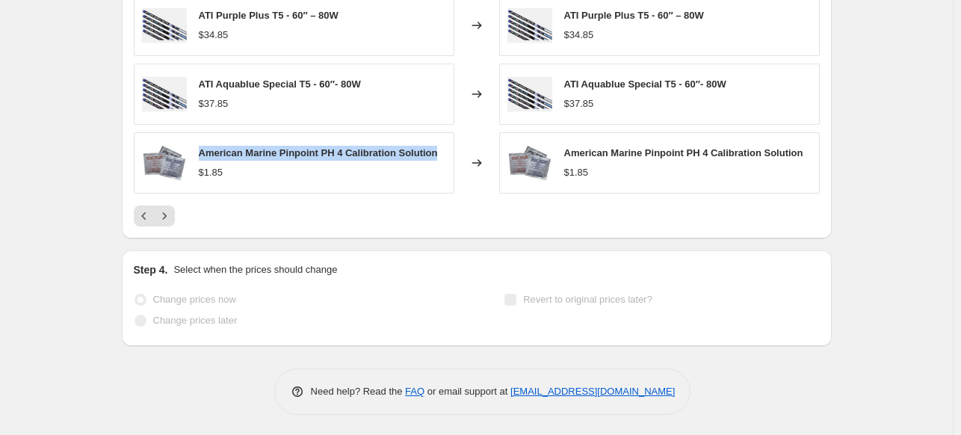
drag, startPoint x: 441, startPoint y: 152, endPoint x: 202, endPoint y: 152, distance: 238.3
click at [202, 152] on div "American Marine Pinpoint PH 4 Calibration Solution $1.85" at bounding box center [294, 162] width 321 height 61
copy span "American Marine Pinpoint PH 4 Calibration Solution"
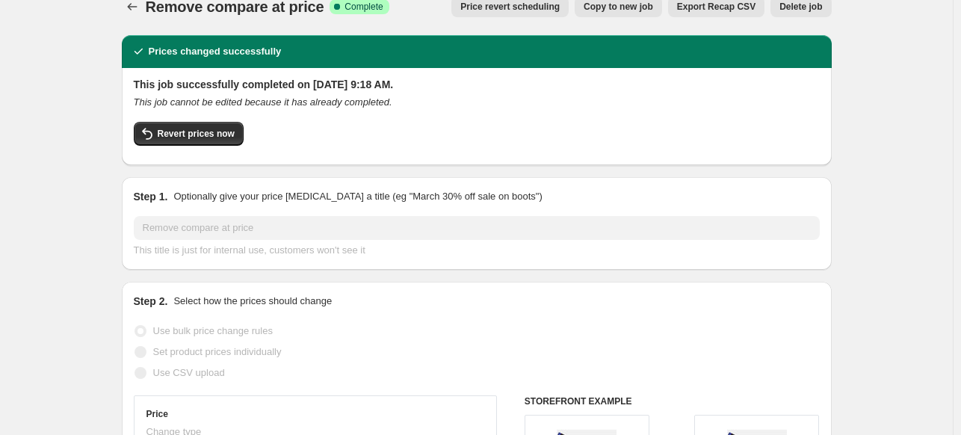
scroll to position [0, 0]
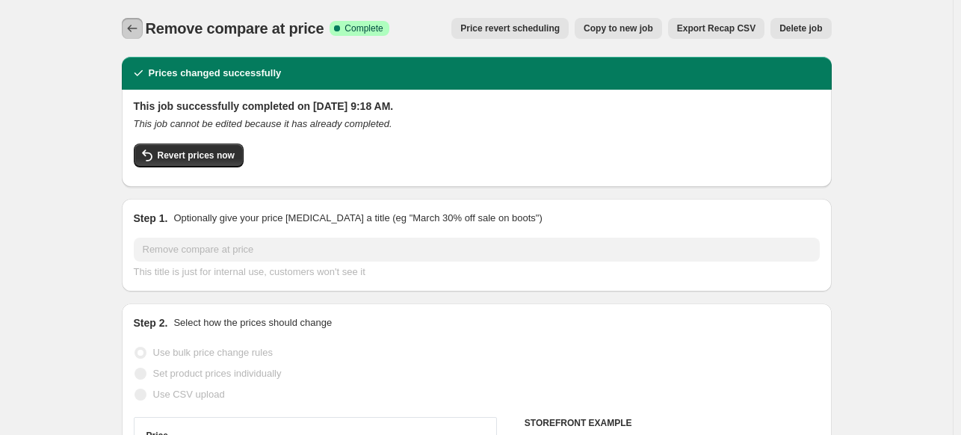
click at [135, 33] on icon "Price change jobs" at bounding box center [132, 28] width 15 height 15
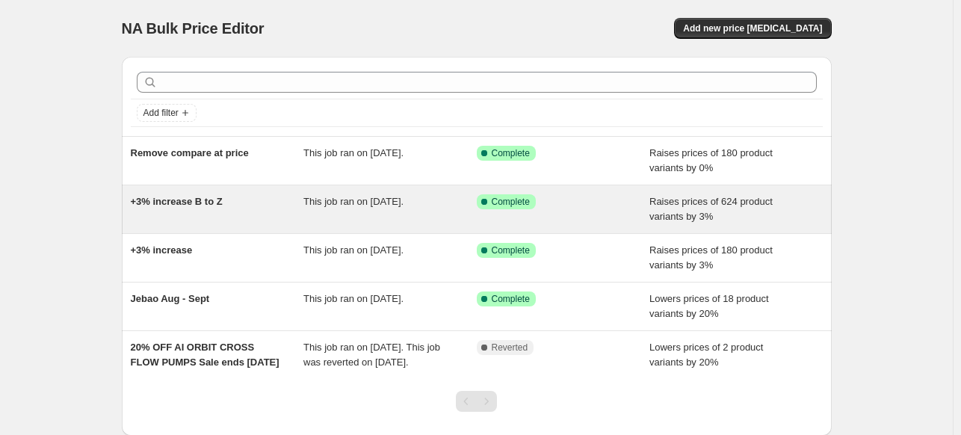
click at [183, 202] on span "+3% increase B to Z" at bounding box center [177, 201] width 92 height 11
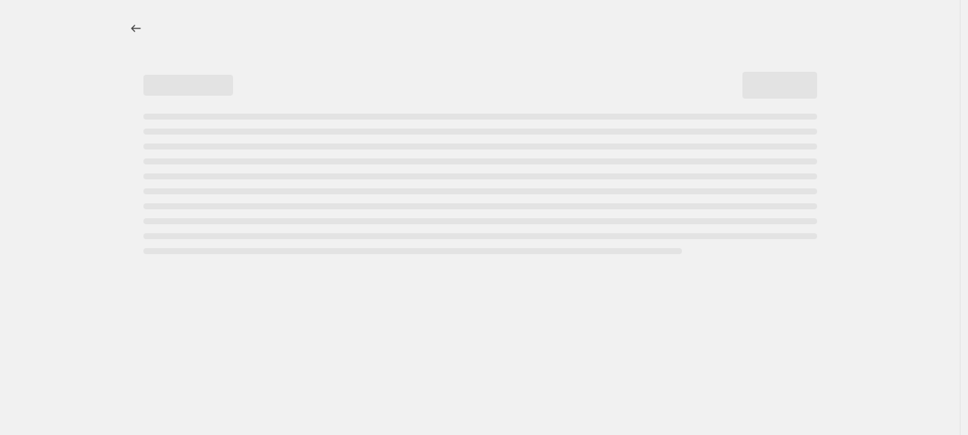
select select "percentage"
select select "vendor"
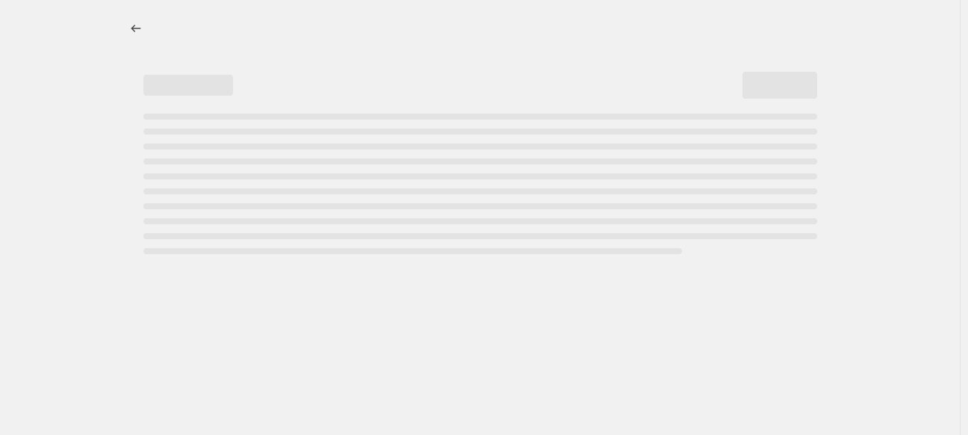
select select "vendor"
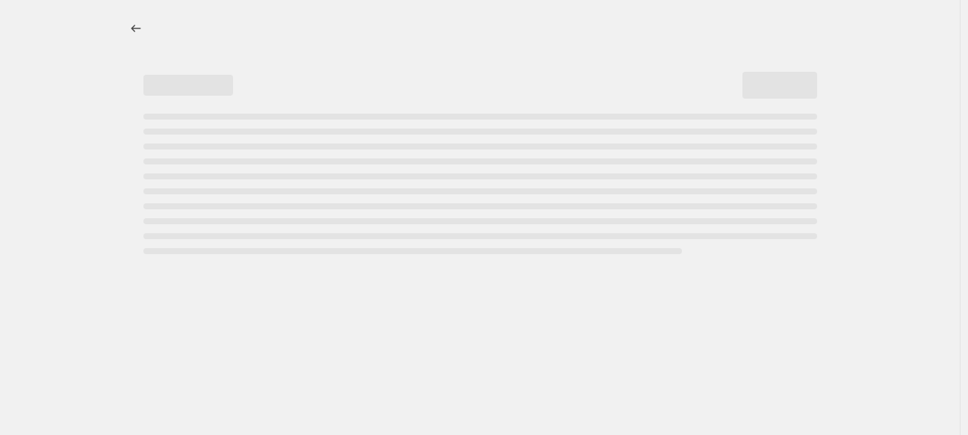
select select "vendor"
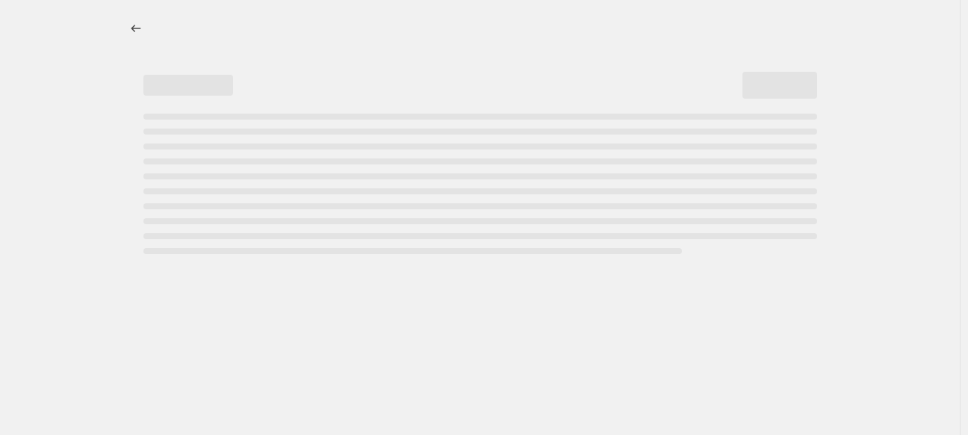
select select "vendor"
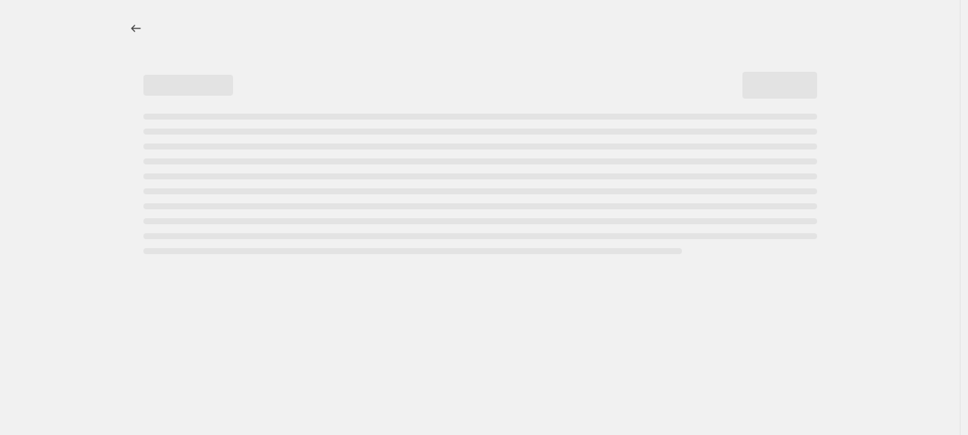
select select "vendor"
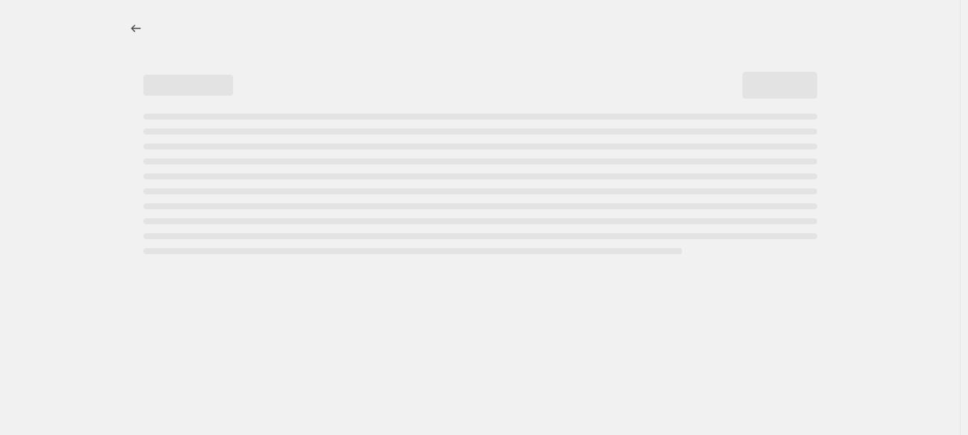
select select "vendor"
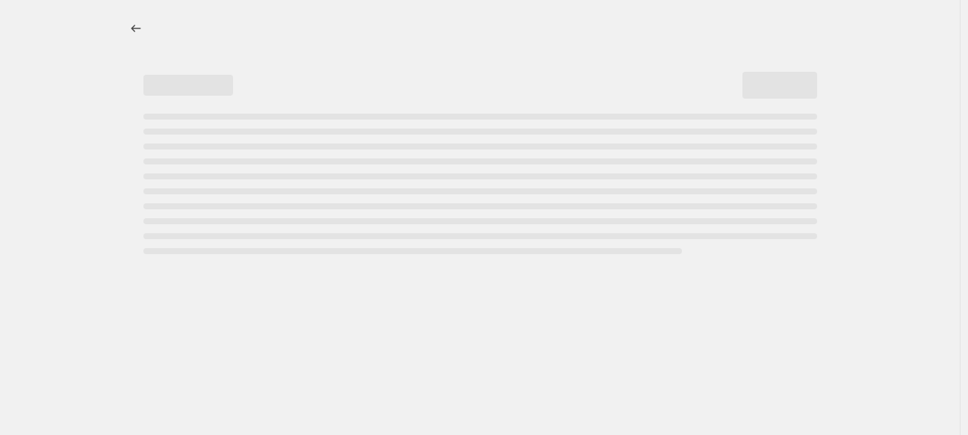
select select "vendor"
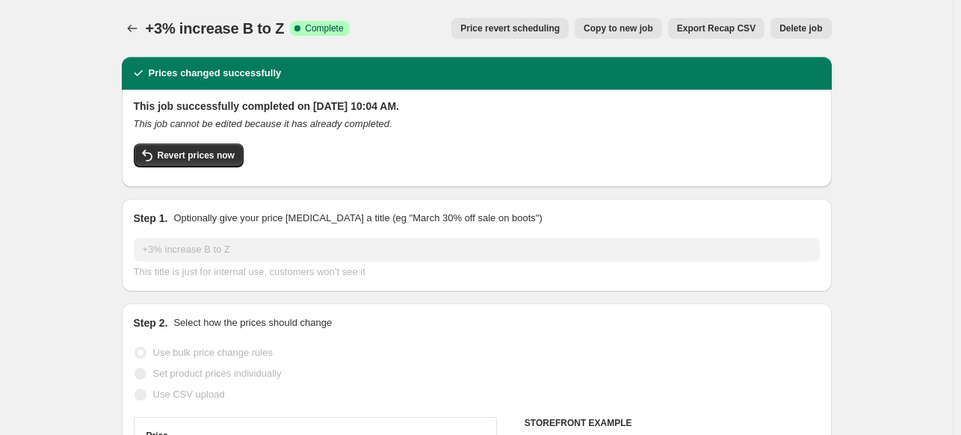
click at [637, 27] on span "Copy to new job" at bounding box center [618, 28] width 69 height 12
select select "percentage"
select select "vendor"
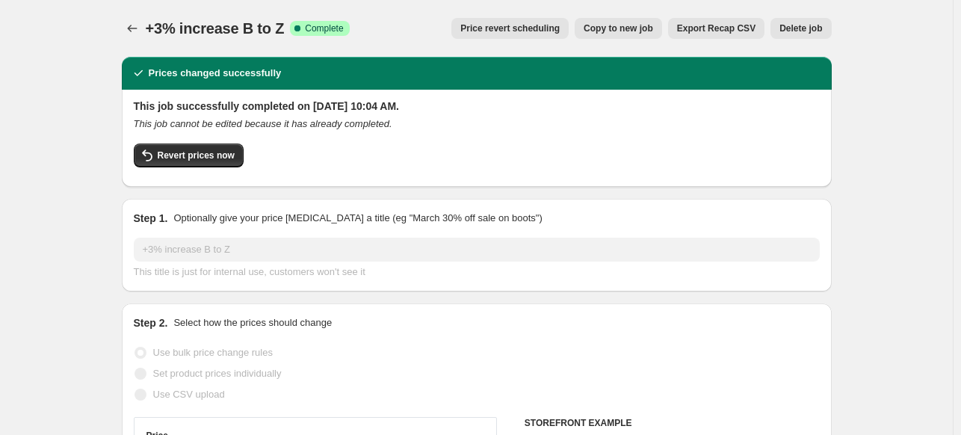
select select "vendor"
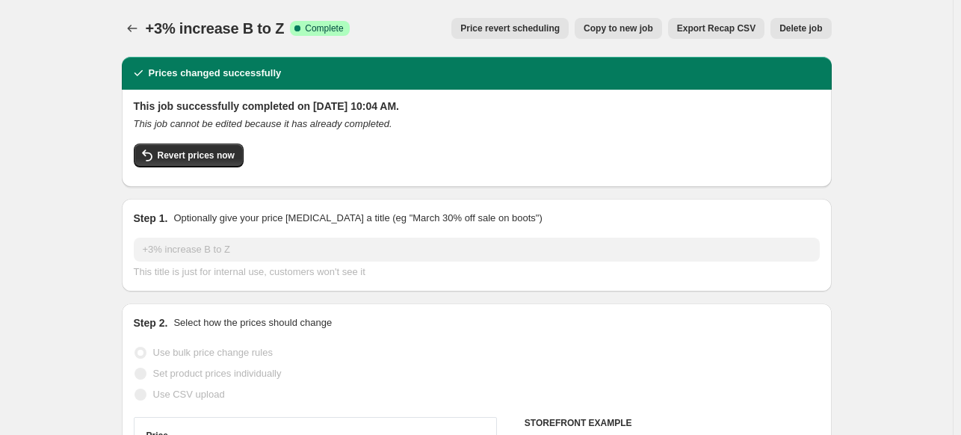
select select "vendor"
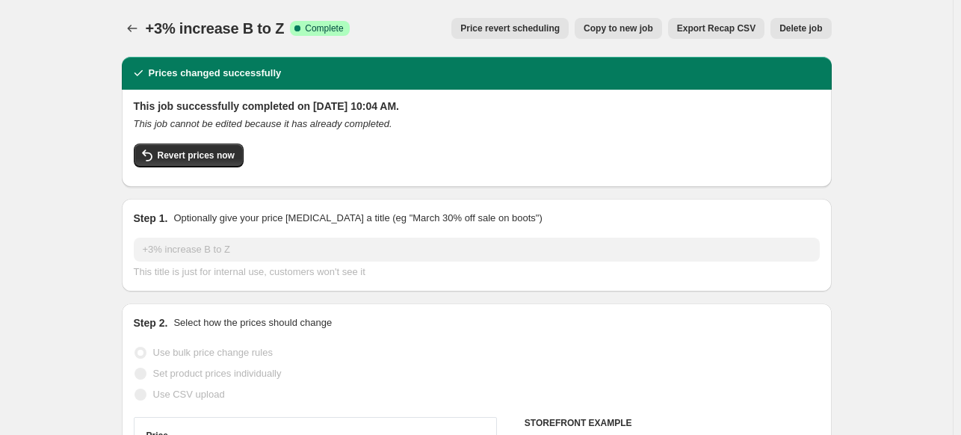
select select "vendor"
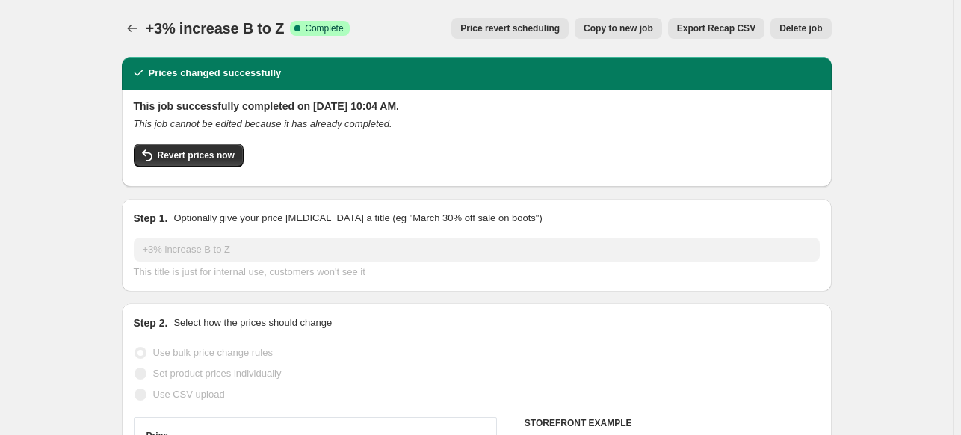
select select "vendor"
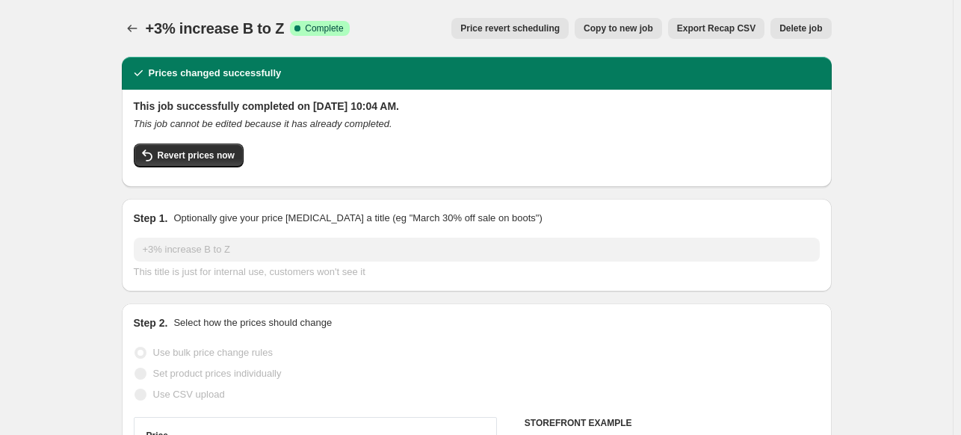
select select "vendor"
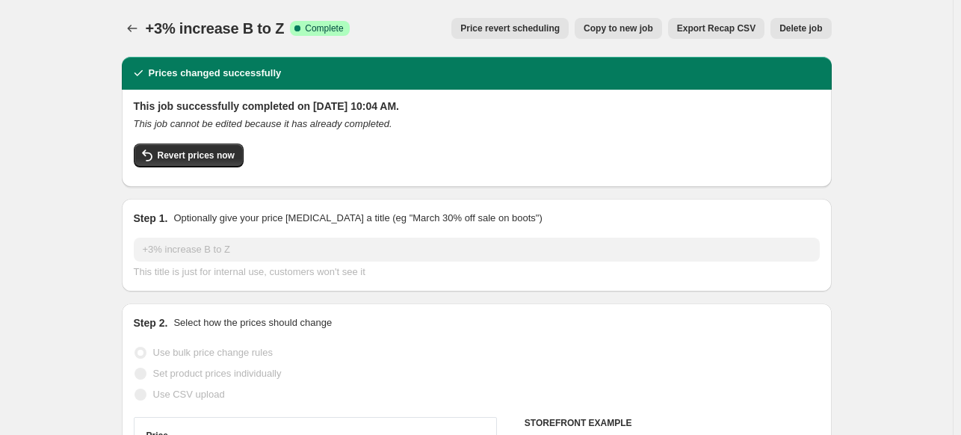
select select "vendor"
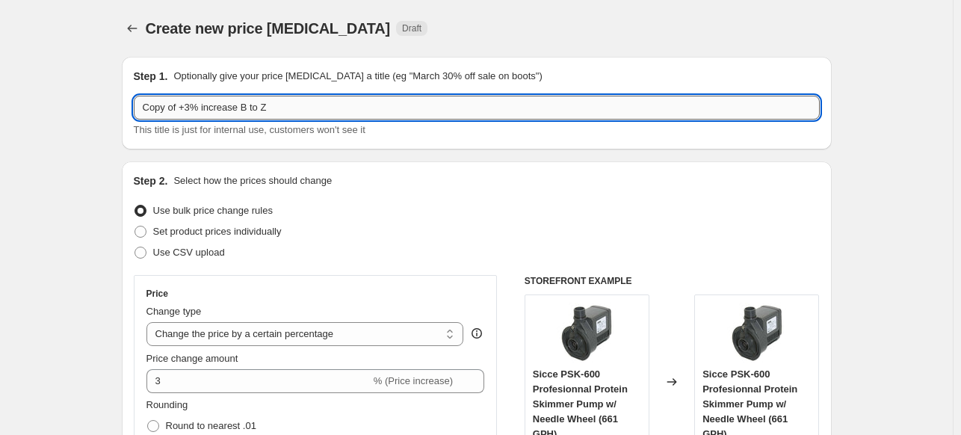
click at [250, 112] on input "Copy of +3% increase B to Z" at bounding box center [477, 108] width 686 height 24
click at [199, 112] on input "Copy of +3% increase B to Z" at bounding box center [477, 108] width 686 height 24
drag, startPoint x: 203, startPoint y: 107, endPoint x: 134, endPoint y: 110, distance: 68.8
click at [126, 111] on div "Step 1. Optionally give your price [MEDICAL_DATA] a title (eg "March 30% off sa…" at bounding box center [477, 103] width 710 height 93
click at [266, 107] on input "Remove compare at price increase B to Z" at bounding box center [477, 108] width 686 height 24
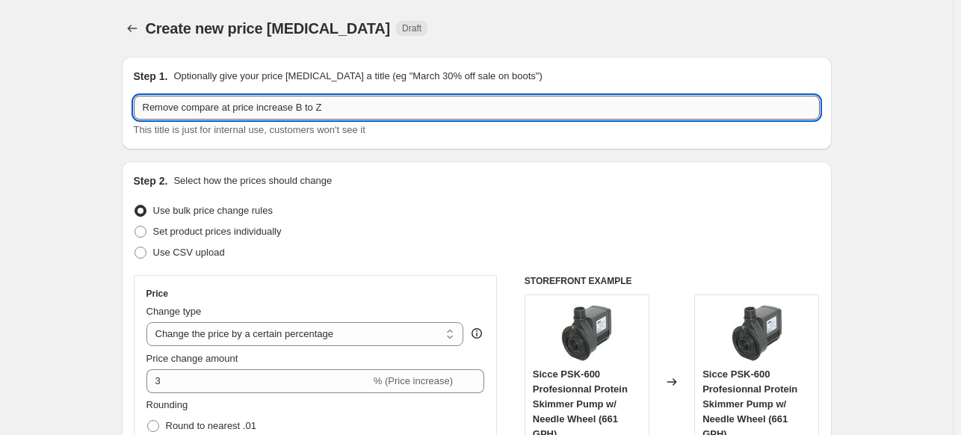
click at [266, 107] on input "Remove compare at price increase B to Z" at bounding box center [477, 108] width 686 height 24
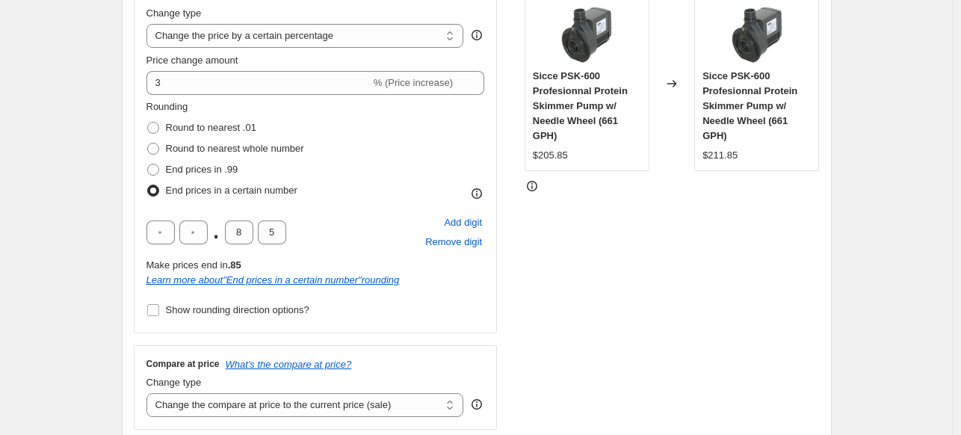
scroll to position [299, 0]
type input "Remove compare at price B to Z"
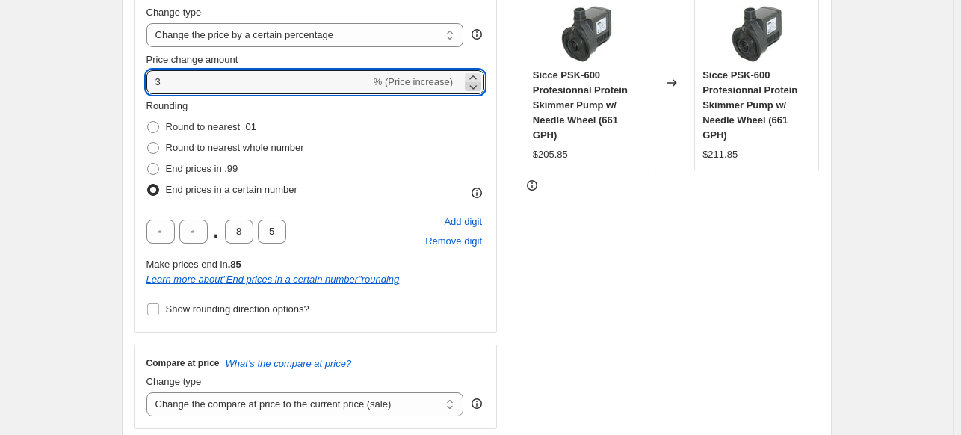
click at [477, 85] on icon at bounding box center [472, 86] width 15 height 15
type input "0"
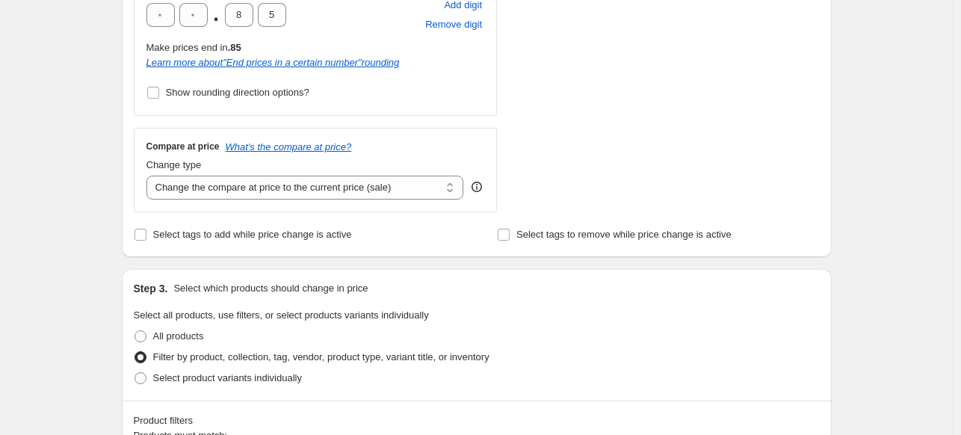
scroll to position [598, 0]
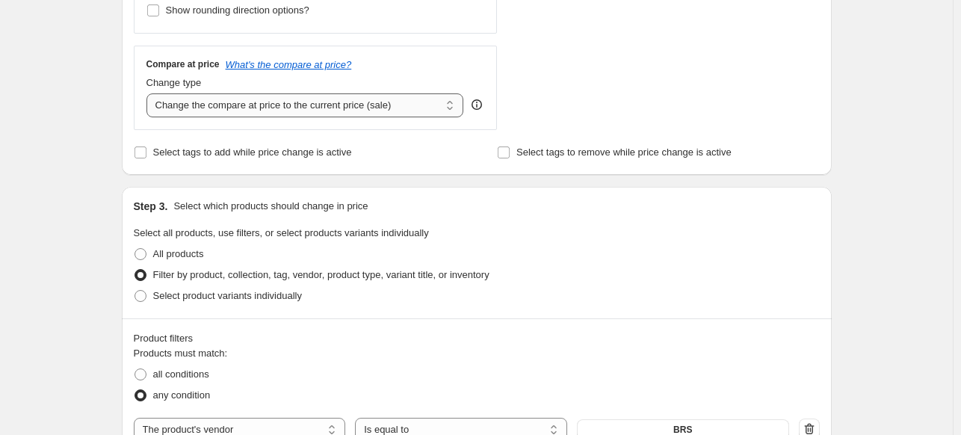
click at [209, 105] on select "Change the compare at price to the current price (sale) Change the compare at p…" at bounding box center [305, 105] width 318 height 24
select select "remove"
click at [149, 93] on select "Change the compare at price to the current price (sale) Change the compare at p…" at bounding box center [305, 105] width 318 height 24
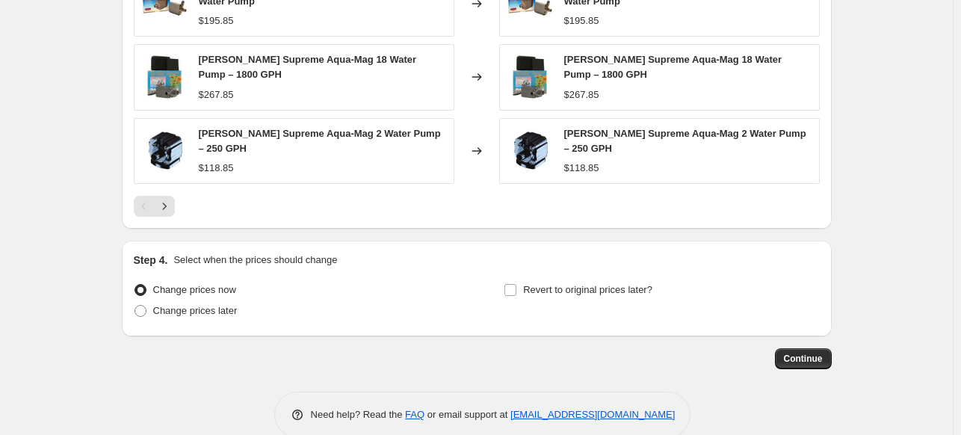
scroll to position [2317, 0]
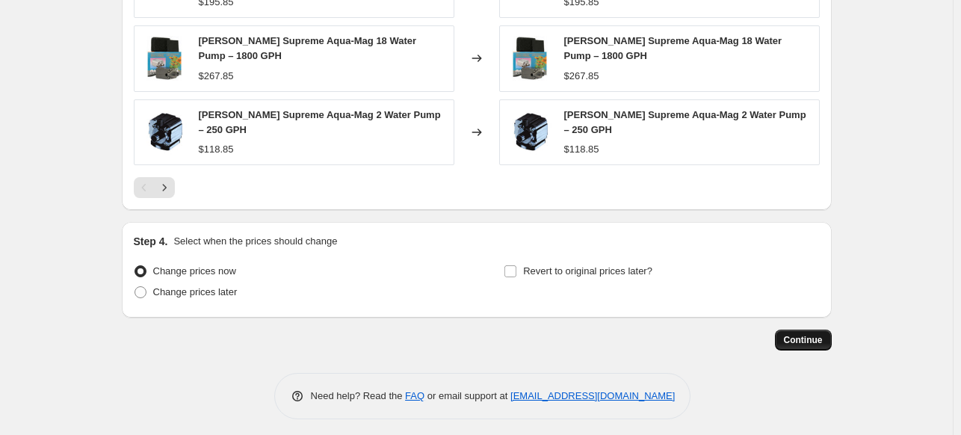
click at [806, 334] on span "Continue" at bounding box center [803, 340] width 39 height 12
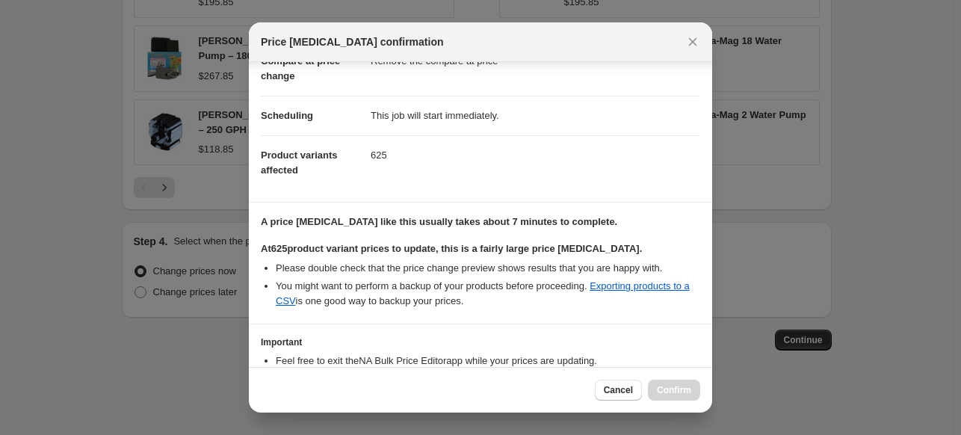
scroll to position [182, 0]
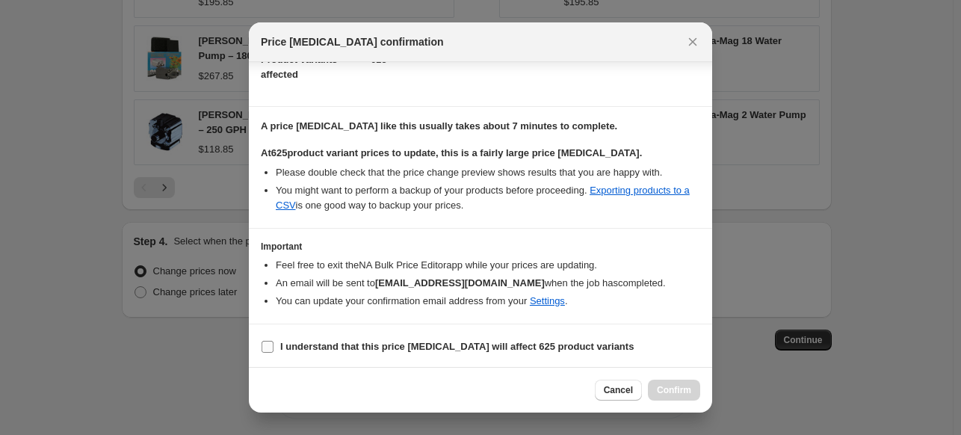
click at [267, 344] on input "I understand that this price [MEDICAL_DATA] will affect 625 product variants" at bounding box center [267, 347] width 12 height 12
checkbox input "true"
click at [680, 391] on span "Confirm" at bounding box center [674, 390] width 34 height 12
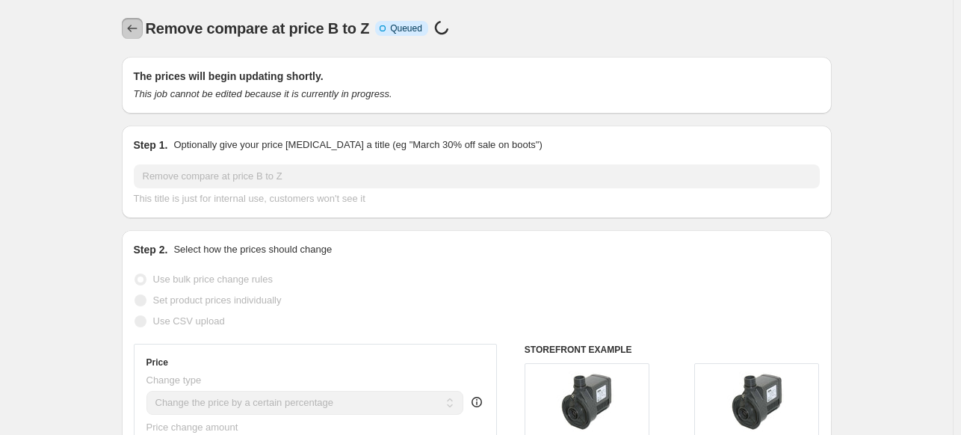
click at [135, 29] on icon "Price change jobs" at bounding box center [132, 28] width 15 height 15
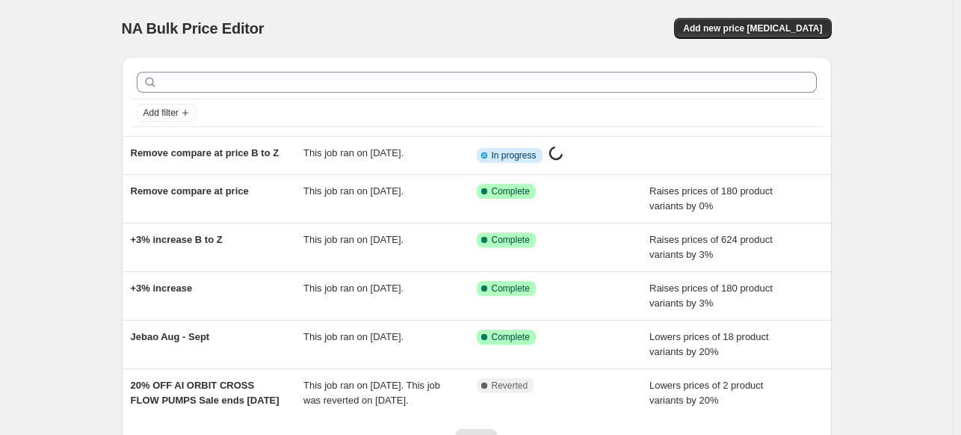
click at [84, 95] on div "NA Bulk Price Editor. This page is ready NA Bulk Price Editor Add new price [ME…" at bounding box center [476, 282] width 953 height 565
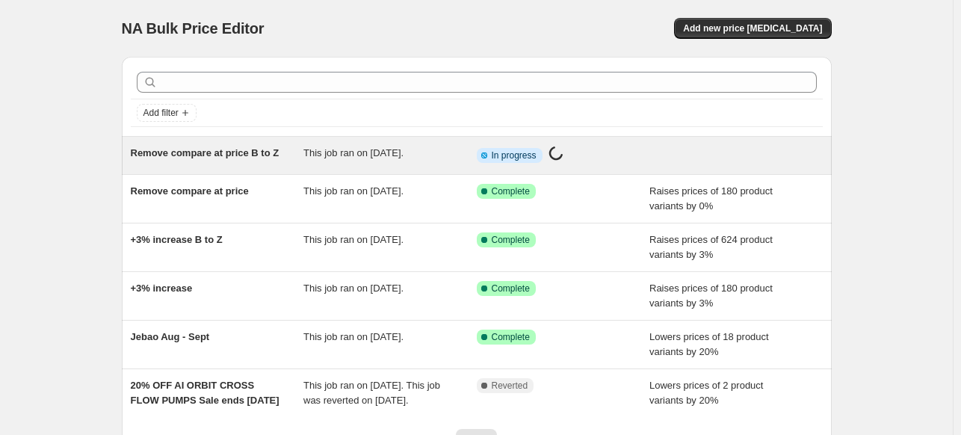
click at [192, 149] on span "Remove compare at price B to Z" at bounding box center [205, 152] width 149 height 11
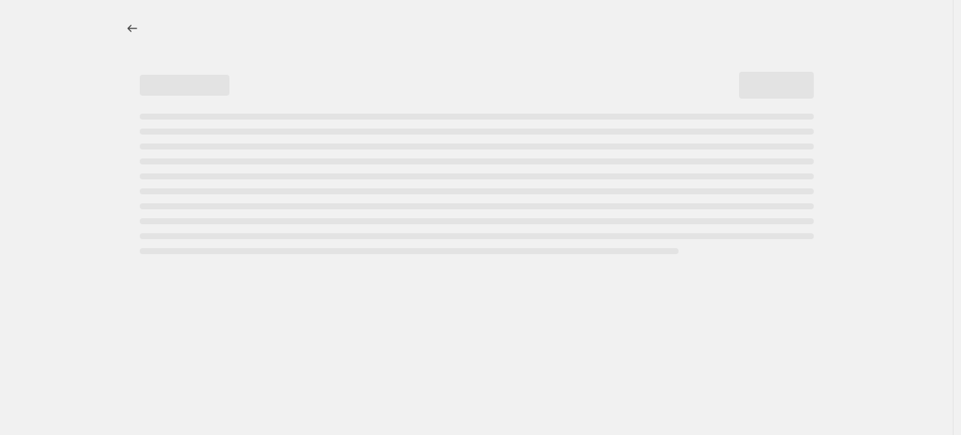
select select "percentage"
select select "remove"
select select "vendor"
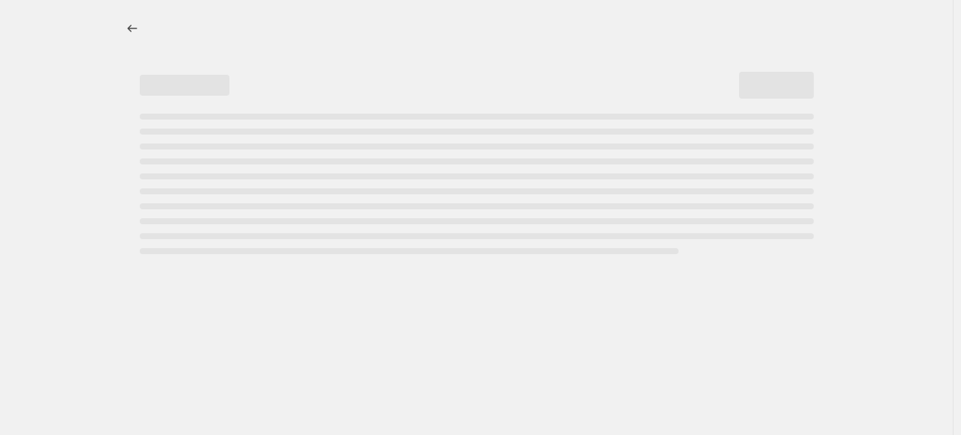
select select "vendor"
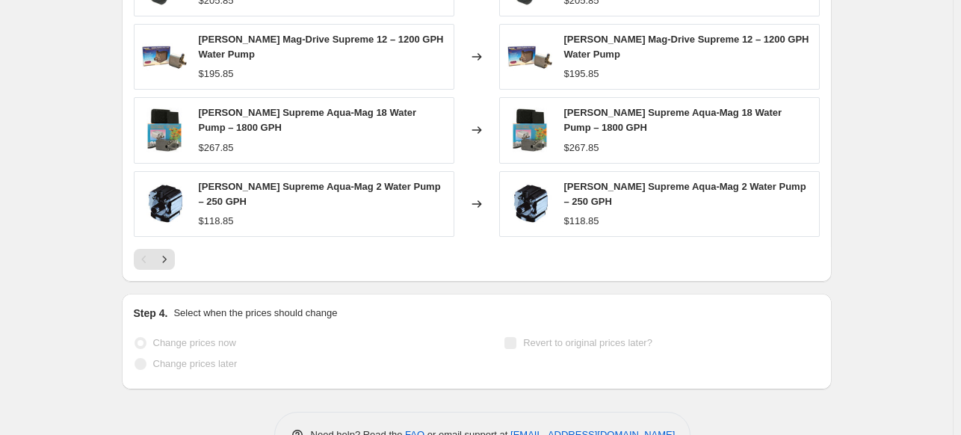
scroll to position [2392, 0]
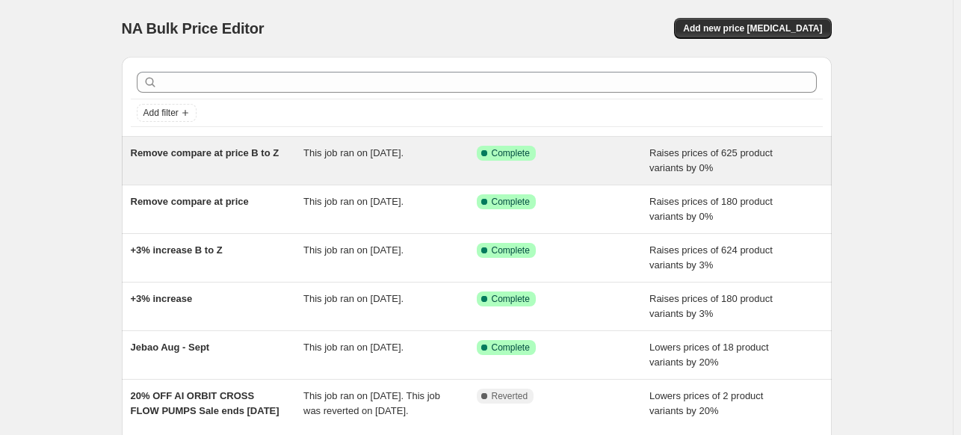
click at [200, 158] on span "Remove compare at price B to Z" at bounding box center [205, 152] width 149 height 11
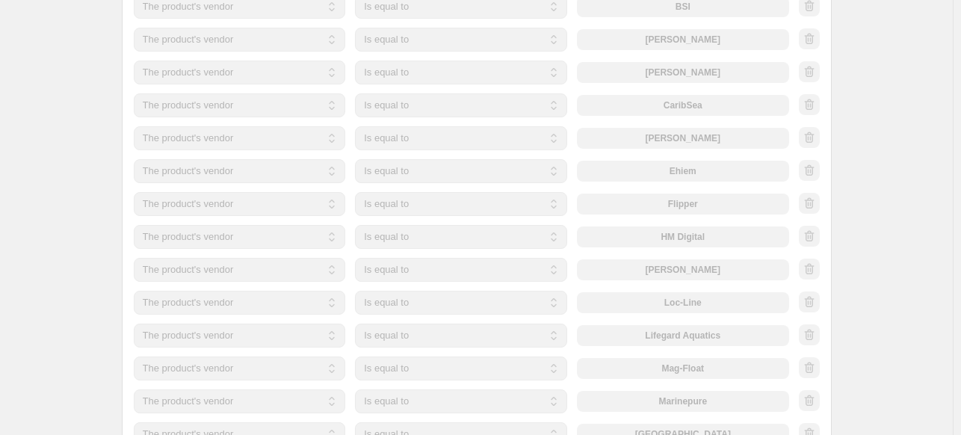
scroll to position [2241, 0]
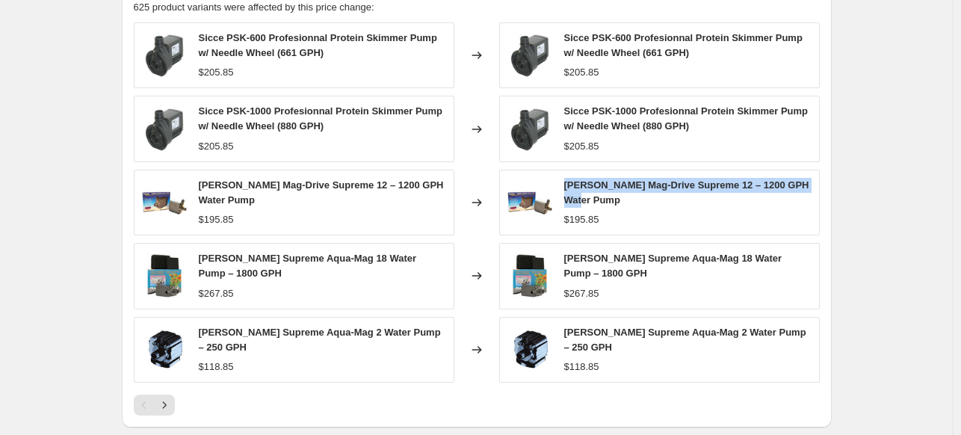
drag, startPoint x: 597, startPoint y: 198, endPoint x: 567, endPoint y: 189, distance: 31.2
click at [568, 187] on div "[PERSON_NAME] Mag-Drive Supreme 12 – 1200 GPH Water Pump" at bounding box center [687, 193] width 247 height 30
click at [583, 192] on span "[PERSON_NAME] Mag-Drive Supreme 12 – 1200 GPH Water Pump" at bounding box center [686, 192] width 245 height 26
copy span "[PERSON_NAME] Mag-Drive Supreme 12 – 1200 GPH Water Pump"
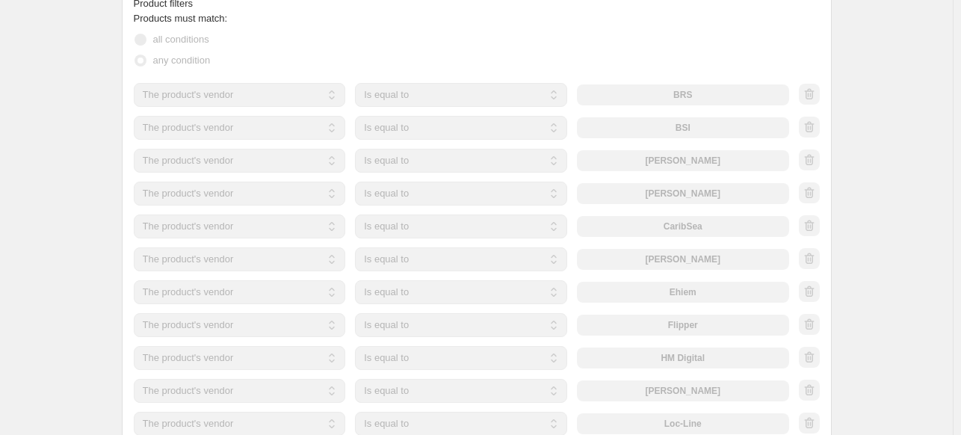
scroll to position [897, 0]
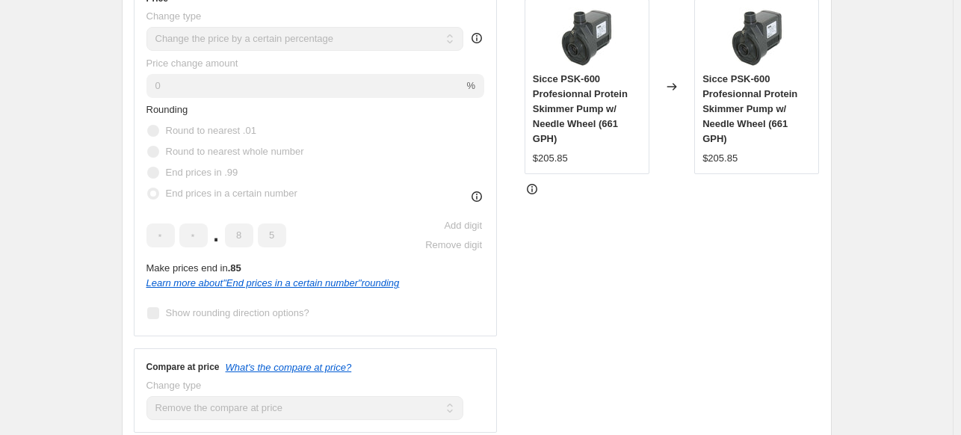
scroll to position [0, 0]
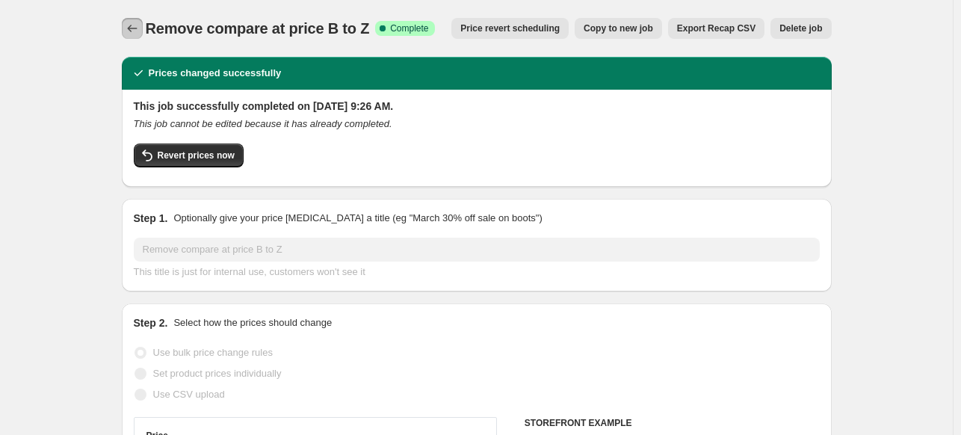
click at [140, 29] on icon "Price change jobs" at bounding box center [132, 28] width 15 height 15
